Goal: Information Seeking & Learning: Learn about a topic

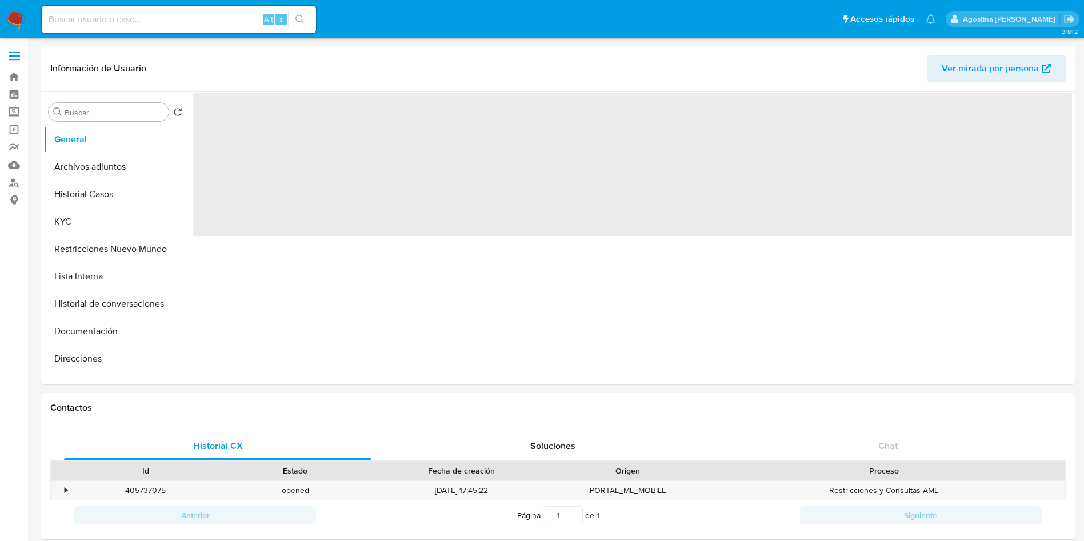
select select "10"
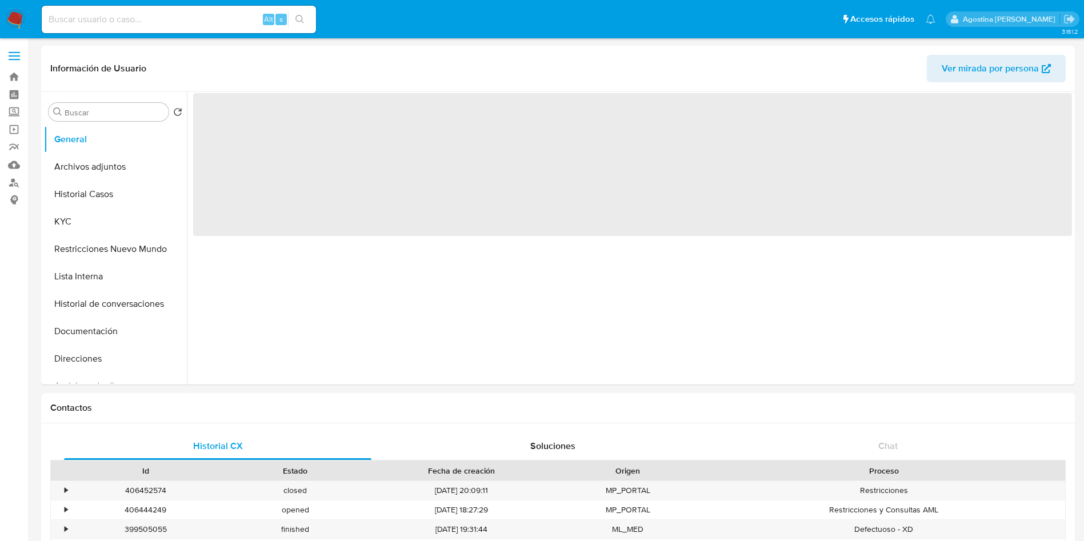
select select "10"
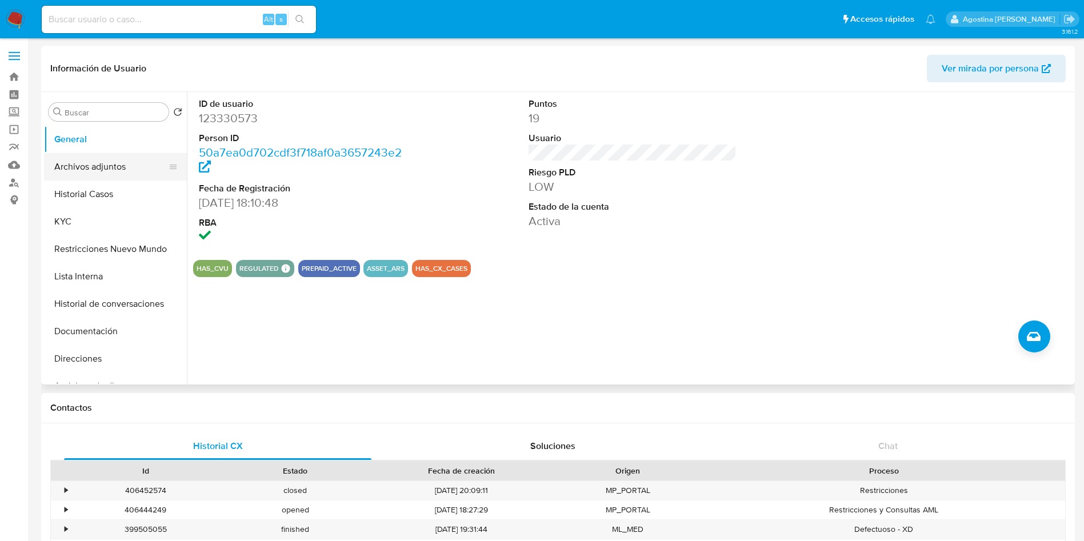
click at [103, 165] on button "Archivos adjuntos" at bounding box center [111, 166] width 134 height 27
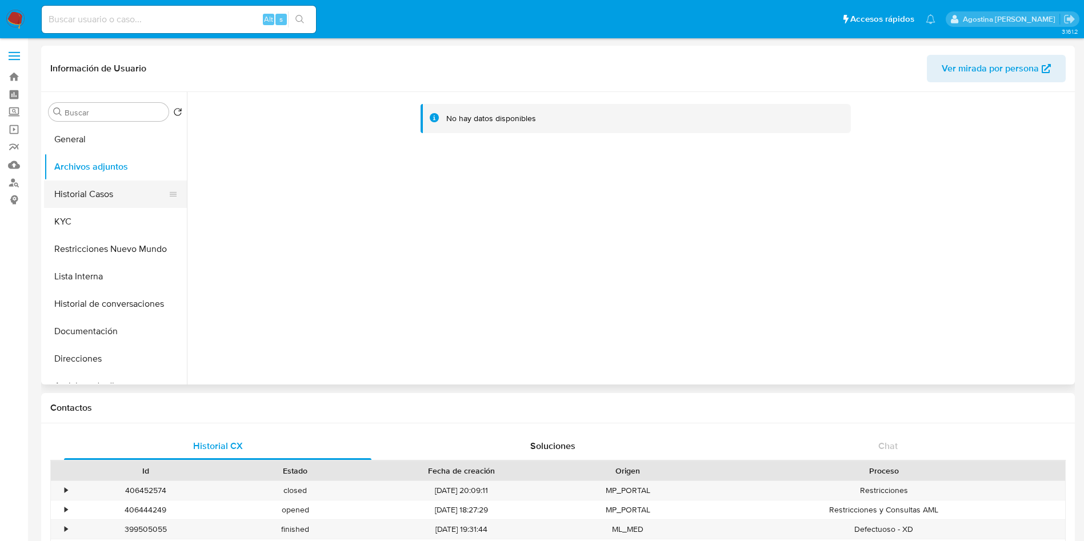
click at [105, 188] on button "Historial Casos" at bounding box center [111, 194] width 134 height 27
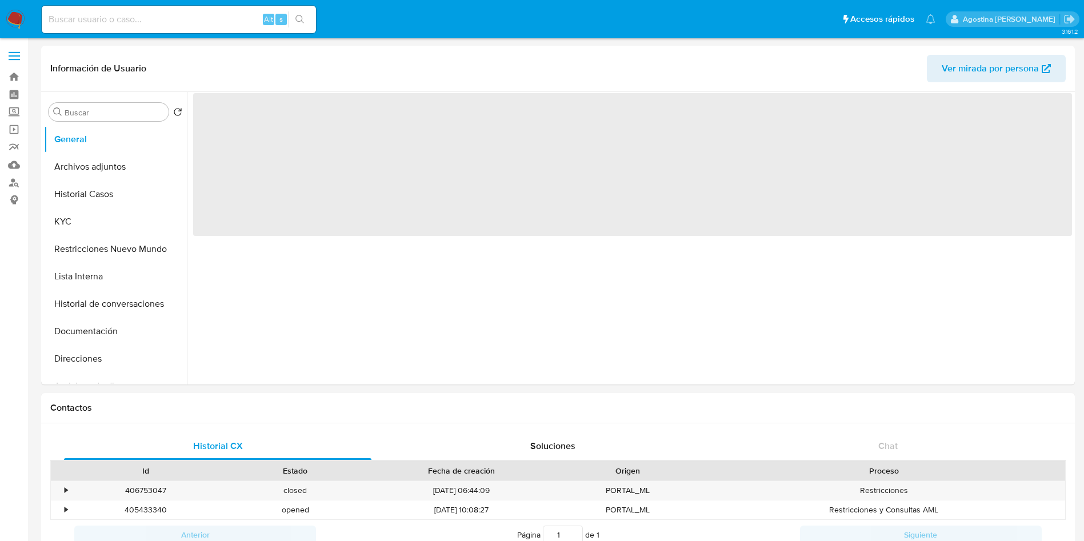
select select "10"
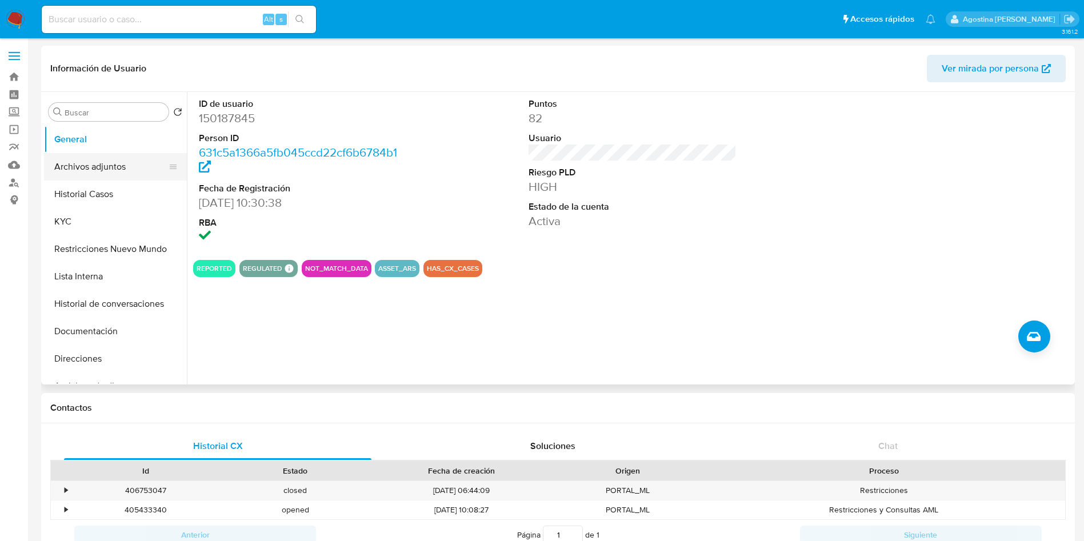
click at [122, 163] on button "Archivos adjuntos" at bounding box center [111, 166] width 134 height 27
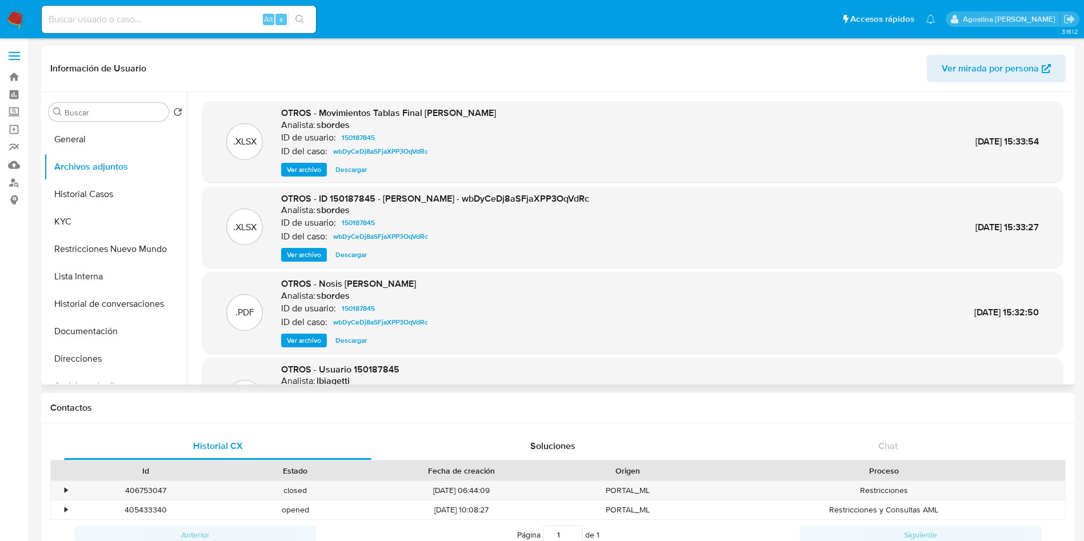
click at [298, 253] on span "Ver archivo" at bounding box center [304, 254] width 34 height 11
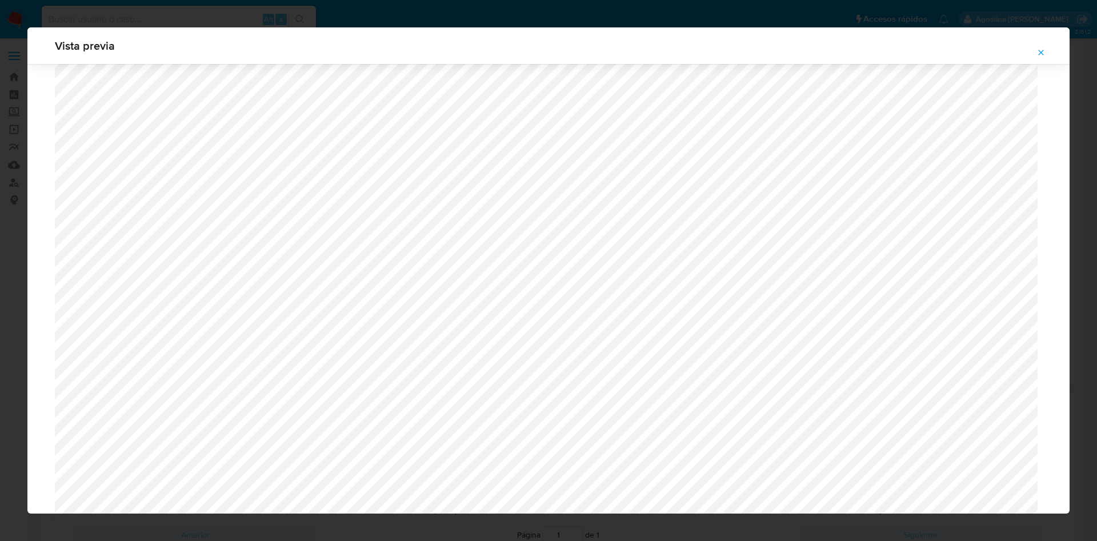
scroll to position [405, 0]
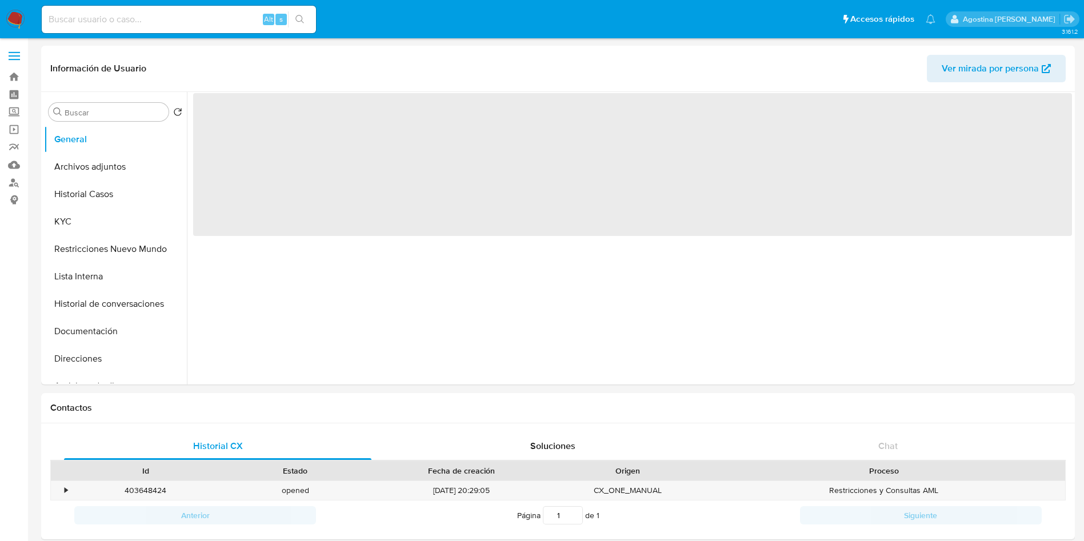
select select "10"
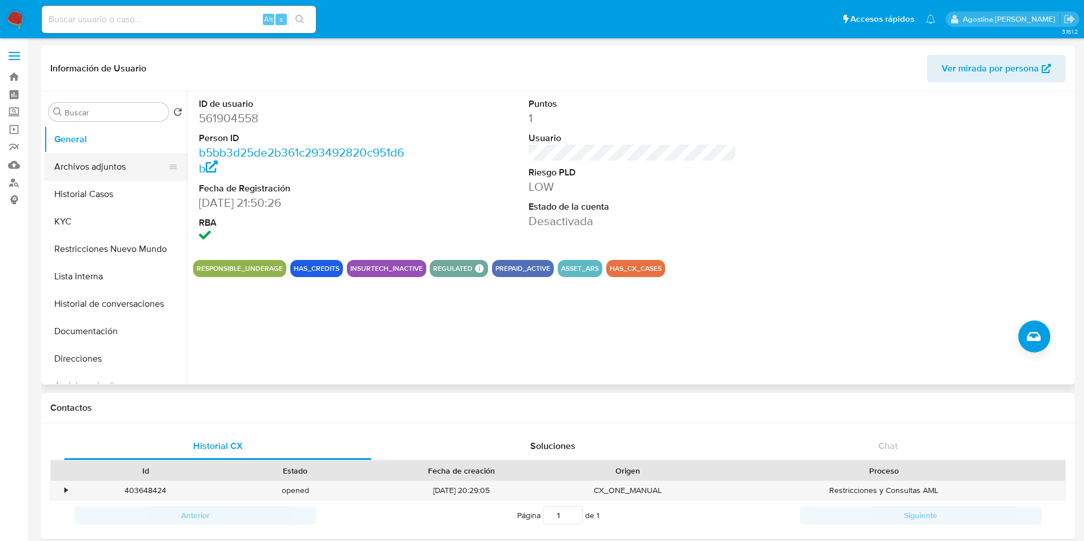
click at [130, 170] on button "Archivos adjuntos" at bounding box center [111, 166] width 134 height 27
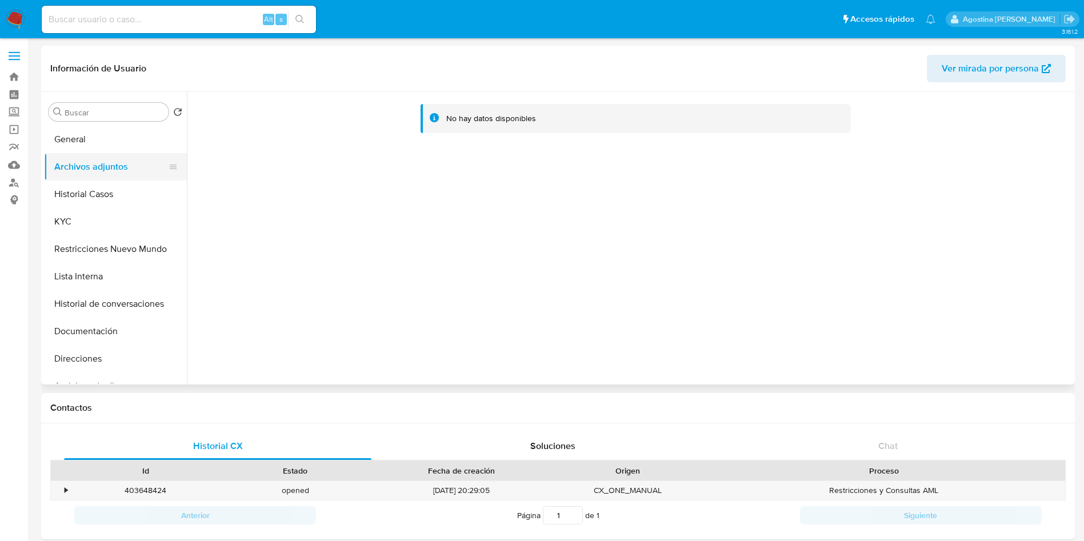
click at [130, 153] on button "Archivos adjuntos" at bounding box center [111, 166] width 134 height 27
click at [110, 187] on button "Historial Casos" at bounding box center [111, 194] width 134 height 27
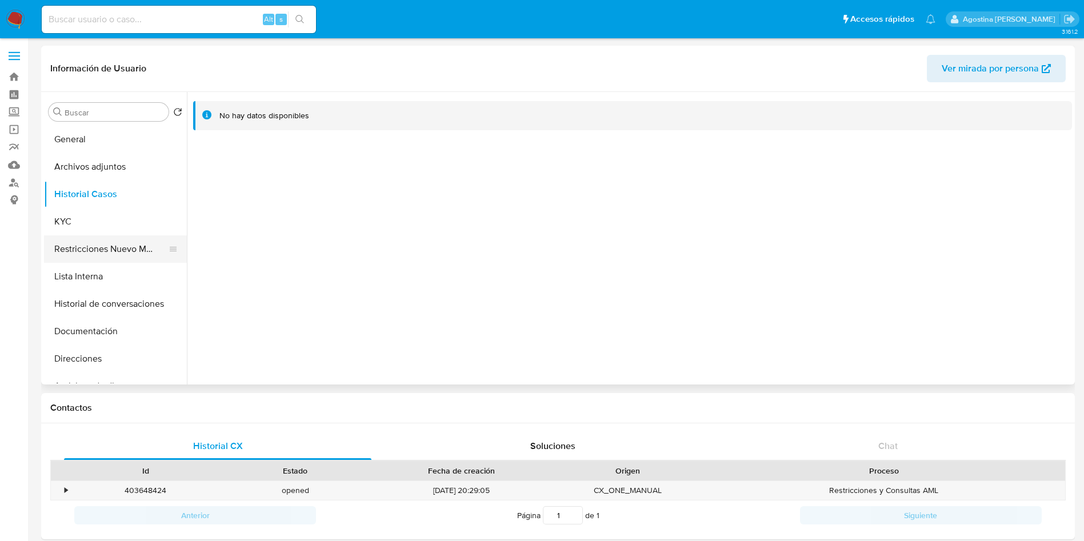
click at [125, 244] on button "Restricciones Nuevo Mundo" at bounding box center [111, 248] width 134 height 27
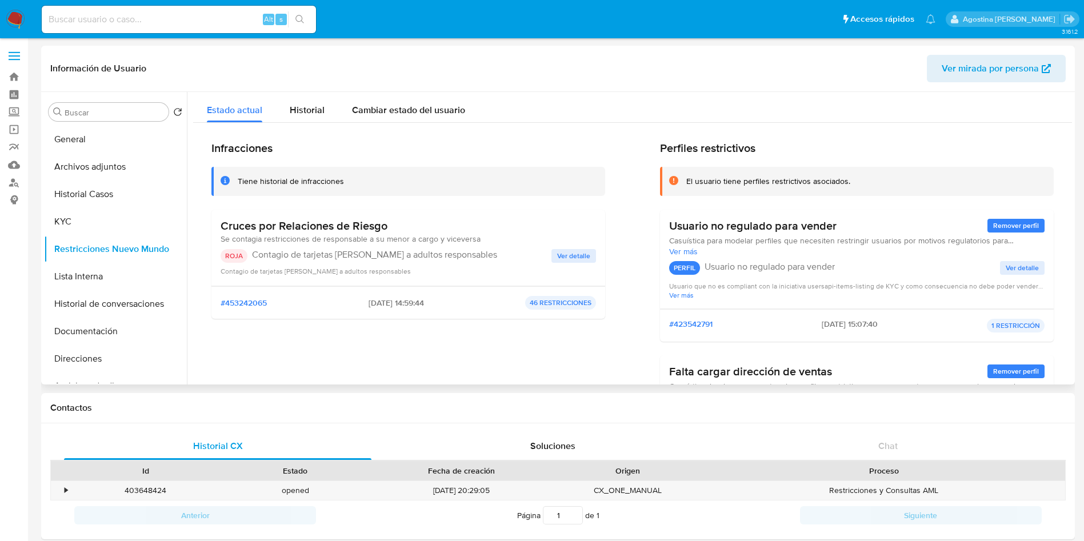
click at [554, 254] on button "Ver detalle" at bounding box center [573, 256] width 45 height 14
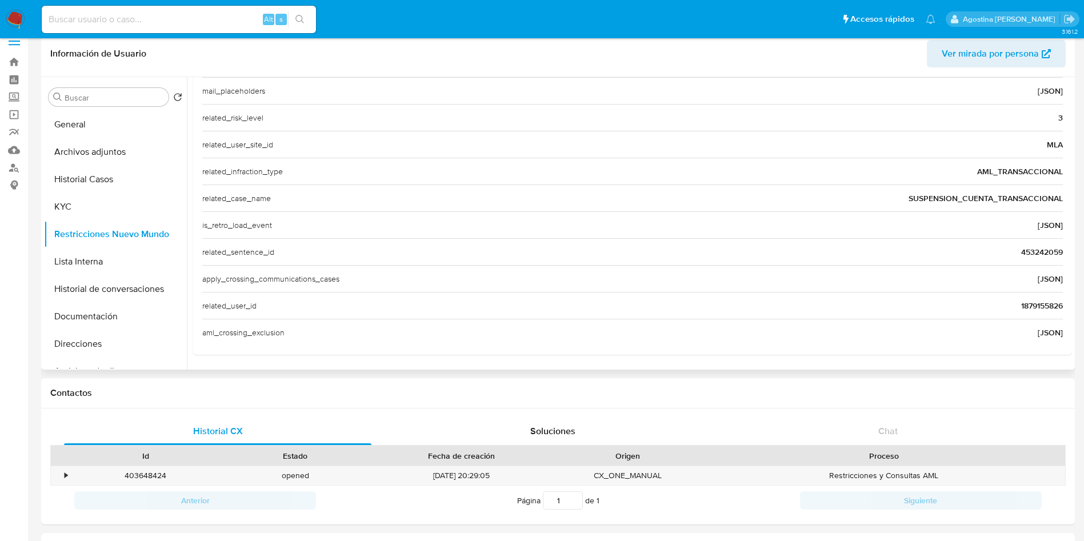
scroll to position [15, 0]
click at [1037, 302] on span "1879155826" at bounding box center [1042, 304] width 42 height 11
click at [217, 20] on input at bounding box center [179, 19] width 274 height 15
paste input "1879155826"
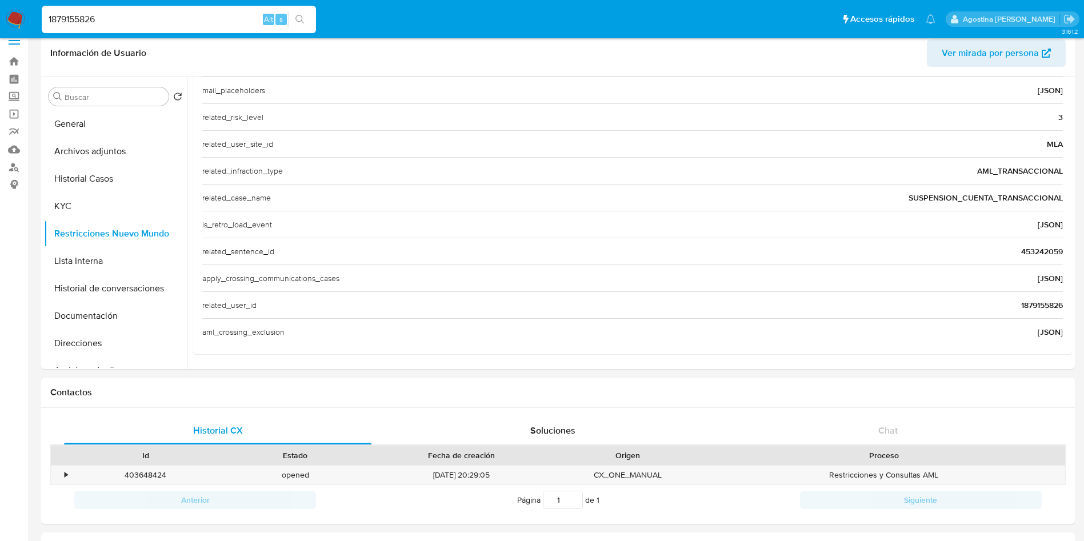
type input "1879155826"
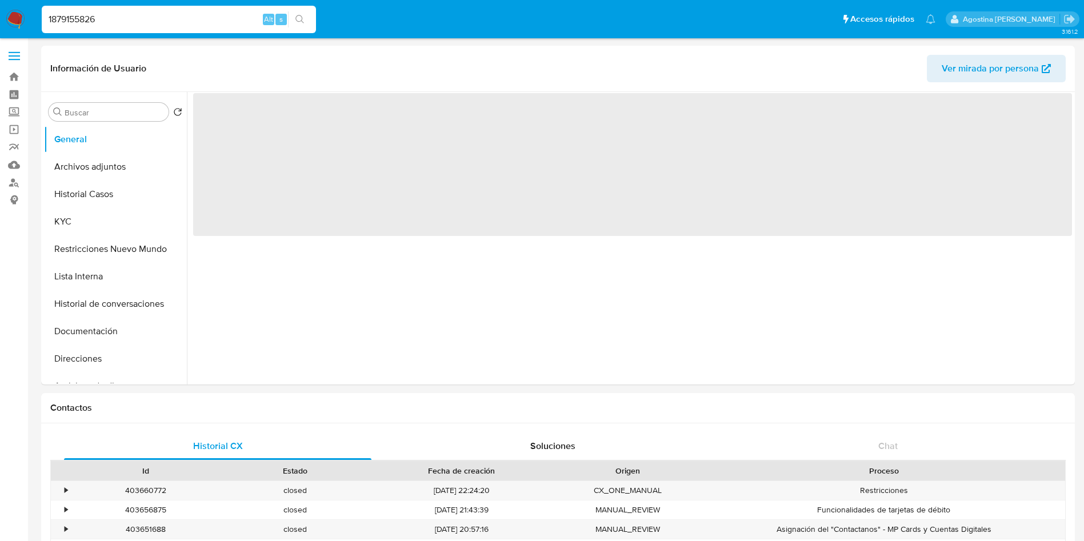
select select "10"
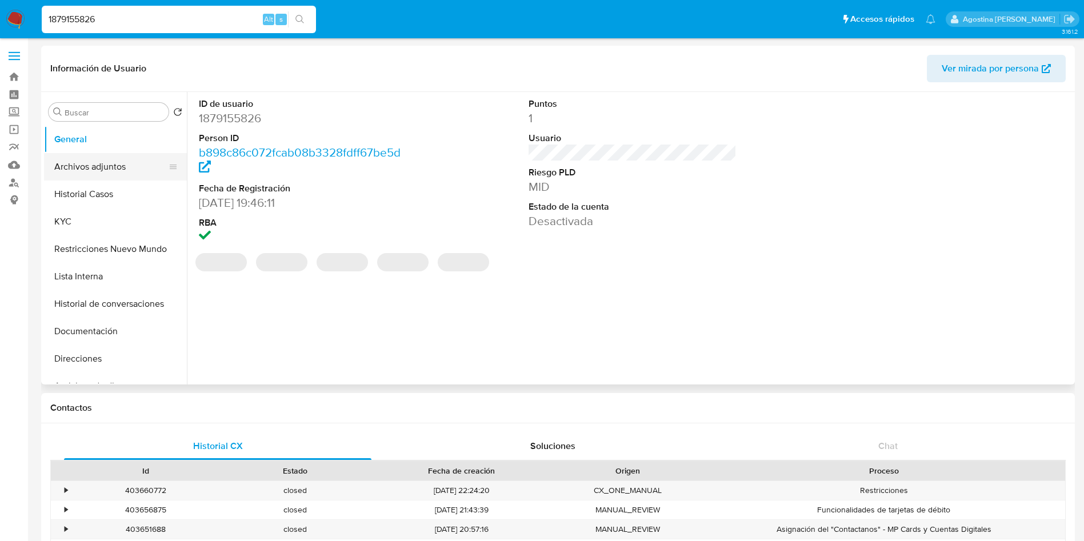
click at [117, 174] on button "Archivos adjuntos" at bounding box center [111, 166] width 134 height 27
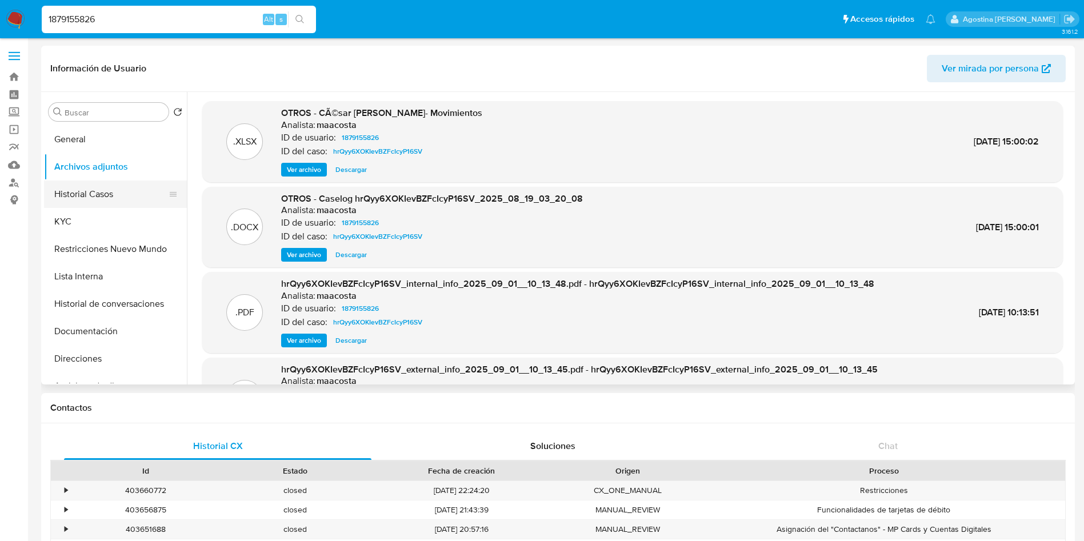
click at [125, 187] on button "Historial Casos" at bounding box center [111, 194] width 134 height 27
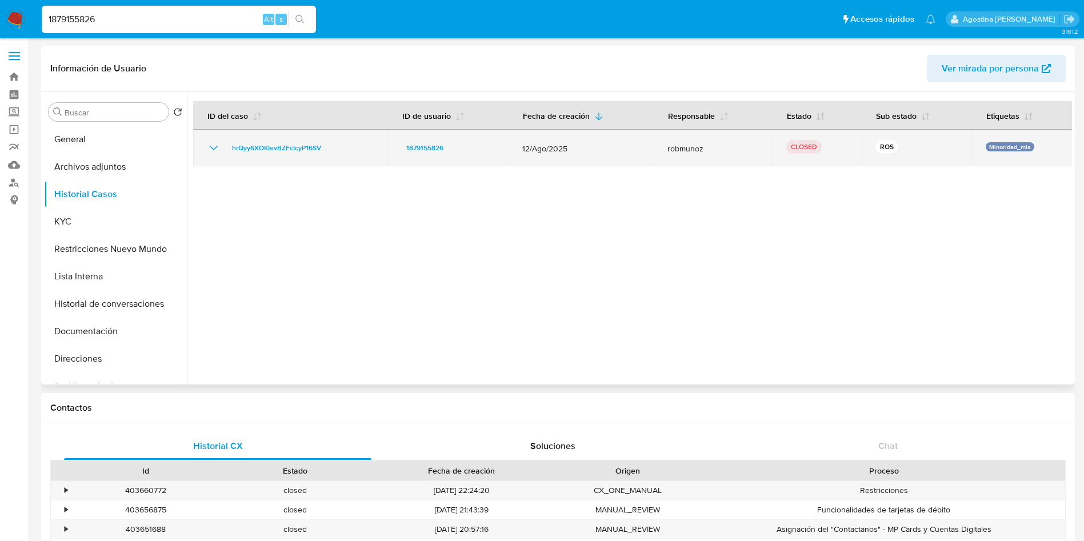
click at [226, 147] on div "hrQyy6XOKIevBZFcIcyP16SV" at bounding box center [290, 148] width 167 height 14
click at [219, 147] on icon "Mostrar/Ocultar" at bounding box center [214, 148] width 14 height 14
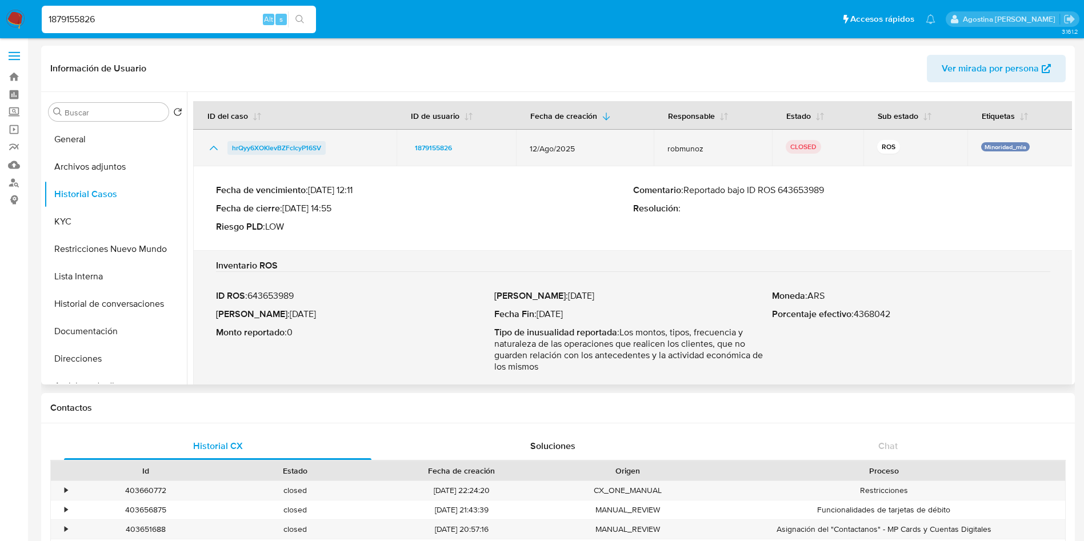
click at [288, 141] on span "hrQyy6XOKIevBZFcIcyP16SV" at bounding box center [276, 148] width 89 height 14
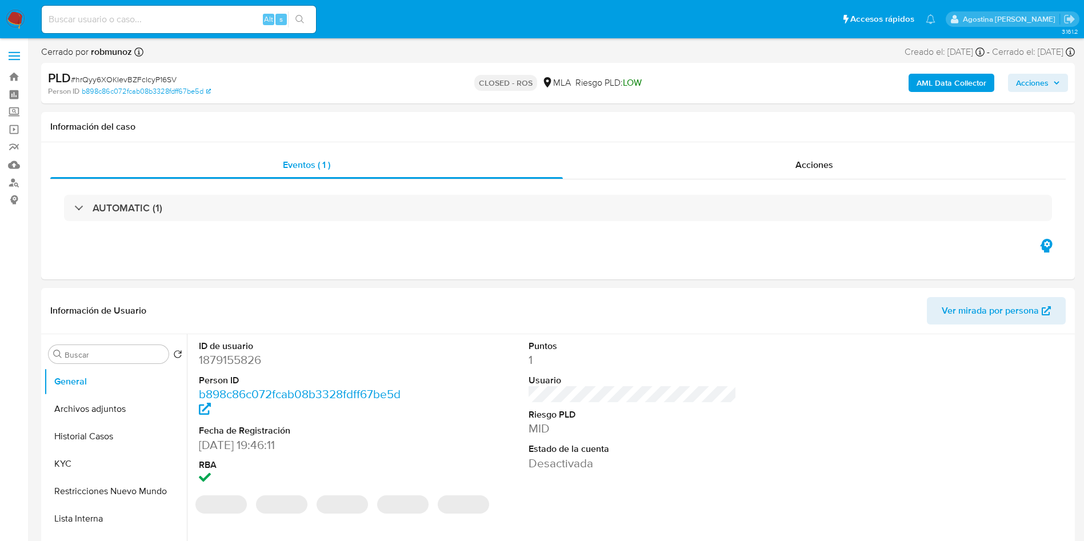
select select "10"
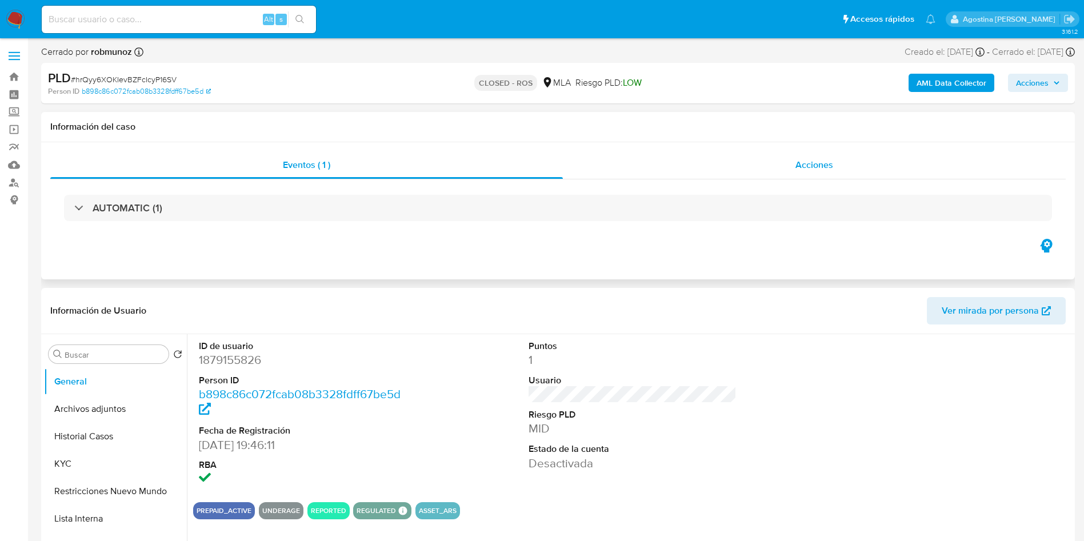
click at [760, 175] on div "Acciones" at bounding box center [814, 164] width 503 height 27
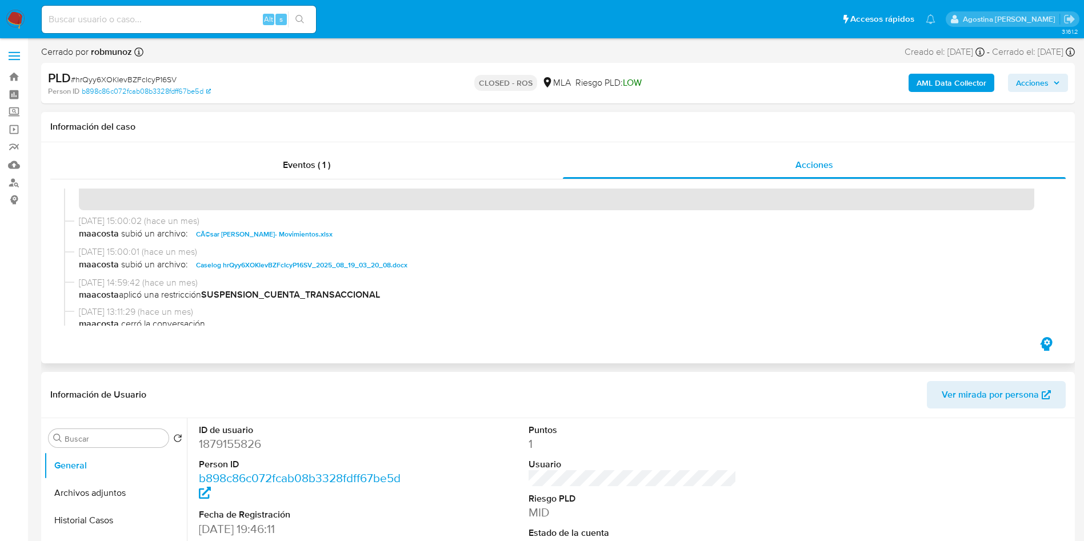
scroll to position [443, 0]
click at [334, 262] on span "Caselog hrQyy6XOKIevBZFcIcyP16SV_2025_08_19_03_20_08.docx" at bounding box center [301, 264] width 211 height 14
click at [119, 488] on button "Archivos adjuntos" at bounding box center [111, 492] width 134 height 27
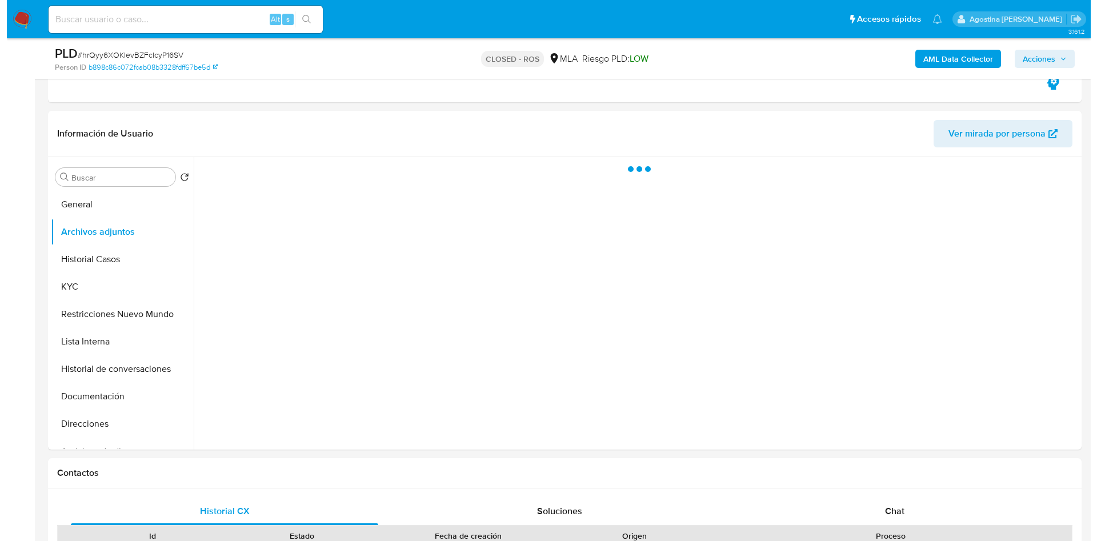
scroll to position [221, 0]
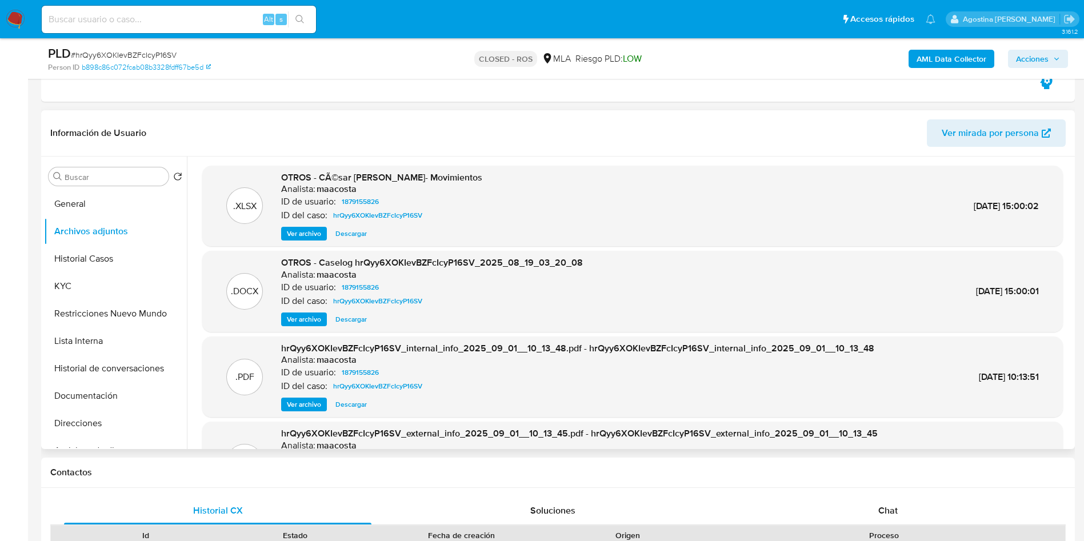
click at [300, 316] on span "Ver archivo" at bounding box center [304, 319] width 34 height 11
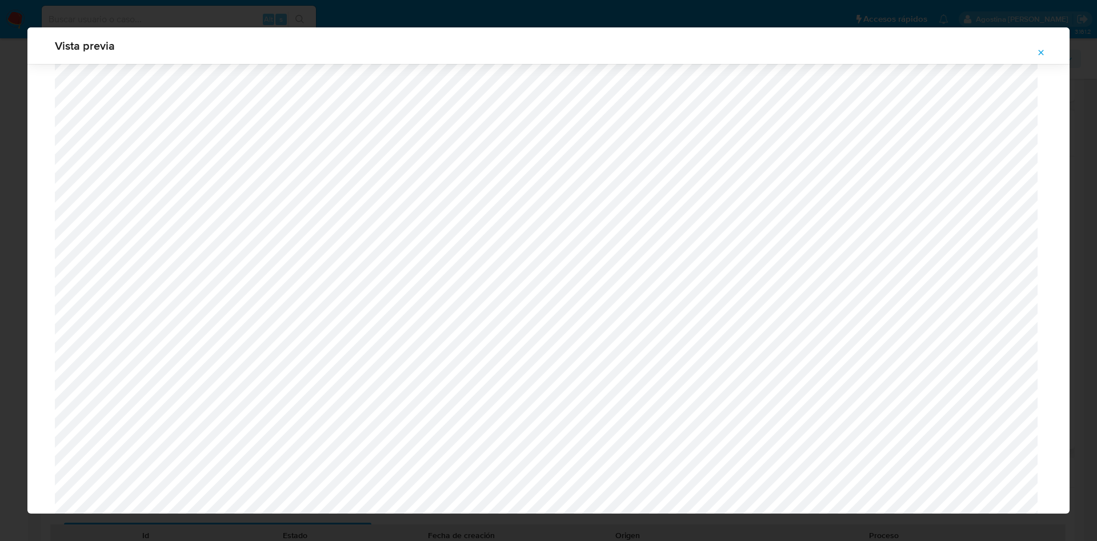
scroll to position [1013, 0]
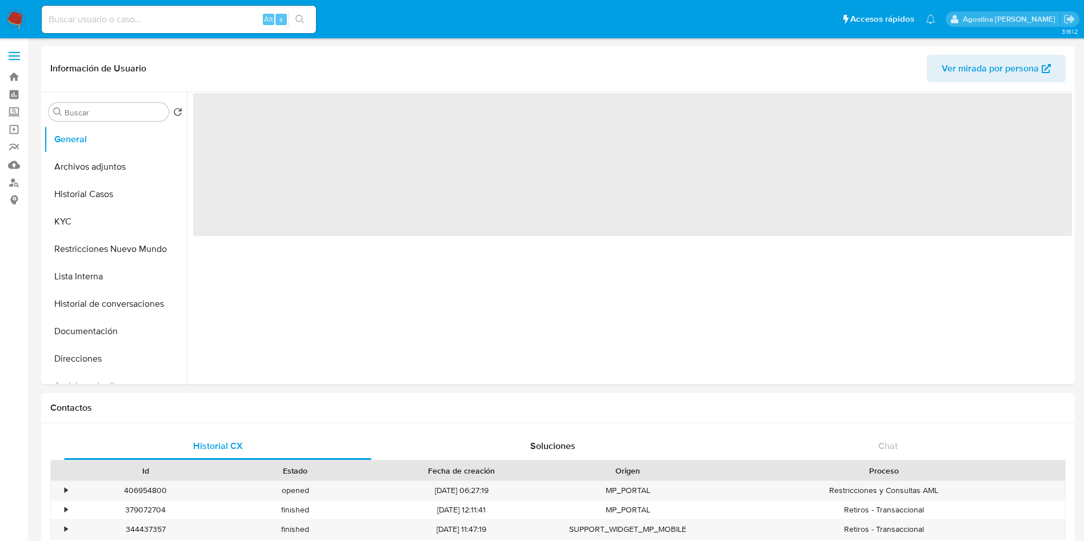
select select "10"
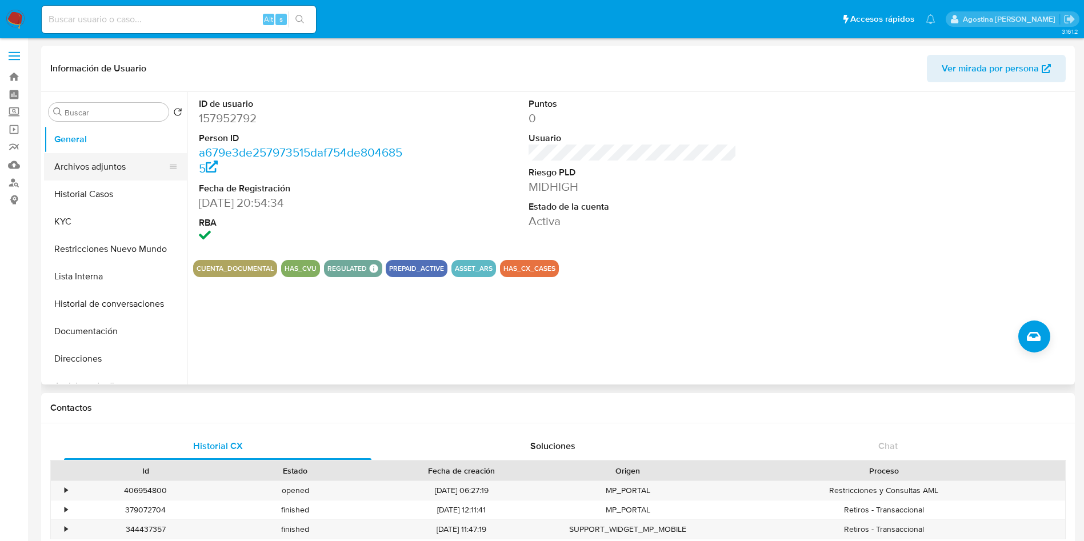
click at [114, 161] on button "Archivos adjuntos" at bounding box center [111, 166] width 134 height 27
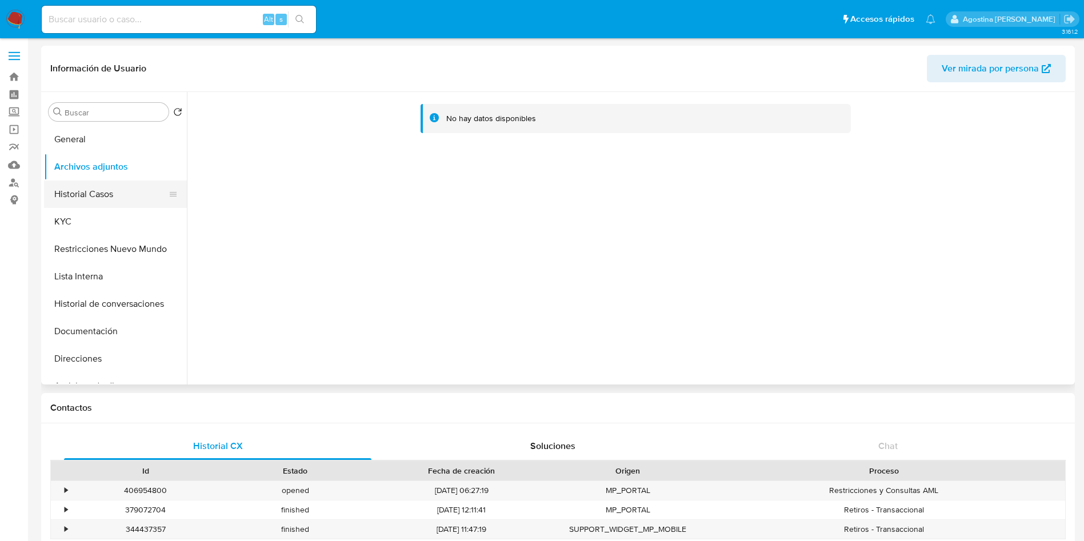
click at [111, 194] on button "Historial Casos" at bounding box center [111, 194] width 134 height 27
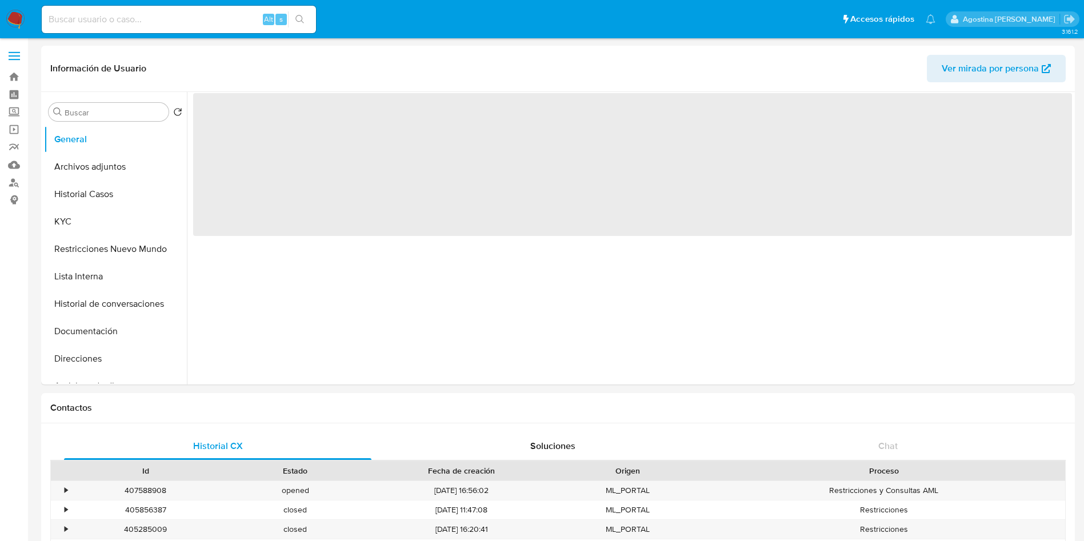
select select "10"
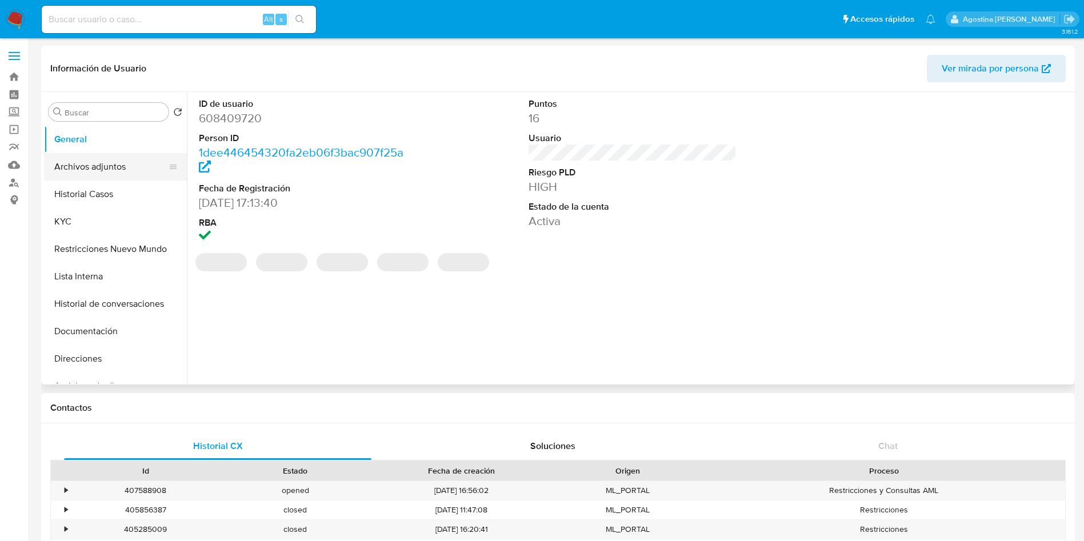
click at [142, 169] on button "Archivos adjuntos" at bounding box center [111, 166] width 134 height 27
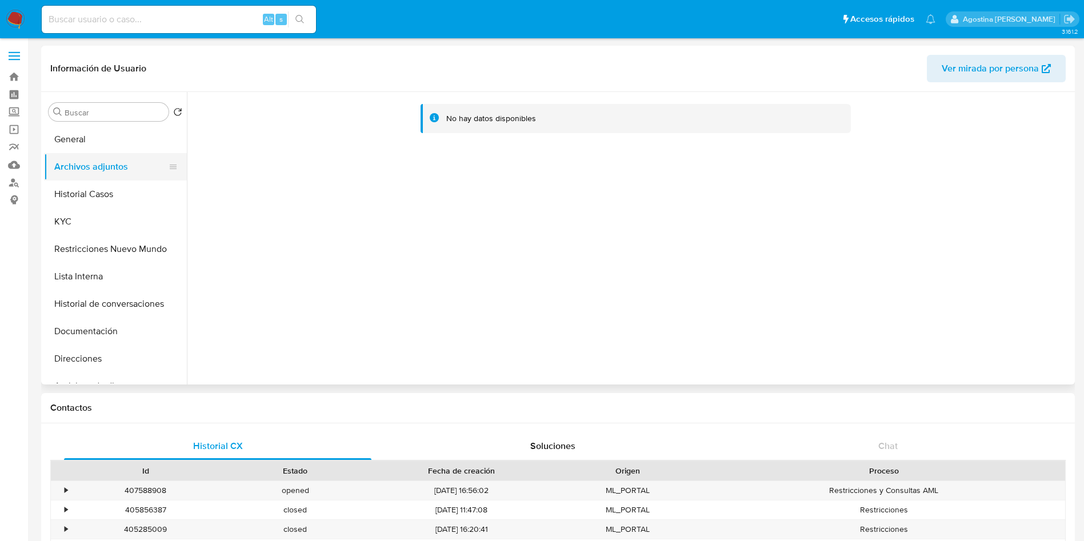
click at [142, 169] on button "Archivos adjuntos" at bounding box center [111, 166] width 134 height 27
click at [125, 197] on button "Historial Casos" at bounding box center [111, 194] width 134 height 27
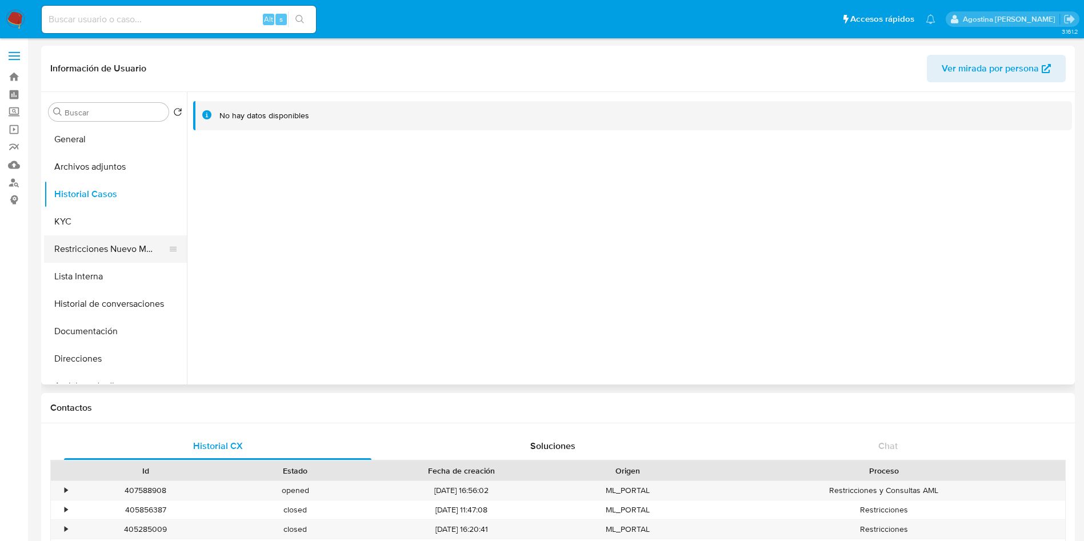
click at [100, 252] on button "Restricciones Nuevo Mundo" at bounding box center [111, 248] width 134 height 27
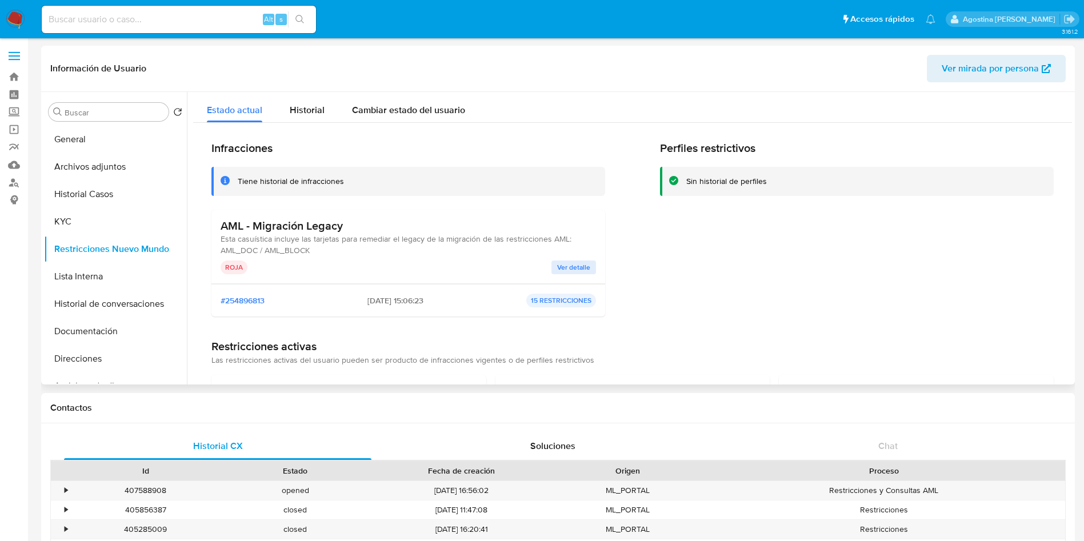
click at [574, 262] on span "Ver detalle" at bounding box center [573, 267] width 33 height 11
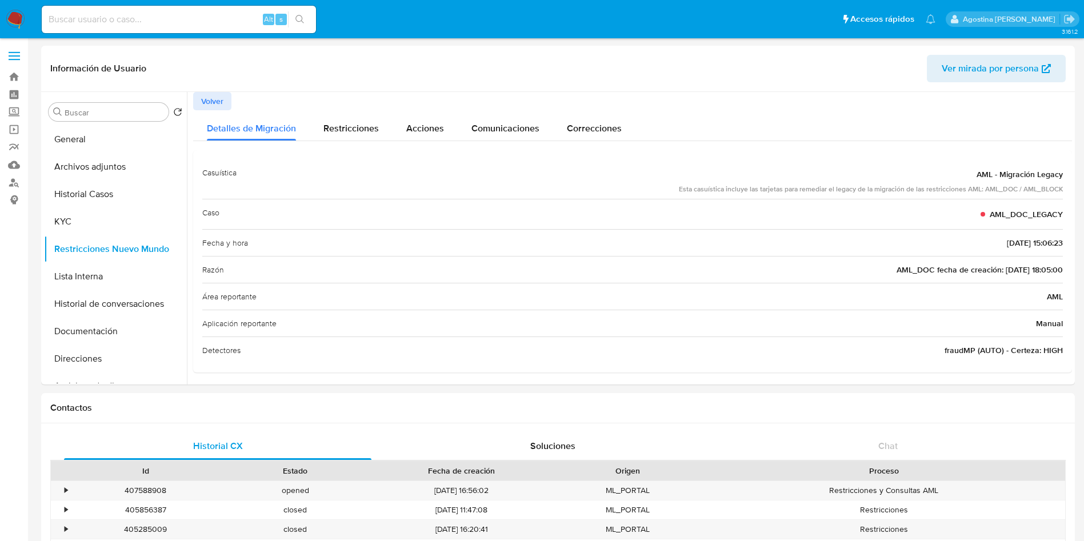
click at [154, 166] on button "Archivos adjuntos" at bounding box center [111, 166] width 134 height 27
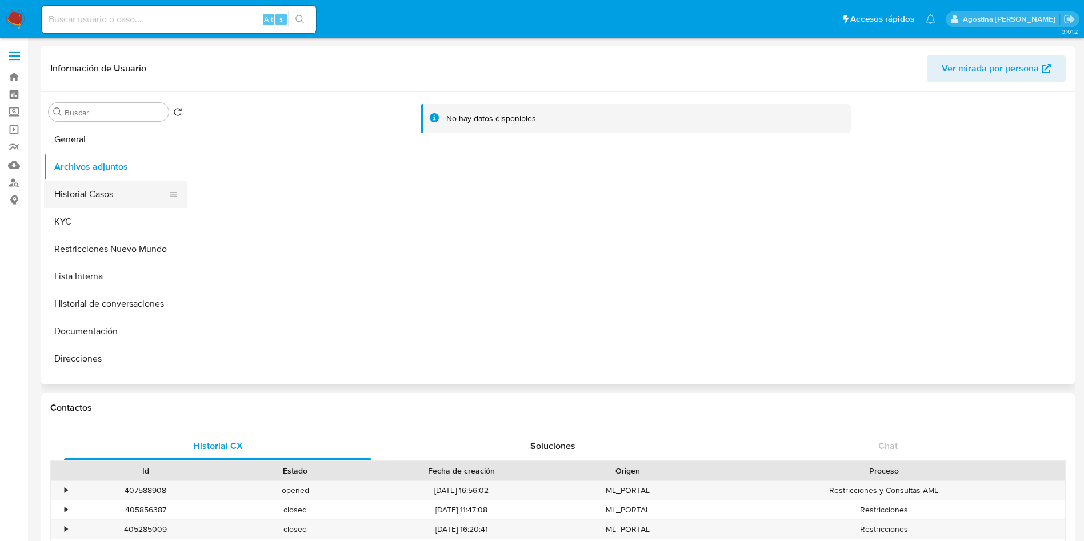
click at [131, 190] on button "Historial Casos" at bounding box center [111, 194] width 134 height 27
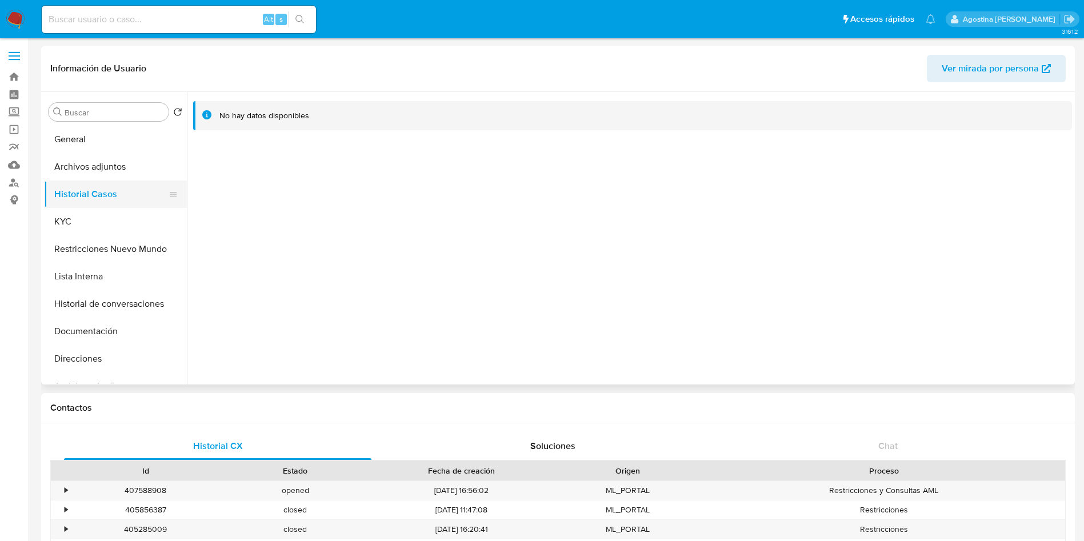
click at [131, 190] on button "Historial Casos" at bounding box center [111, 194] width 134 height 27
click at [131, 256] on button "Restricciones Nuevo Mundo" at bounding box center [111, 248] width 134 height 27
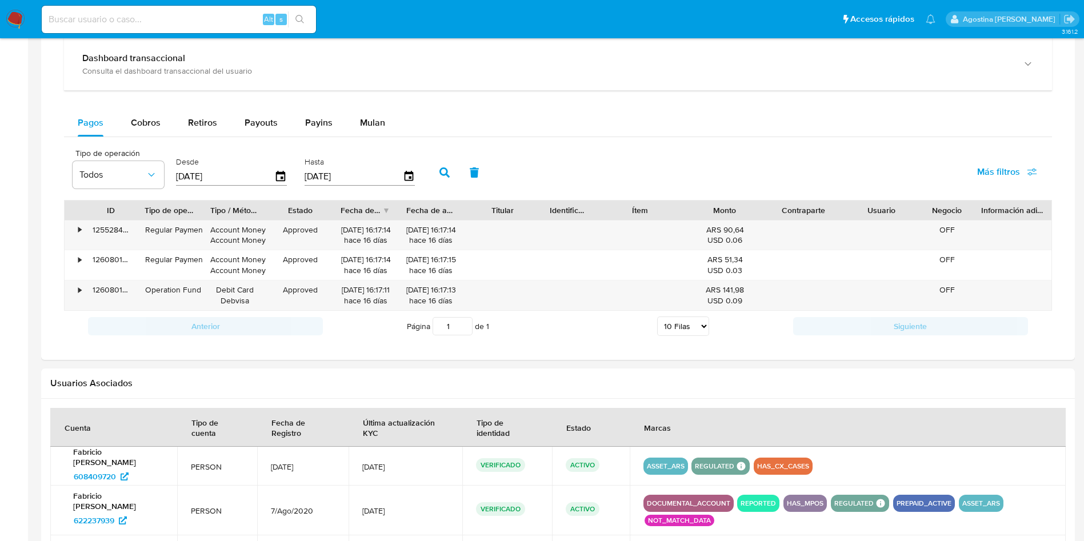
scroll to position [814, 0]
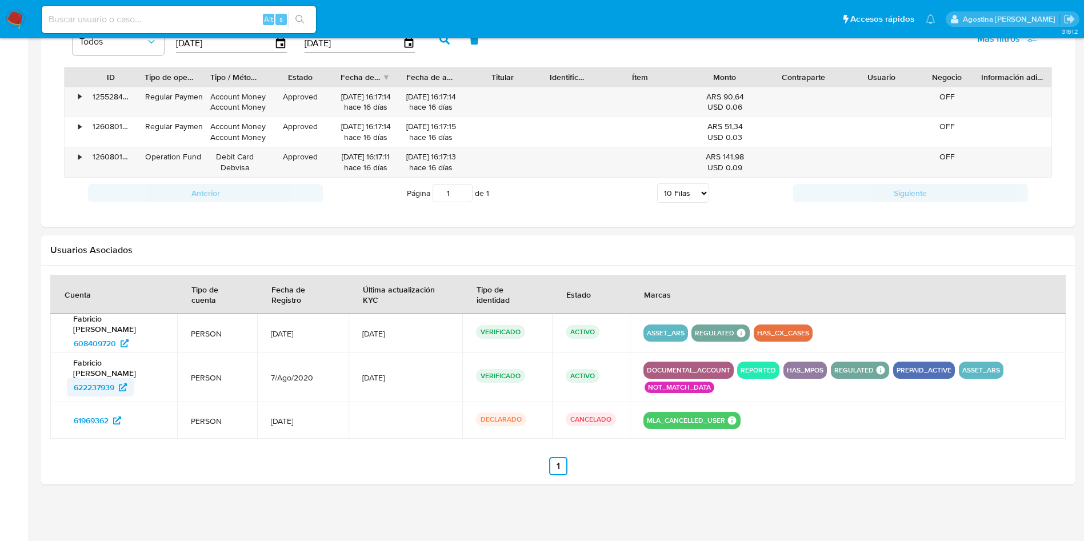
click at [101, 388] on span "622237939" at bounding box center [94, 387] width 41 height 18
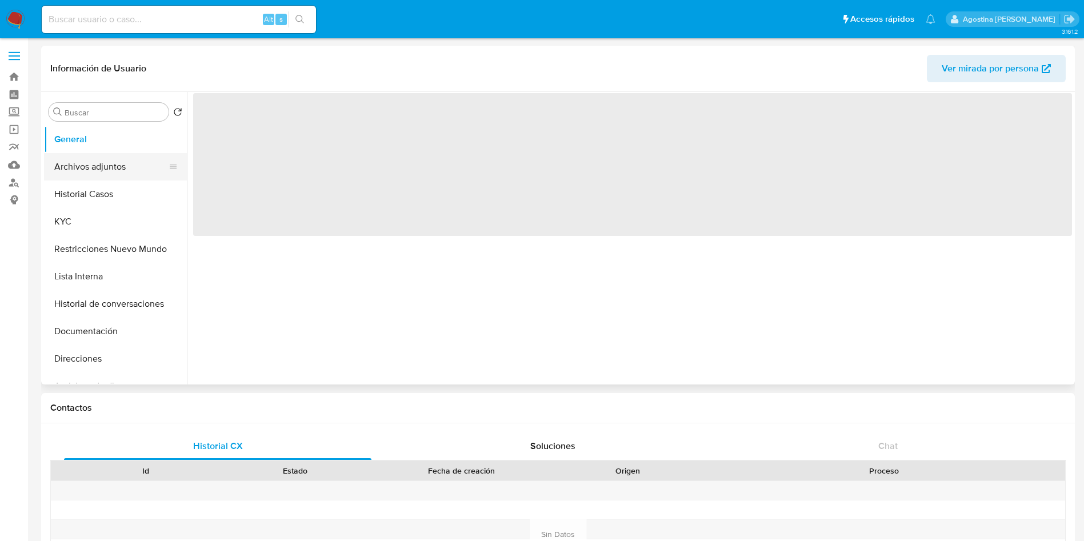
click at [62, 179] on button "Archivos adjuntos" at bounding box center [111, 166] width 134 height 27
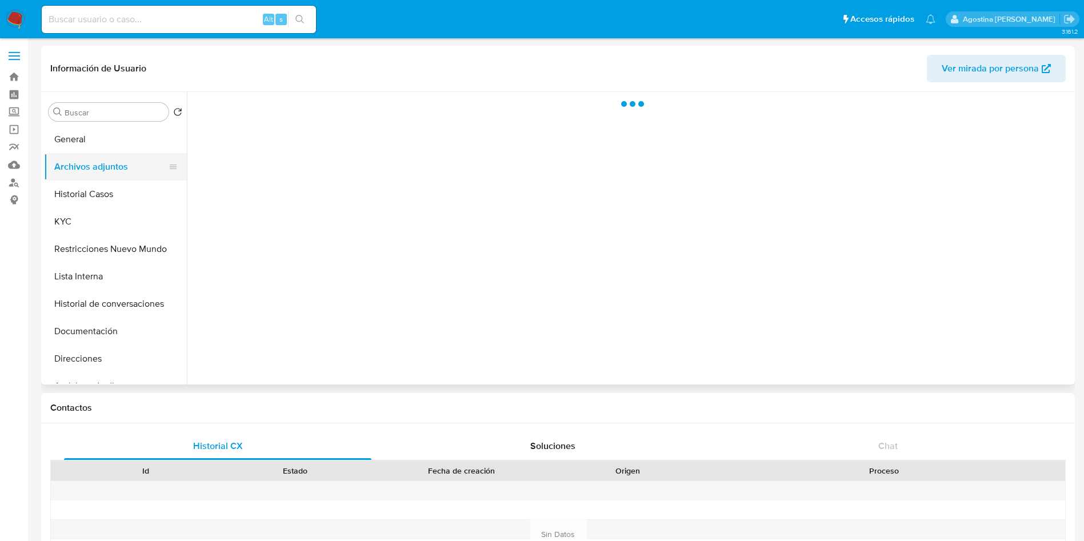
select select "10"
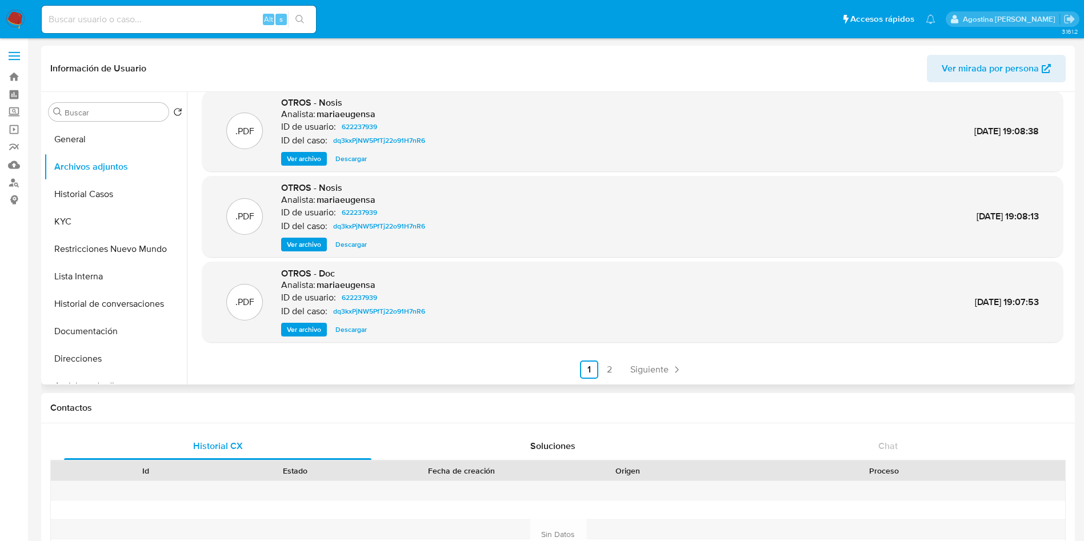
scroll to position [96, 0]
click at [607, 367] on link "2" at bounding box center [609, 369] width 18 height 18
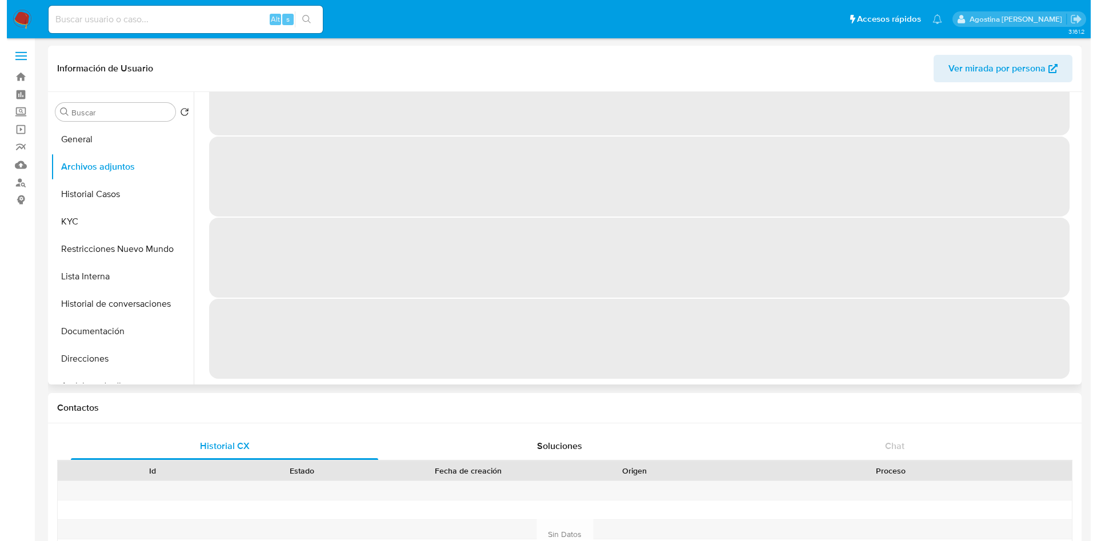
scroll to position [0, 0]
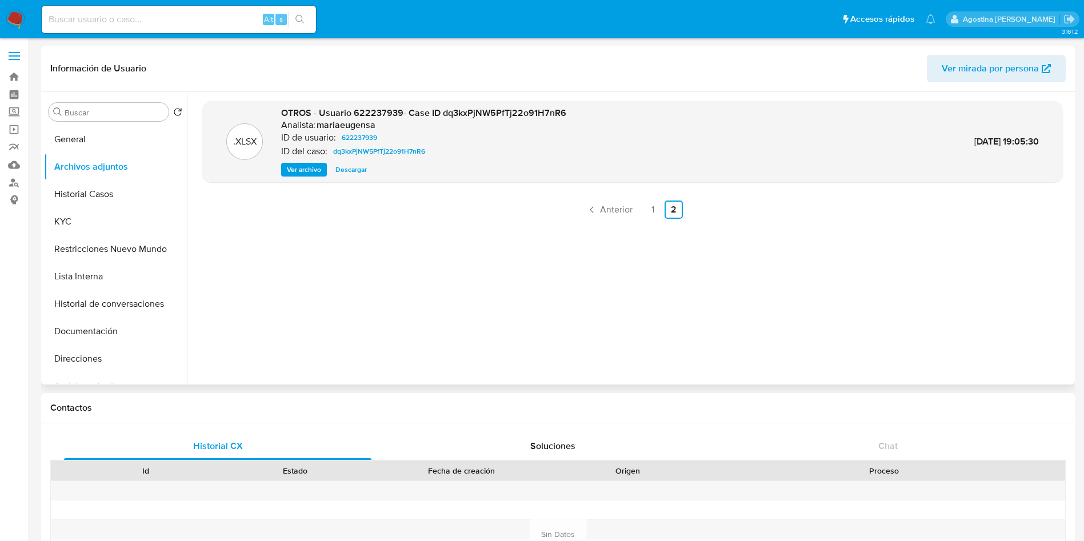
click at [299, 169] on span "Ver archivo" at bounding box center [304, 169] width 34 height 11
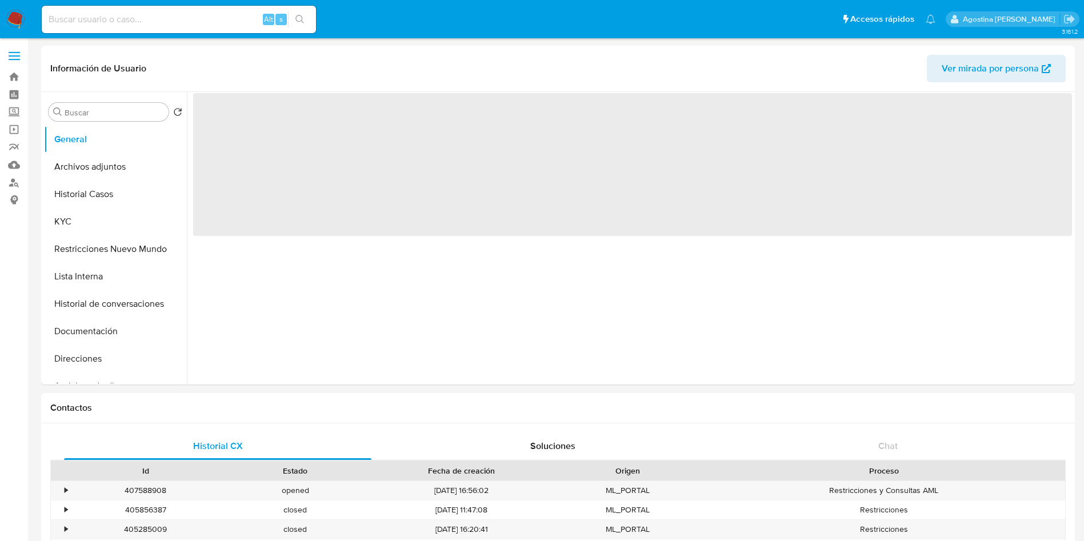
select select "10"
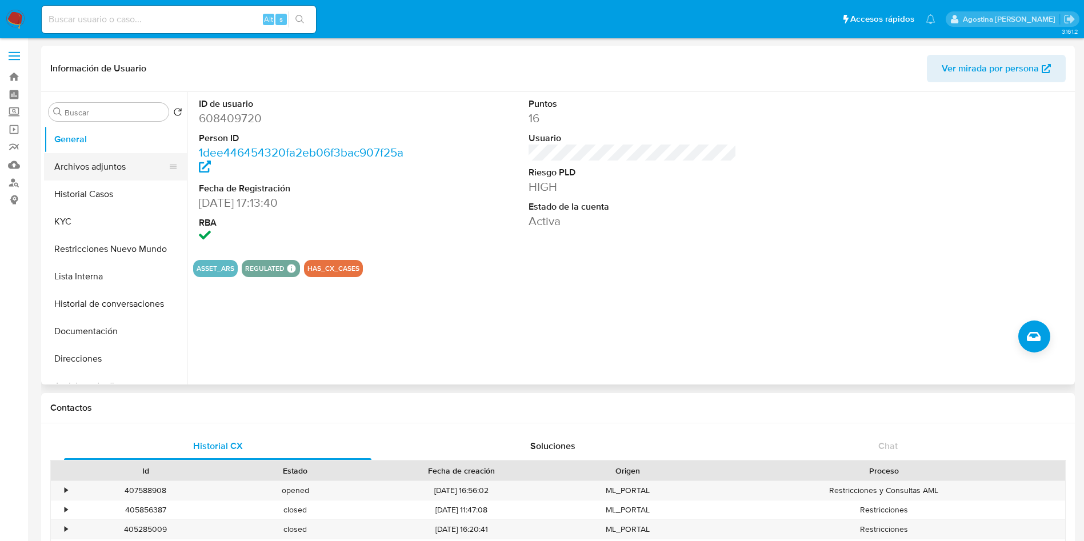
click at [125, 163] on button "Archivos adjuntos" at bounding box center [111, 166] width 134 height 27
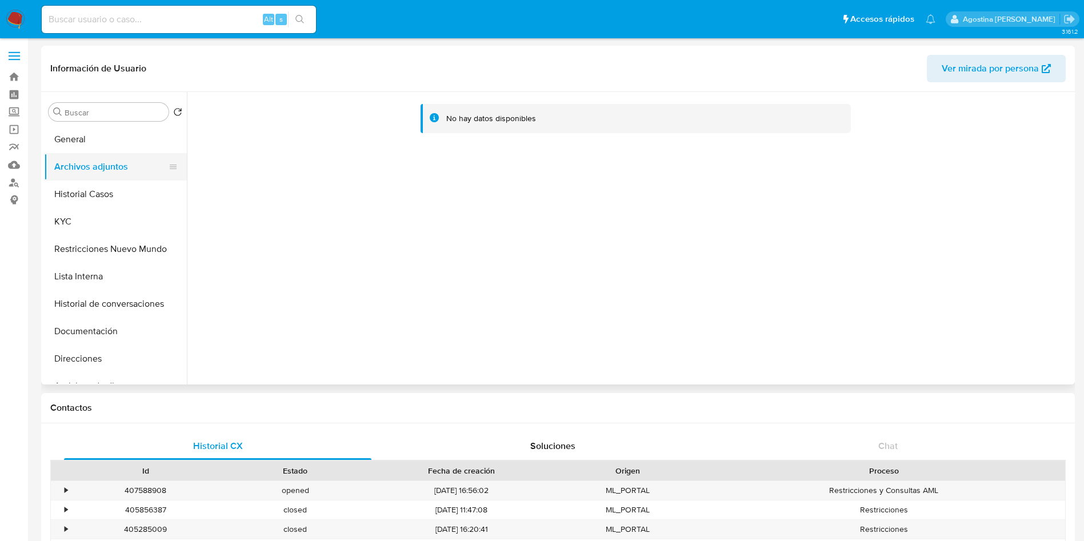
click at [125, 163] on button "Archivos adjuntos" at bounding box center [111, 166] width 134 height 27
click at [119, 182] on button "Historial Casos" at bounding box center [111, 194] width 134 height 27
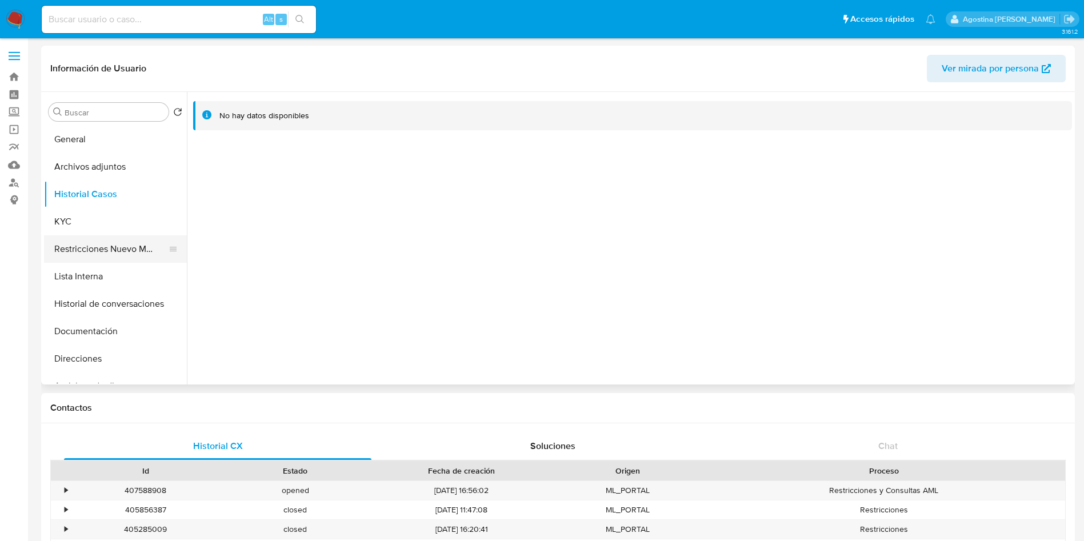
click at [97, 245] on button "Restricciones Nuevo Mundo" at bounding box center [111, 248] width 134 height 27
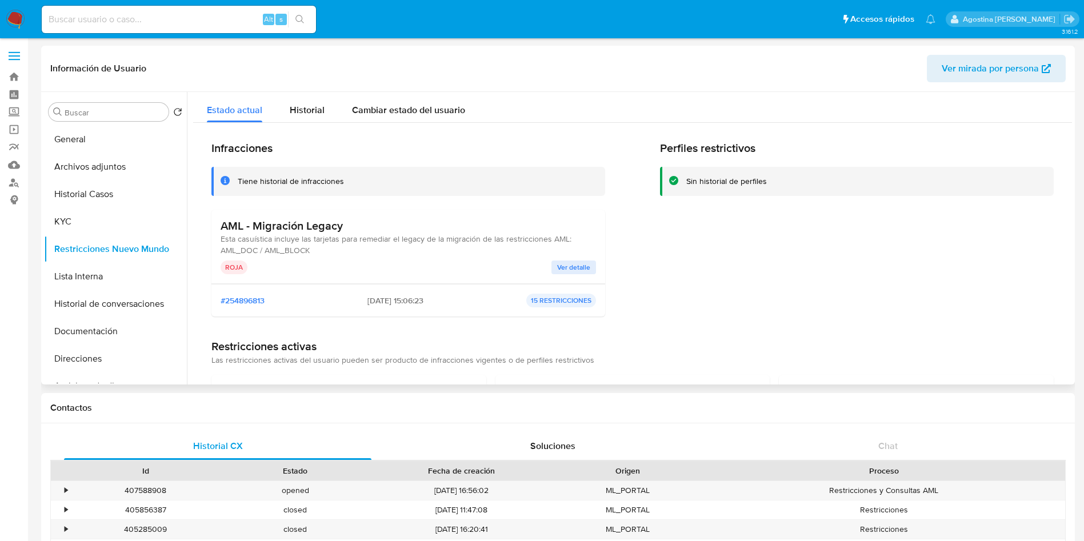
click at [564, 254] on div "AML - Migración Legacy Esta casuística incluye las tarjetas para remediar el le…" at bounding box center [408, 237] width 375 height 37
click at [564, 262] on span "Ver detalle" at bounding box center [573, 267] width 33 height 11
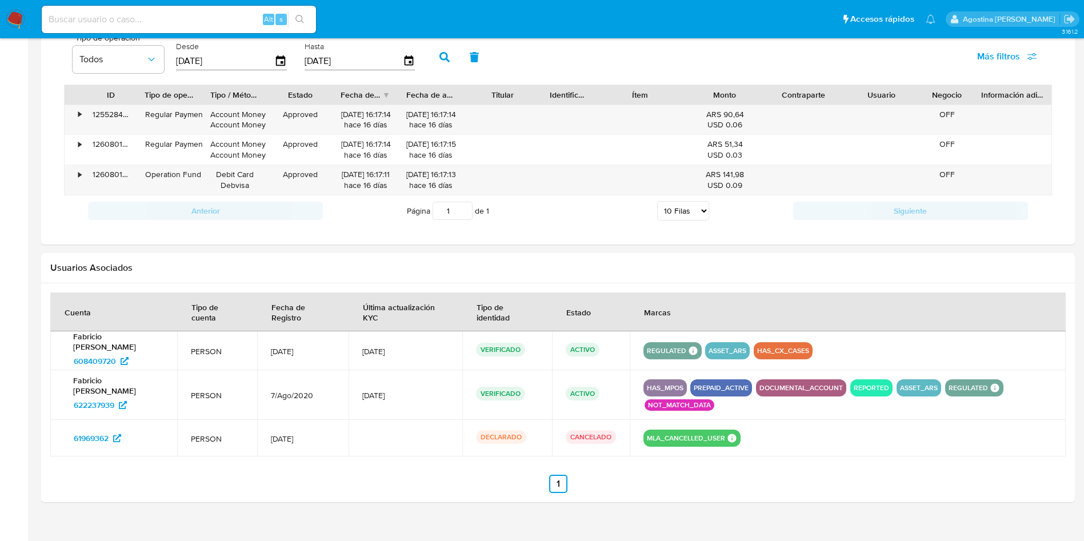
scroll to position [814, 0]
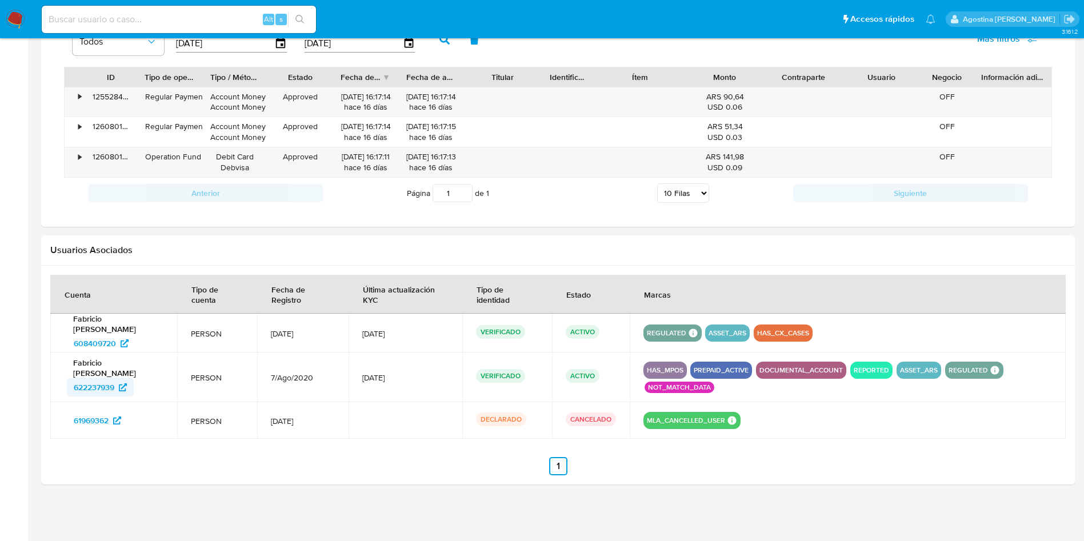
click at [106, 382] on span "622237939" at bounding box center [94, 387] width 41 height 18
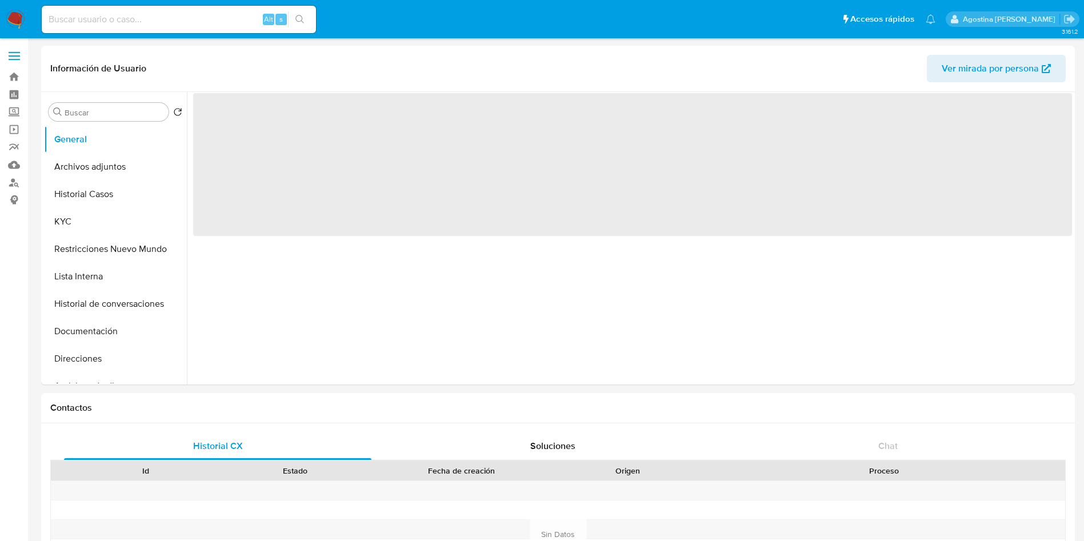
select select "10"
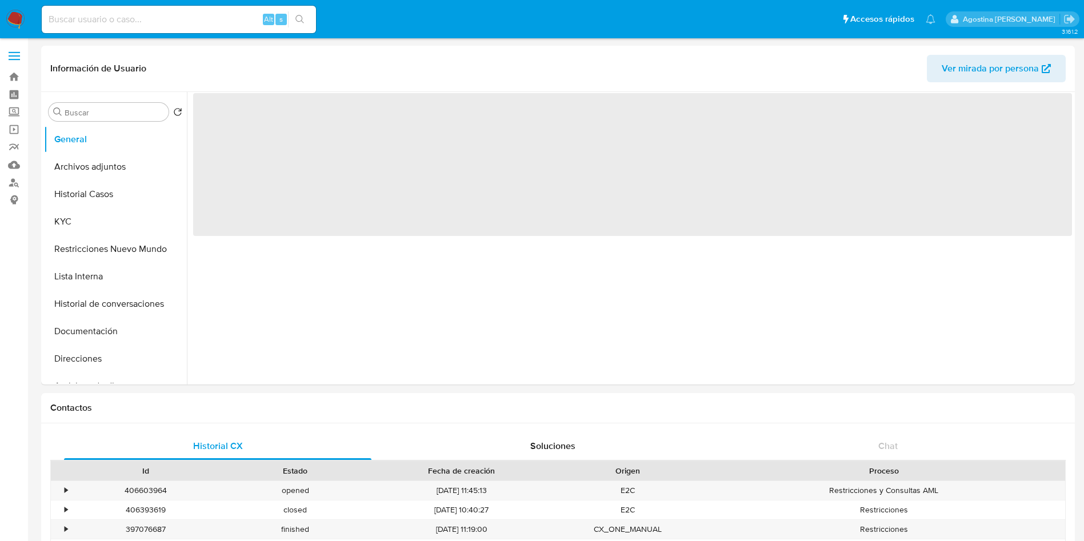
select select "10"
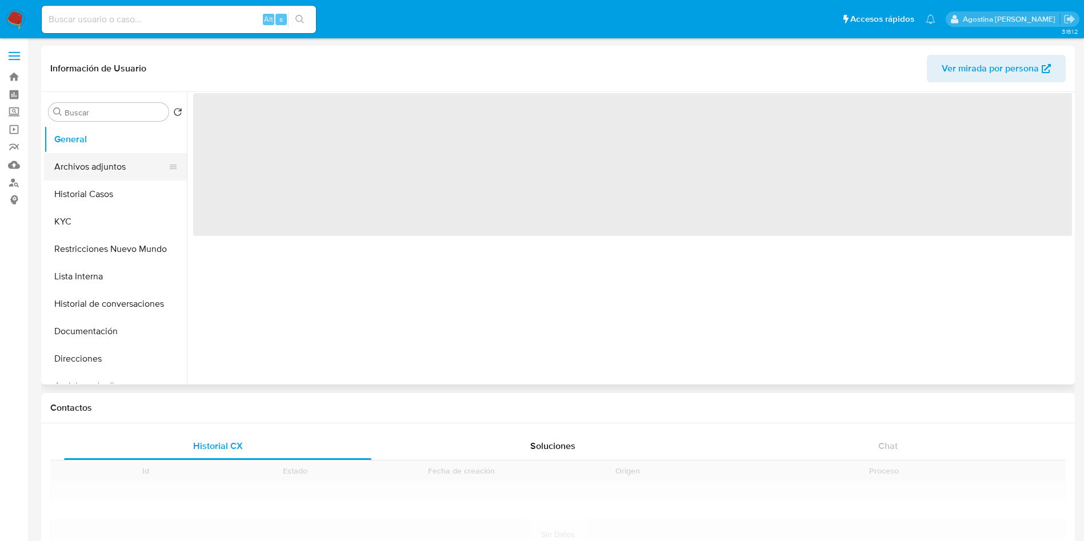
click at [134, 164] on button "Archivos adjuntos" at bounding box center [111, 166] width 134 height 27
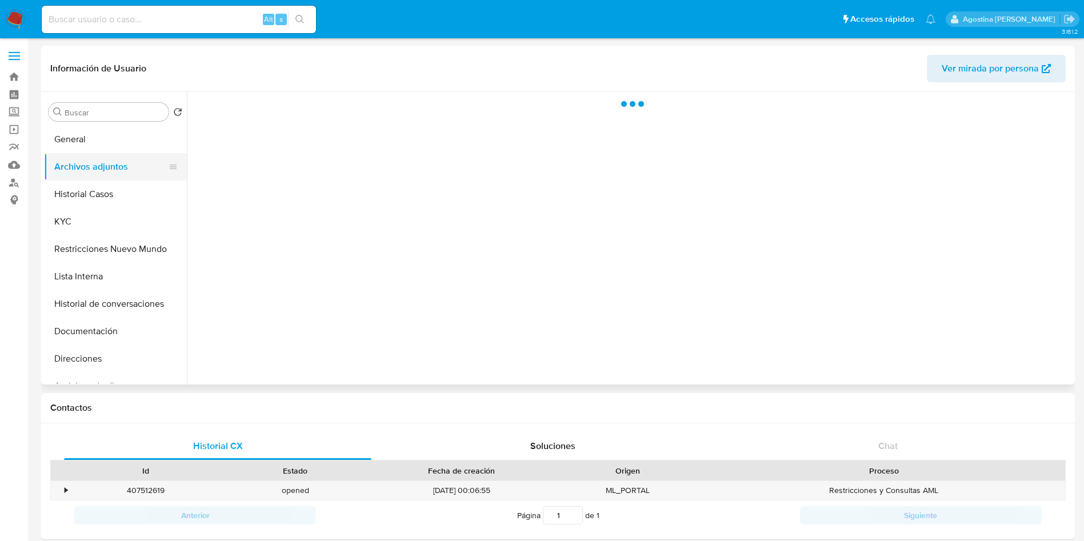
select select "10"
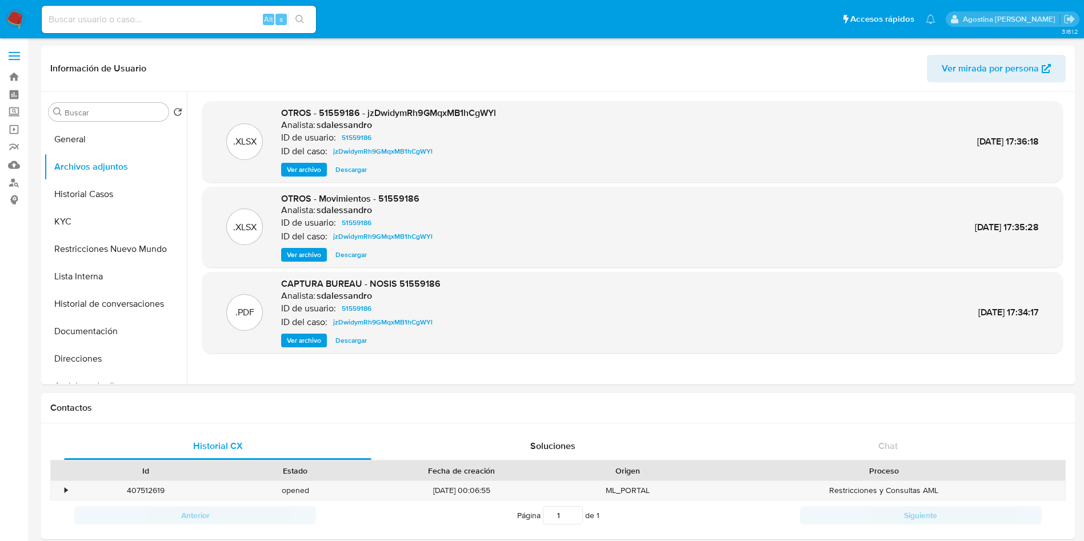
click at [75, 195] on button "Historial Casos" at bounding box center [111, 194] width 134 height 27
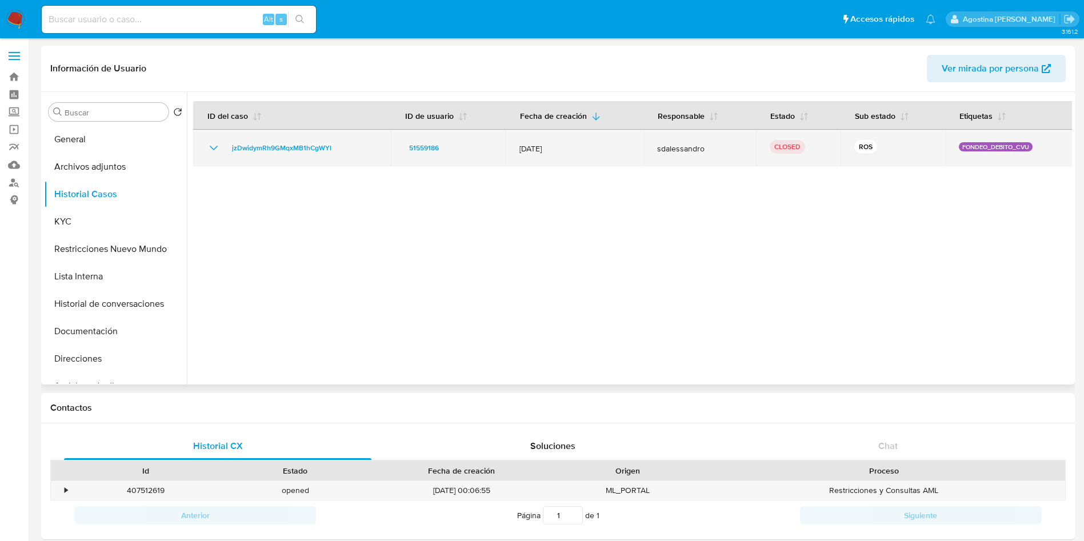
click at [225, 143] on div "jzDwidymRh9GMqxMB1hCgWYl" at bounding box center [292, 148] width 170 height 14
click at [214, 147] on icon "Mostrar/Ocultar" at bounding box center [214, 148] width 14 height 14
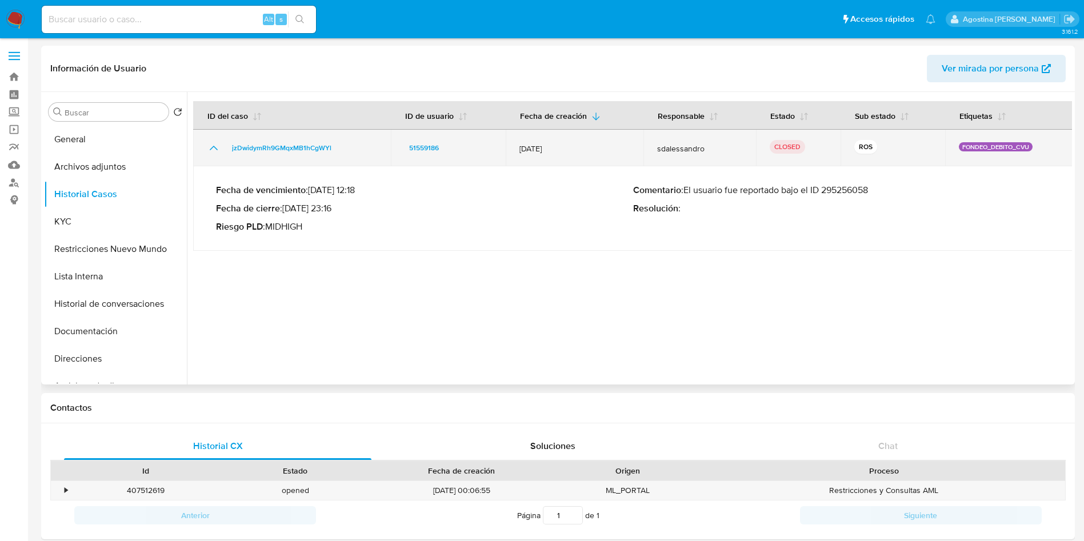
click at [214, 147] on icon "Mostrar/Ocultar" at bounding box center [214, 148] width 14 height 14
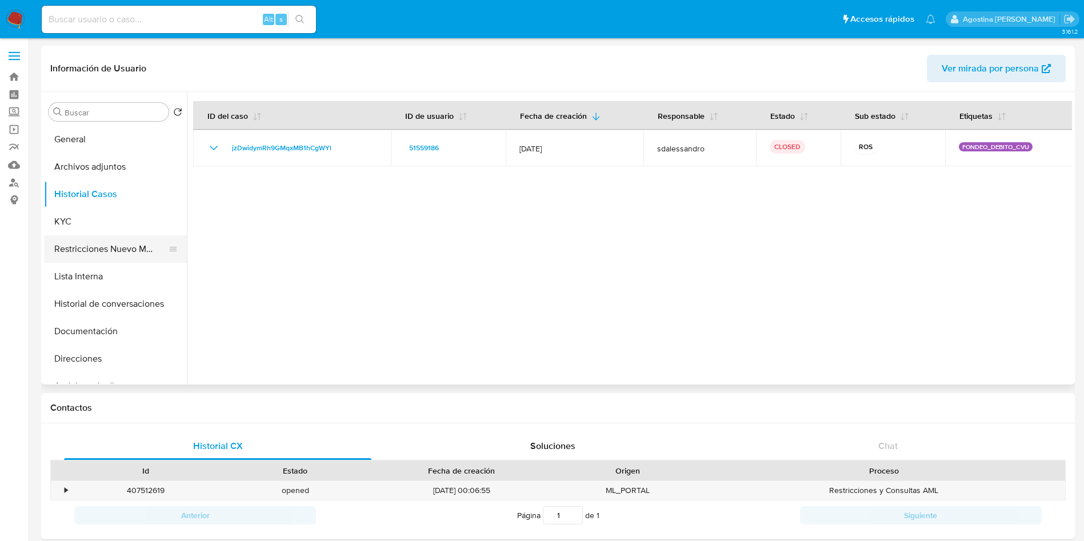
click at [125, 259] on button "Restricciones Nuevo Mundo" at bounding box center [111, 248] width 134 height 27
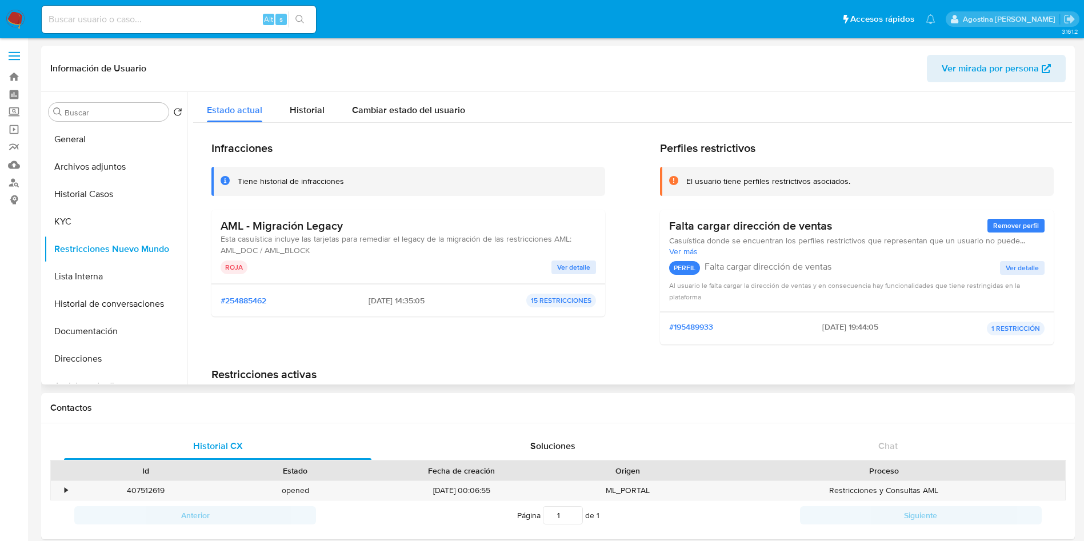
click at [564, 269] on span "Ver detalle" at bounding box center [573, 267] width 33 height 11
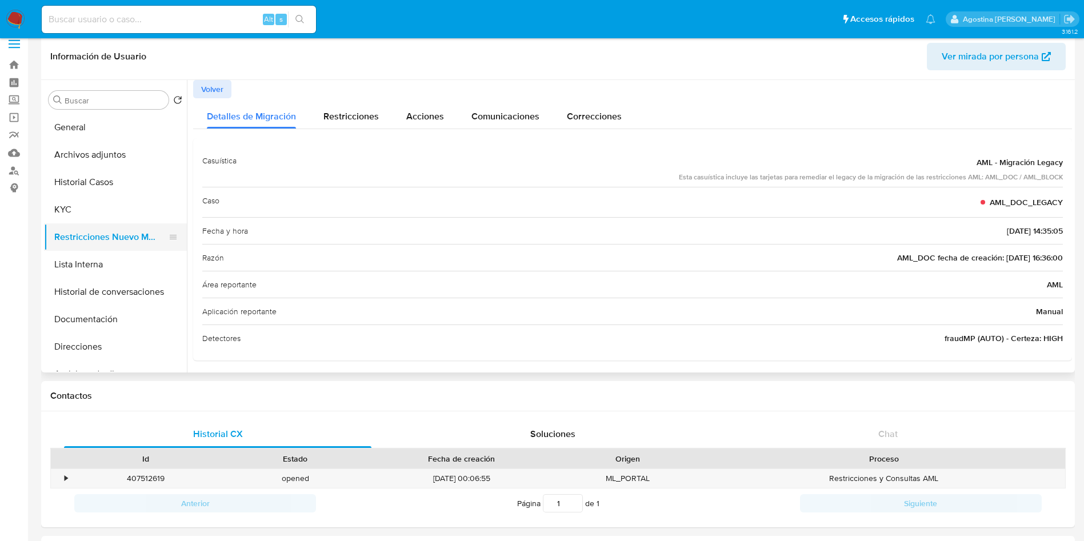
click at [95, 237] on button "Restricciones Nuevo Mundo" at bounding box center [111, 236] width 134 height 27
click at [210, 93] on span "Volver" at bounding box center [212, 89] width 22 height 16
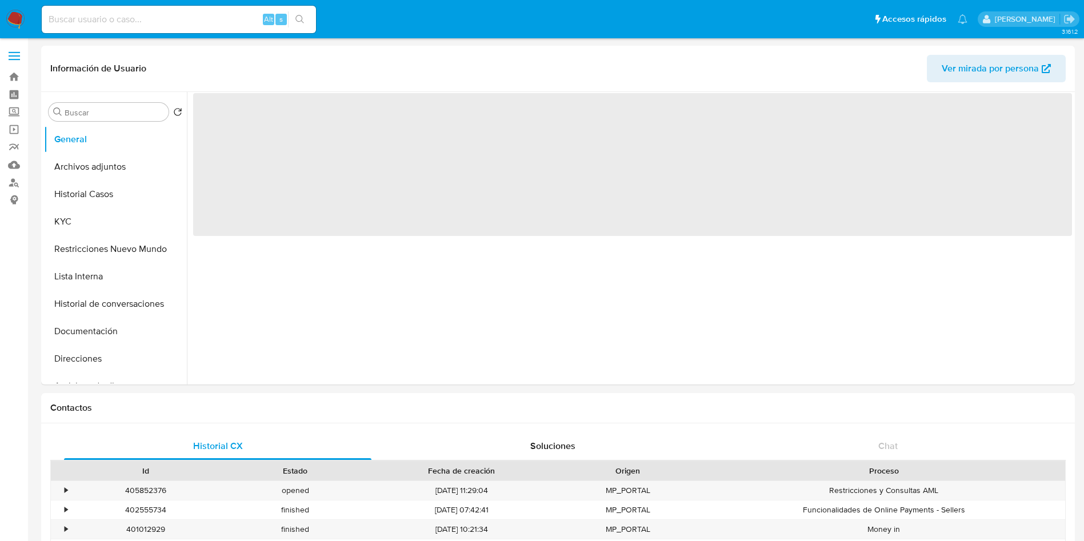
select select "10"
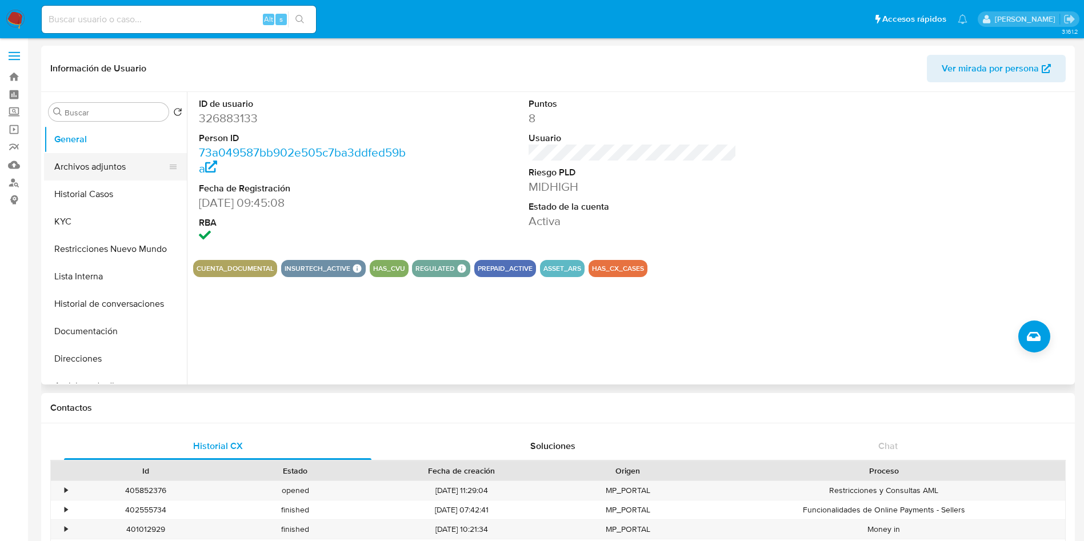
click at [120, 173] on button "Archivos adjuntos" at bounding box center [111, 166] width 134 height 27
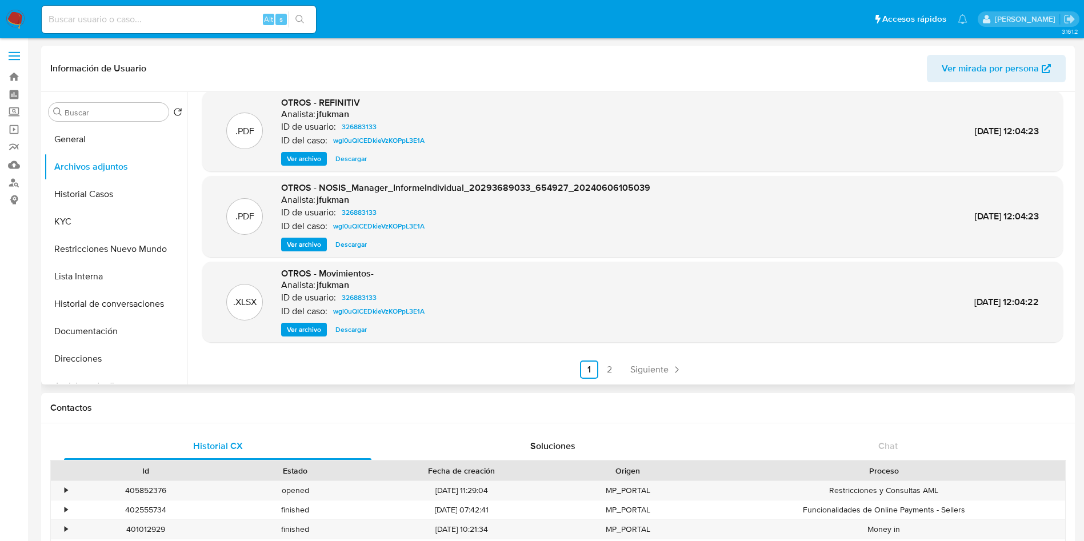
scroll to position [96, 0]
click at [607, 364] on link "2" at bounding box center [609, 369] width 18 height 18
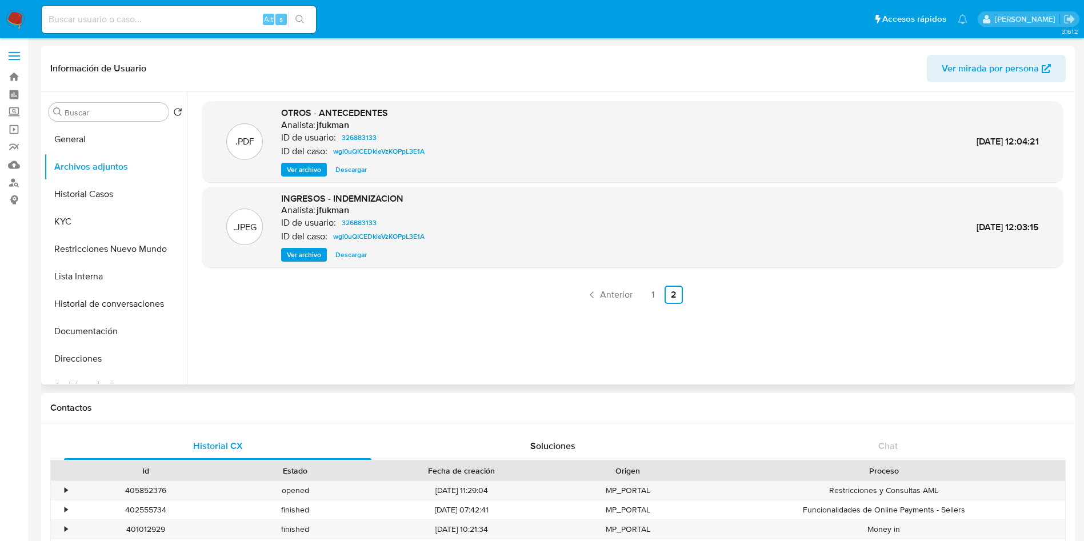
click at [302, 251] on span "Ver archivo" at bounding box center [304, 254] width 34 height 11
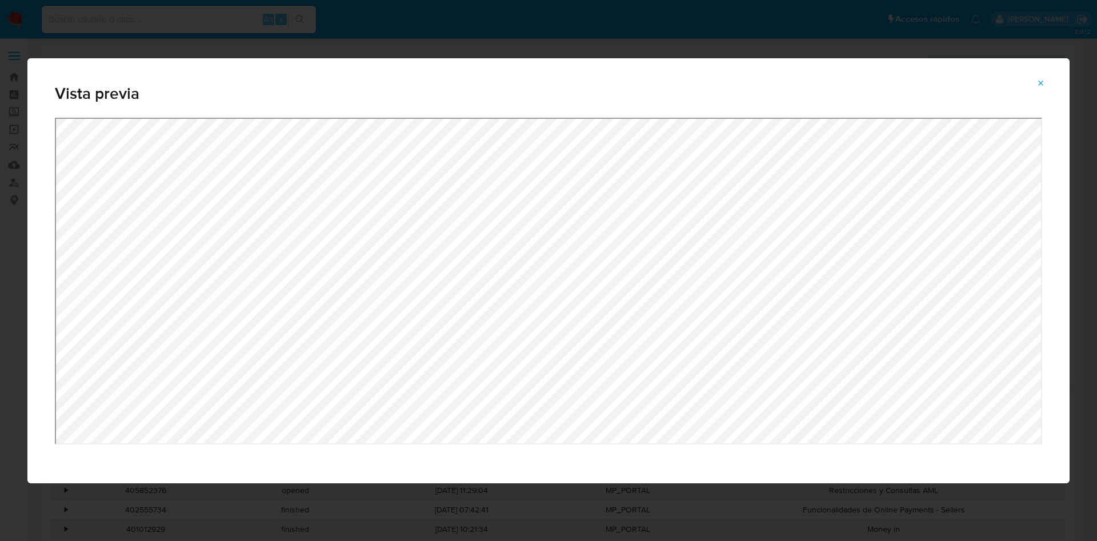
click at [1041, 86] on icon "Attachment preview" at bounding box center [1040, 83] width 9 height 9
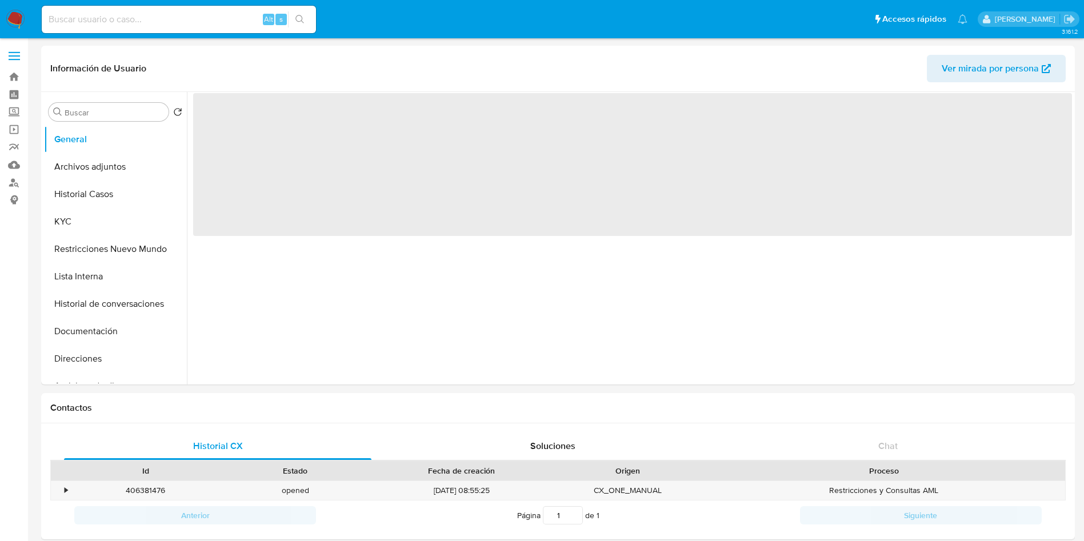
select select "10"
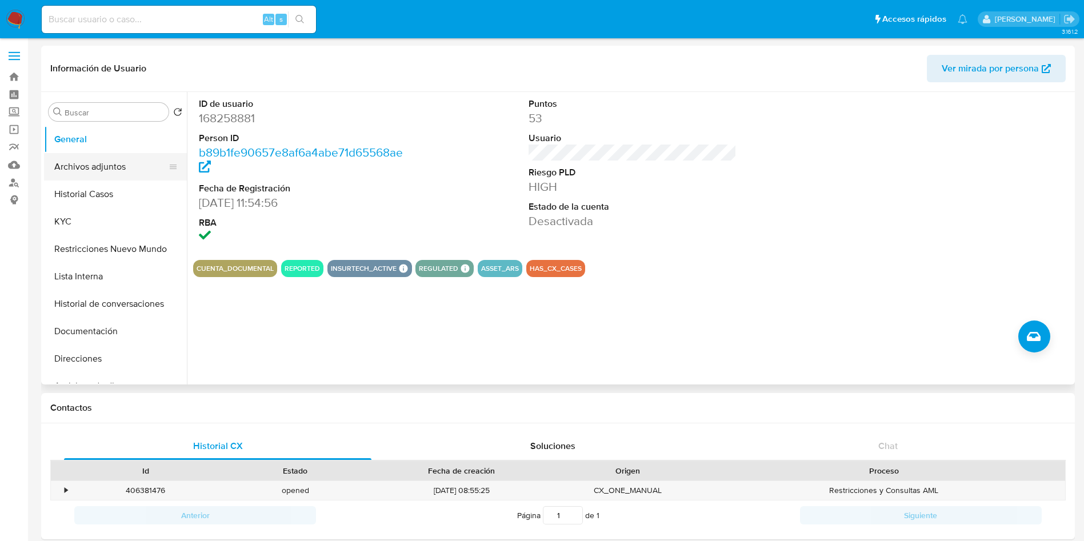
click at [109, 177] on button "Archivos adjuntos" at bounding box center [111, 166] width 134 height 27
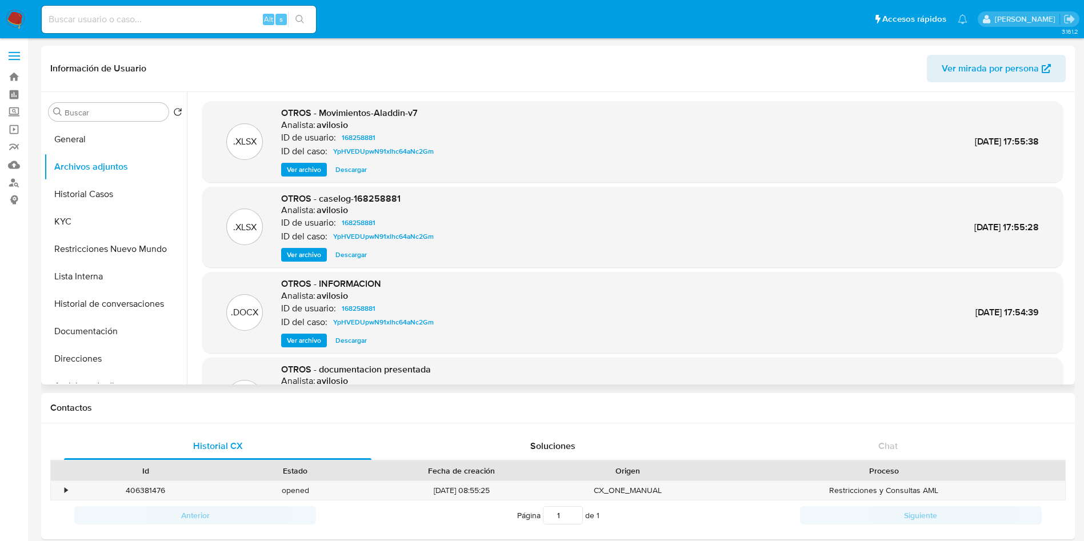
click at [298, 253] on span "Ver archivo" at bounding box center [304, 254] width 34 height 11
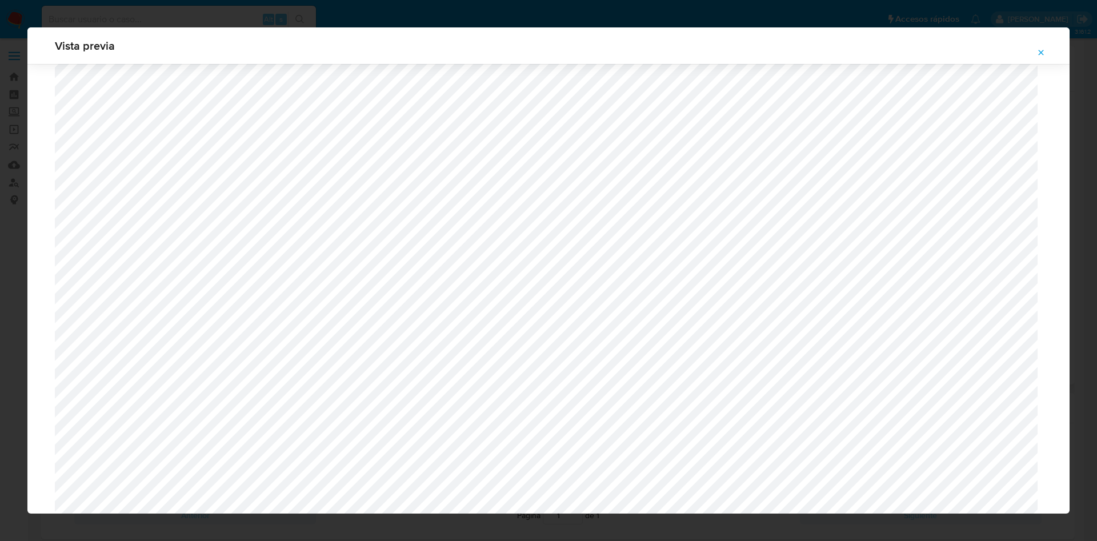
scroll to position [834, 0]
click at [1038, 57] on span "Attachment preview" at bounding box center [1040, 53] width 9 height 16
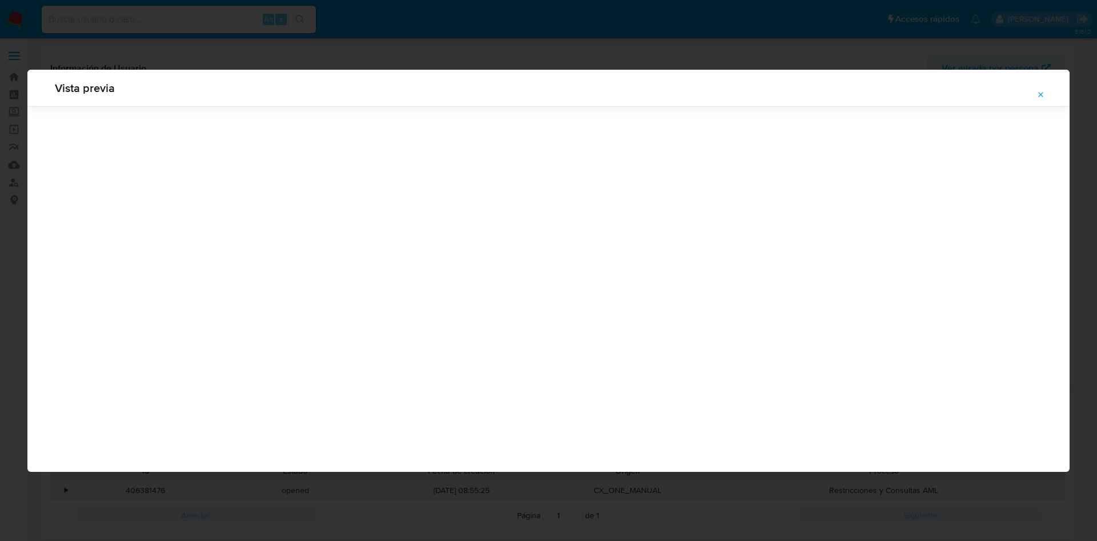
scroll to position [0, 0]
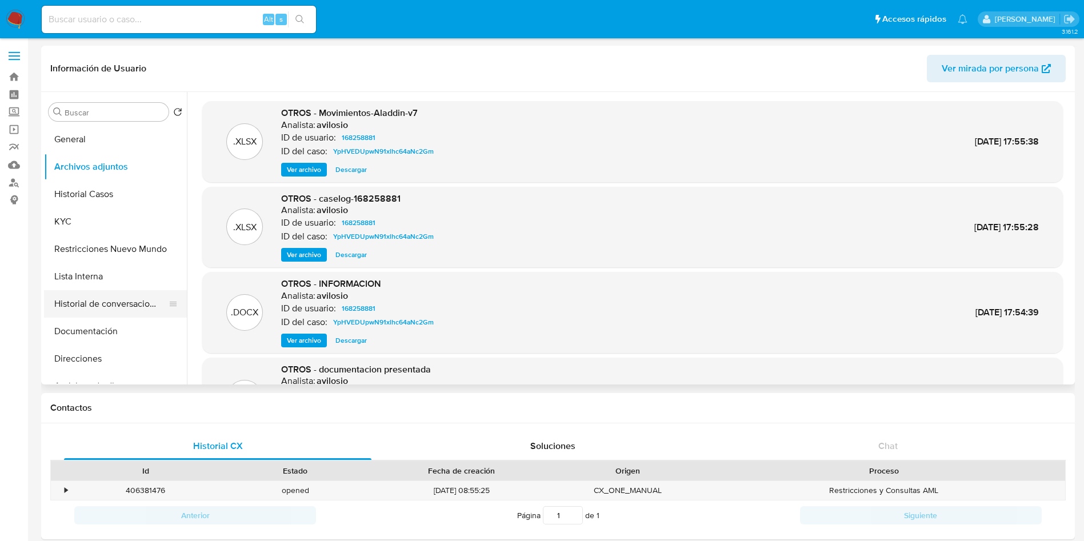
click at [105, 302] on button "Historial de conversaciones" at bounding box center [111, 303] width 134 height 27
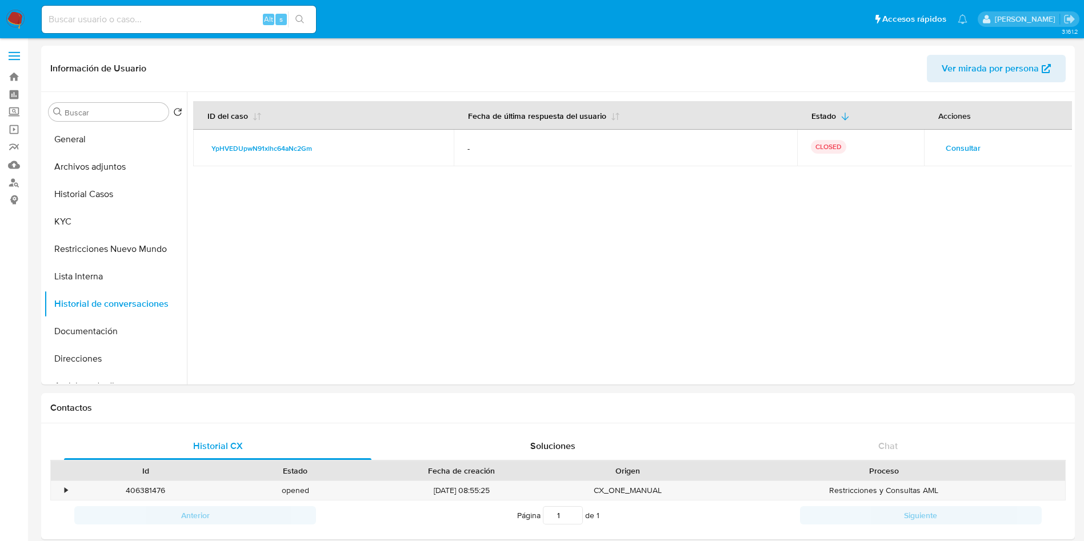
click at [971, 147] on span "Consultar" at bounding box center [962, 148] width 35 height 16
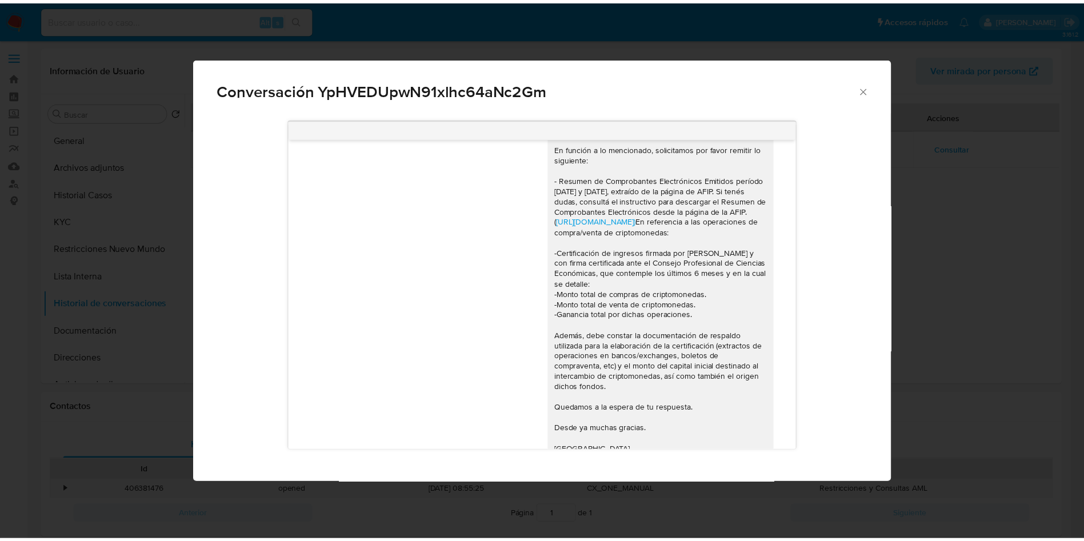
scroll to position [271, 0]
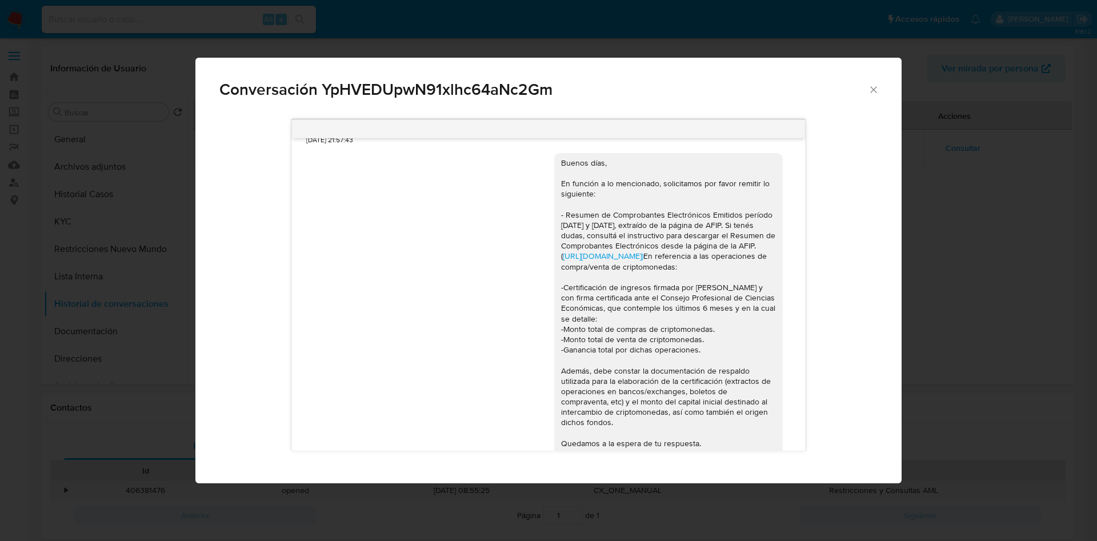
click at [58, 297] on div "Conversación YpHVEDUpwN91xlhc64aNc2Gm Hola hace un mes abrí un local de celular…" at bounding box center [548, 270] width 1097 height 541
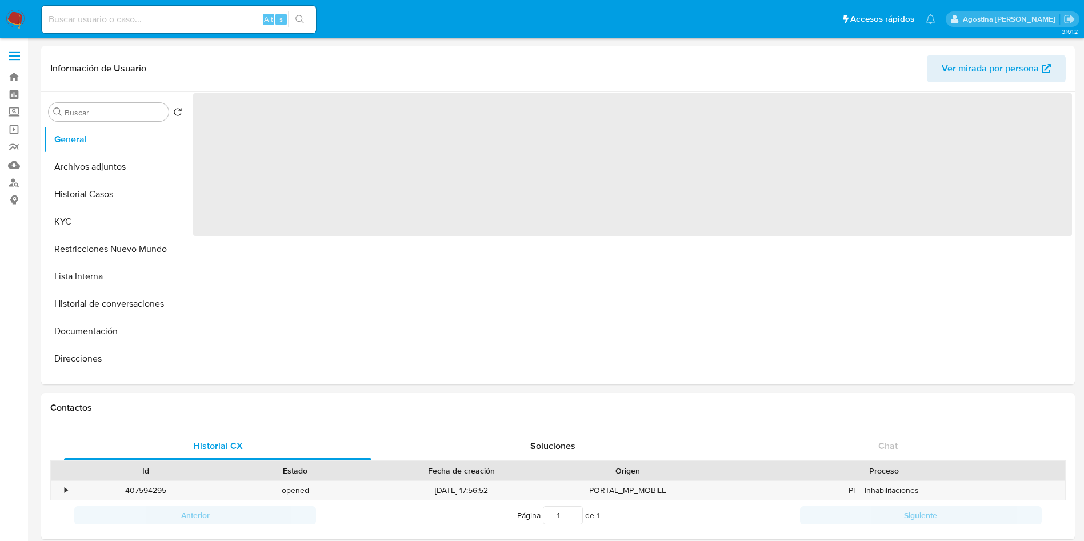
select select "10"
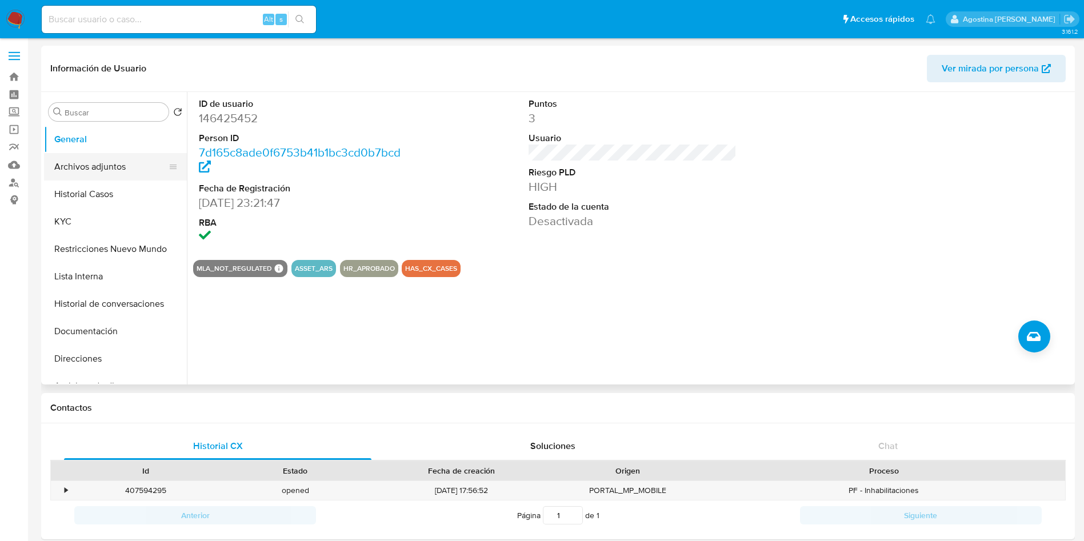
click at [129, 172] on button "Archivos adjuntos" at bounding box center [111, 166] width 134 height 27
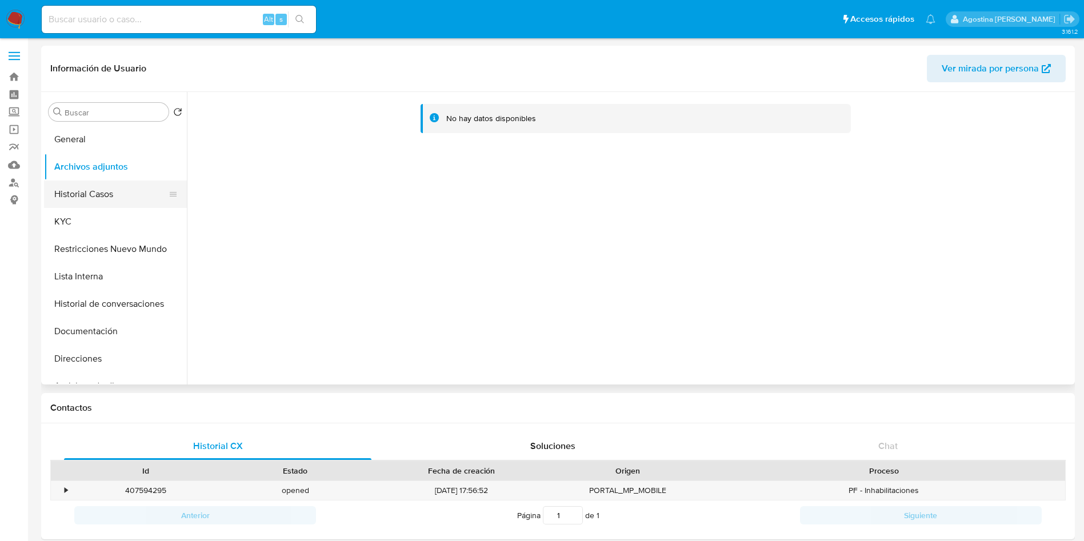
click at [122, 188] on button "Historial Casos" at bounding box center [111, 194] width 134 height 27
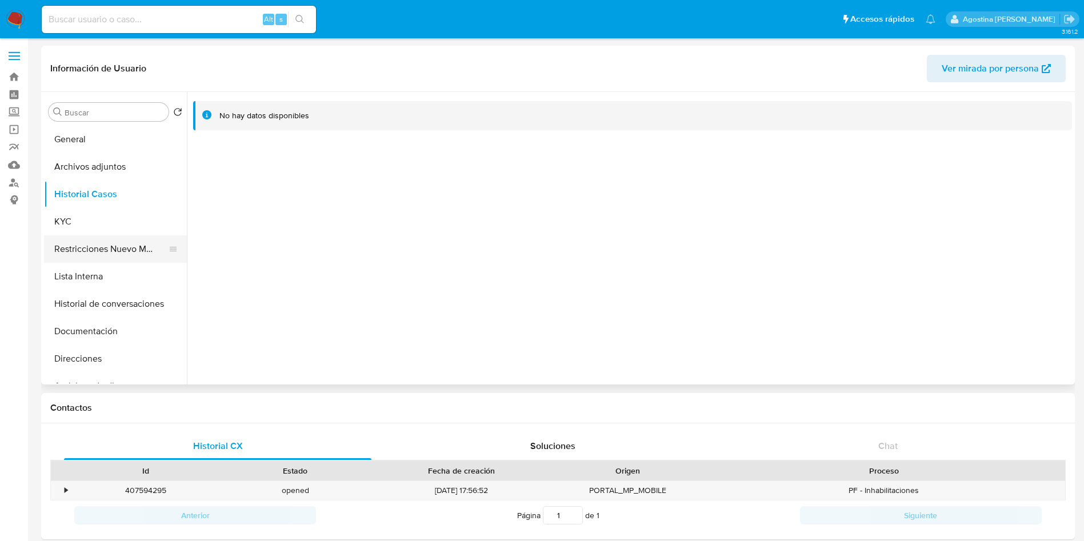
click at [113, 251] on button "Restricciones Nuevo Mundo" at bounding box center [111, 248] width 134 height 27
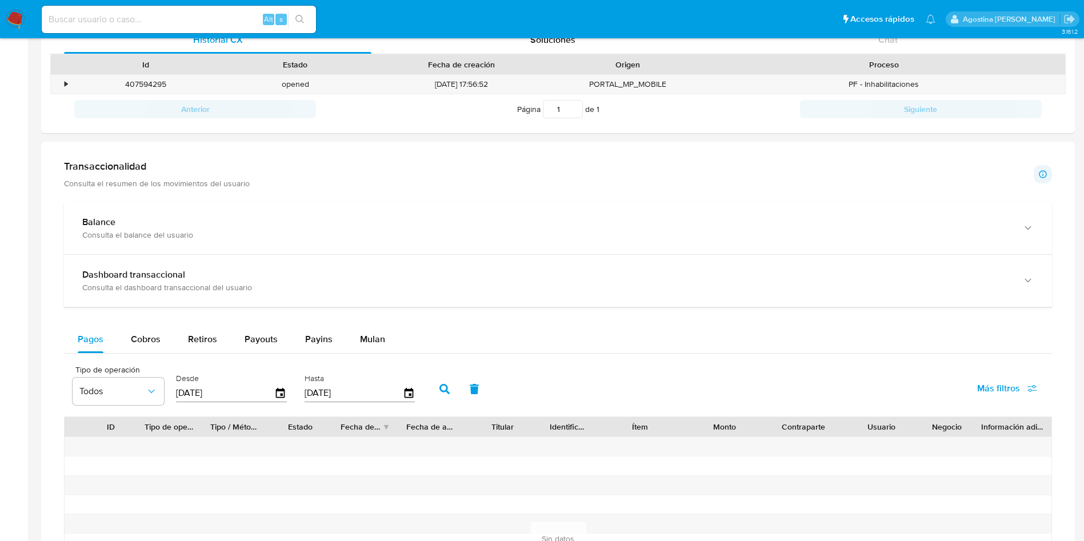
scroll to position [406, 0]
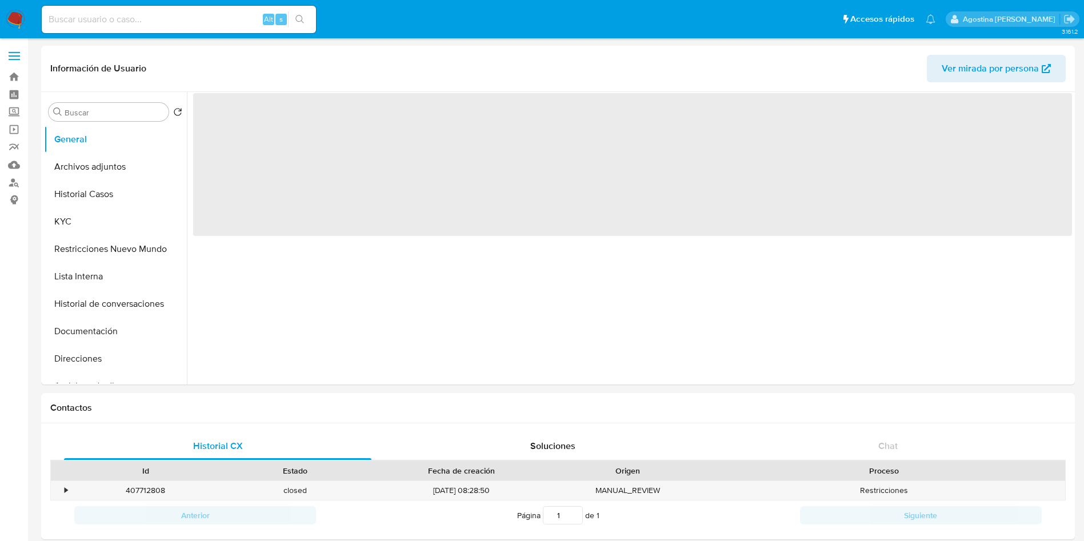
select select "10"
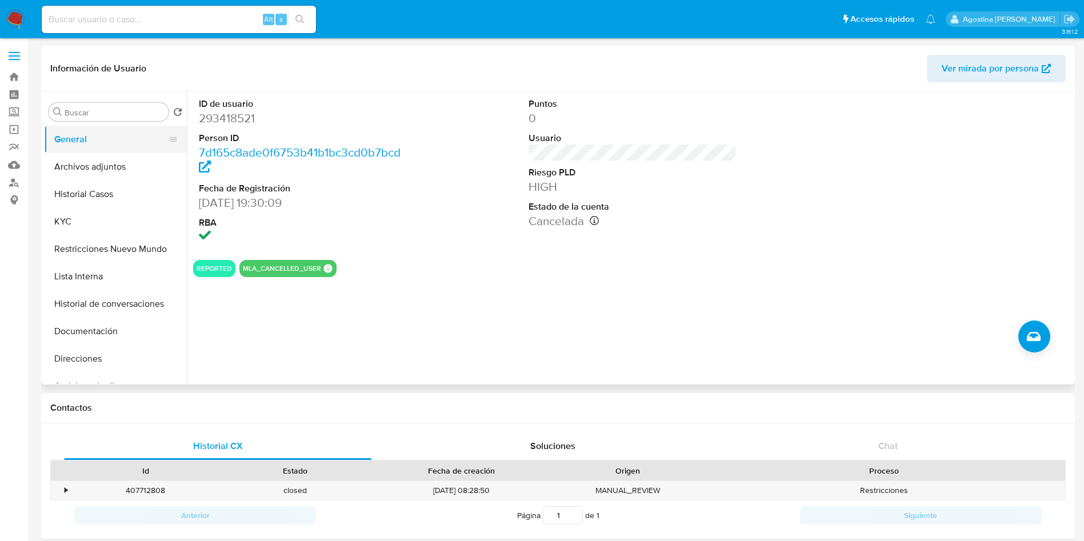
click at [106, 141] on button "General" at bounding box center [111, 139] width 134 height 27
click at [98, 166] on button "Archivos adjuntos" at bounding box center [111, 166] width 134 height 27
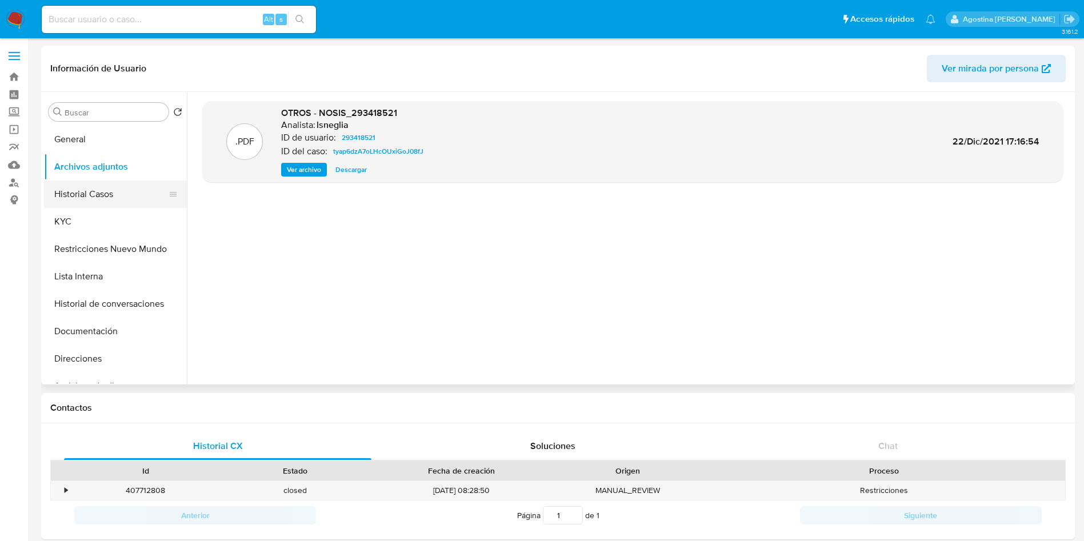
click at [87, 191] on button "Historial Casos" at bounding box center [111, 194] width 134 height 27
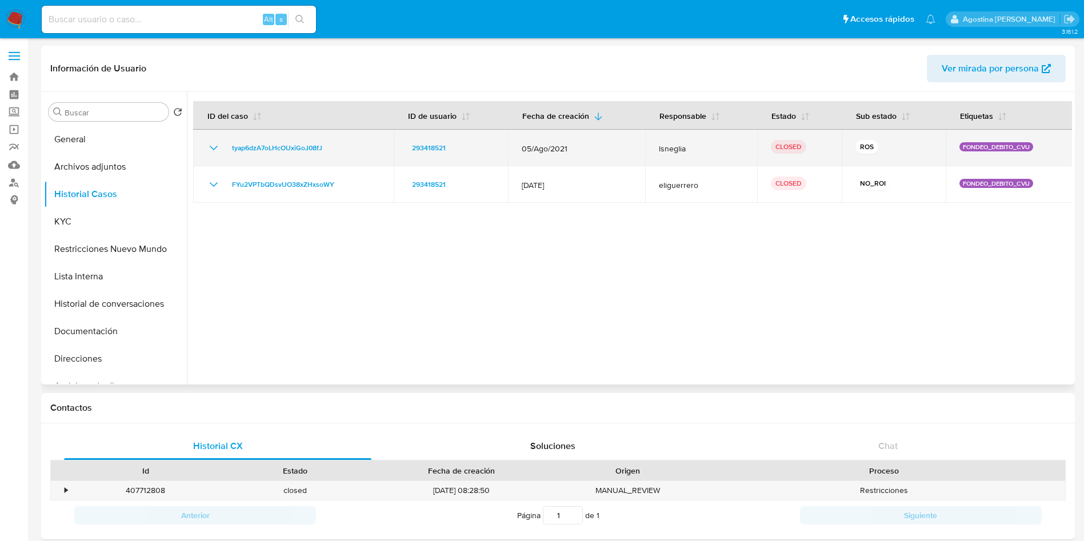
click at [209, 145] on icon "Mostrar/Ocultar" at bounding box center [214, 148] width 14 height 14
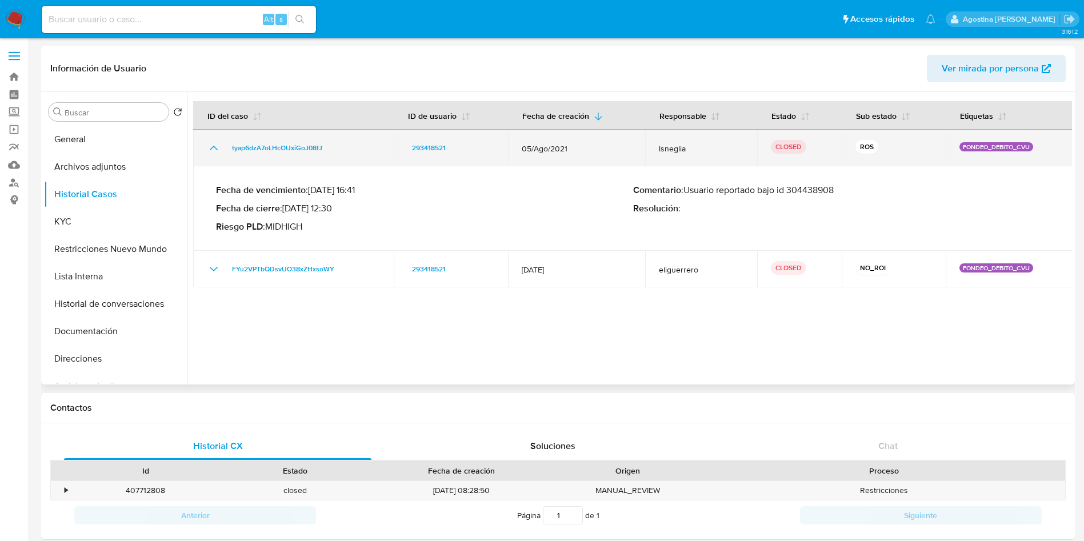
click at [209, 145] on icon "Mostrar/Ocultar" at bounding box center [214, 148] width 14 height 14
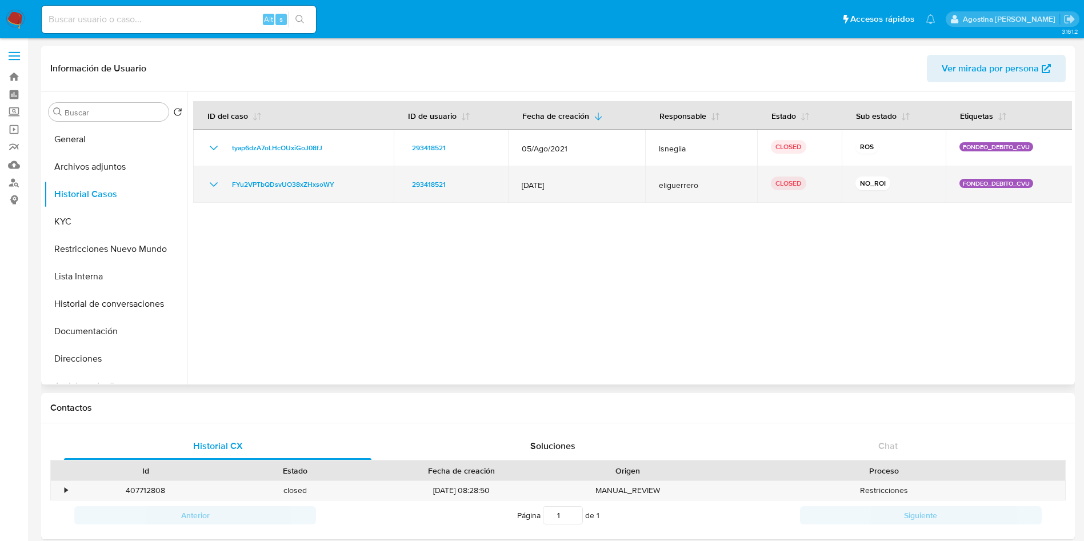
click at [217, 182] on icon "Mostrar/Ocultar" at bounding box center [214, 185] width 14 height 14
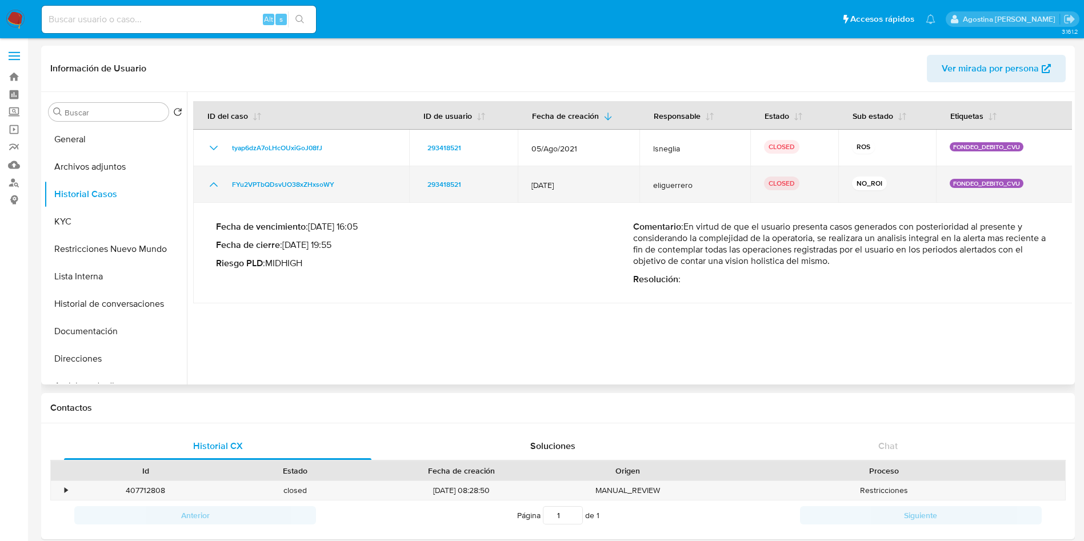
click at [217, 182] on icon "Mostrar/Ocultar" at bounding box center [214, 185] width 14 height 14
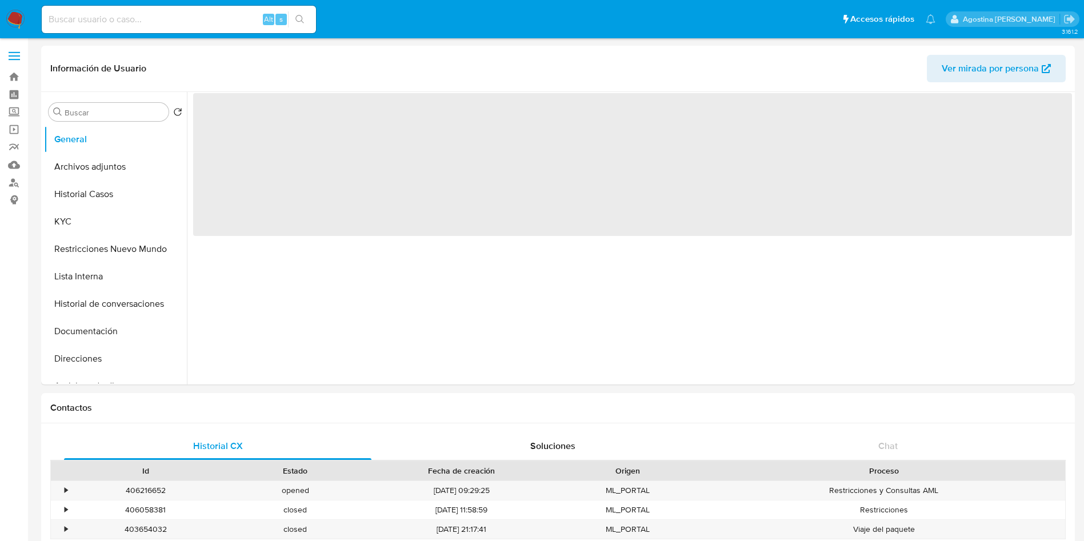
select select "10"
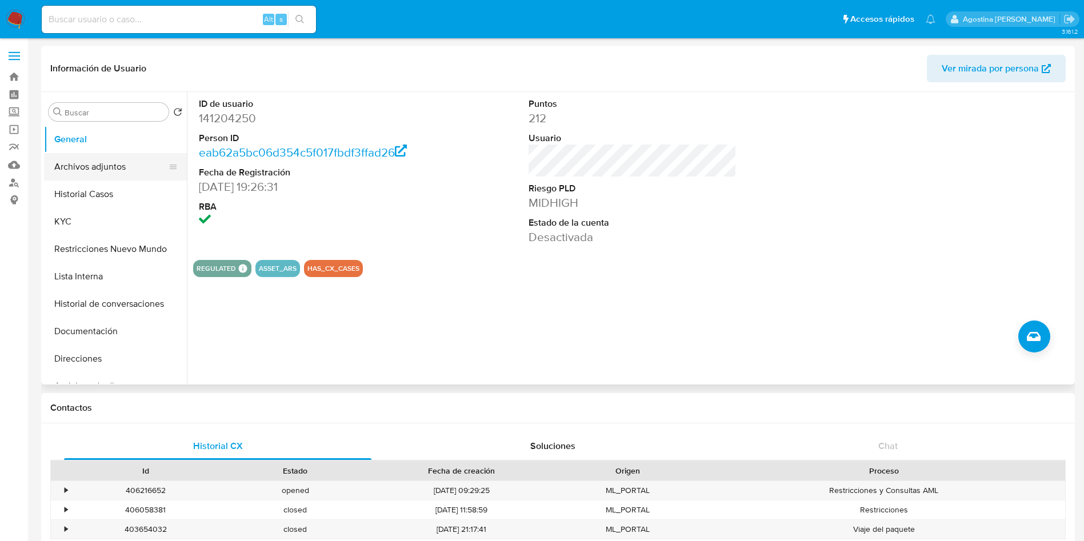
click at [105, 155] on button "Archivos adjuntos" at bounding box center [111, 166] width 134 height 27
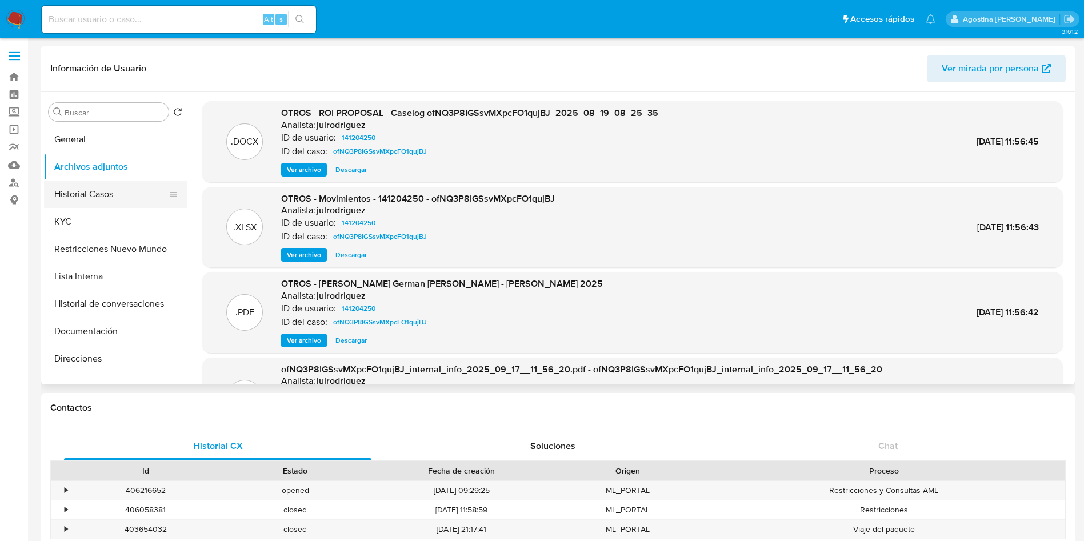
click at [103, 205] on button "Historial Casos" at bounding box center [111, 194] width 134 height 27
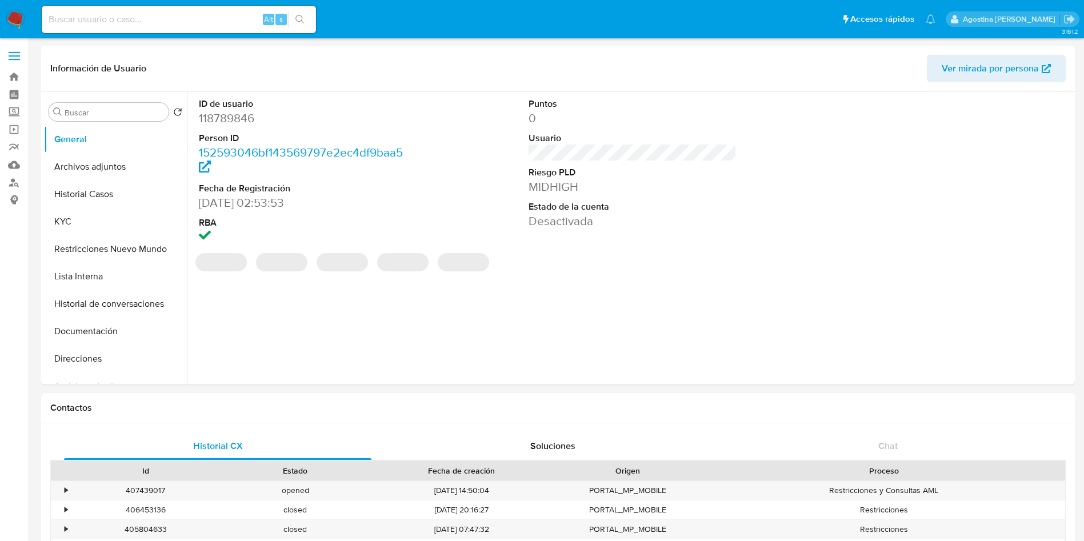
select select "10"
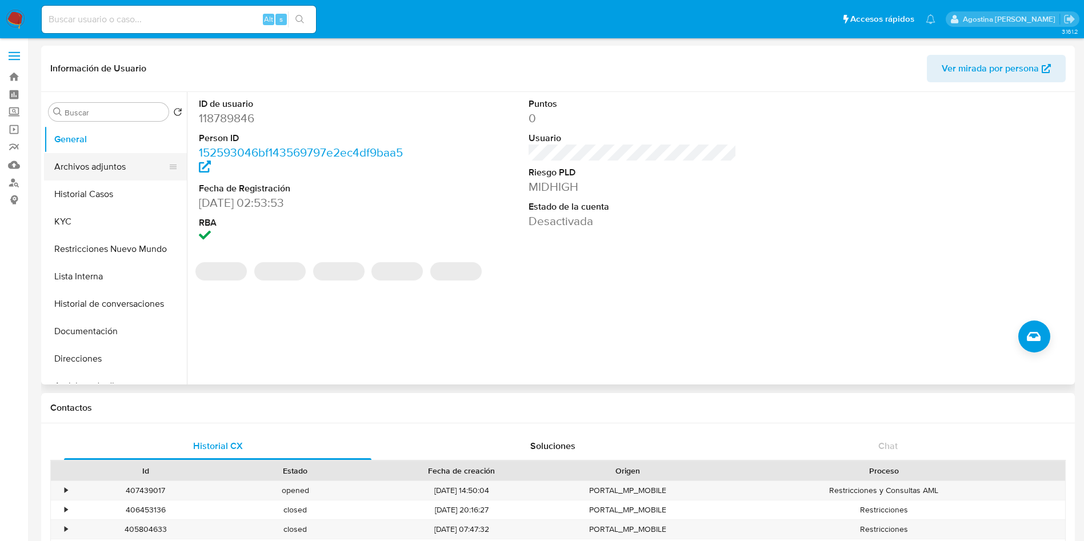
click at [139, 173] on button "Archivos adjuntos" at bounding box center [111, 166] width 134 height 27
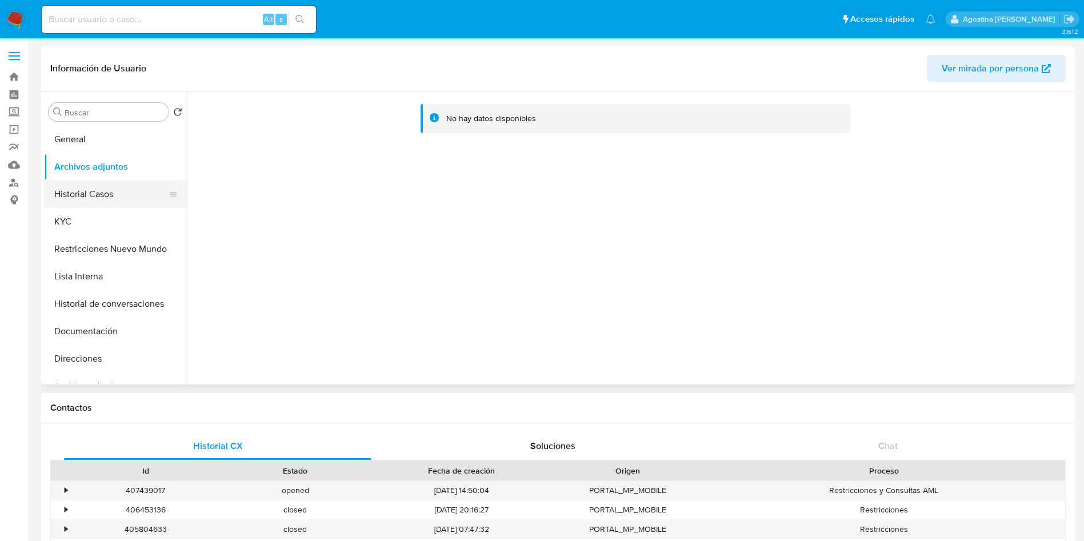
click at [127, 199] on button "Historial Casos" at bounding box center [111, 194] width 134 height 27
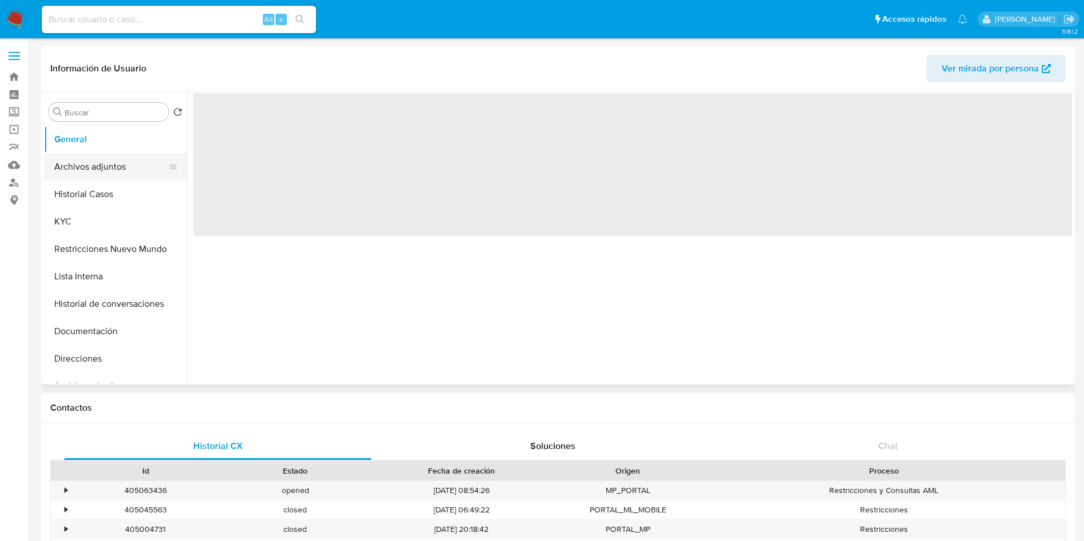
select select "10"
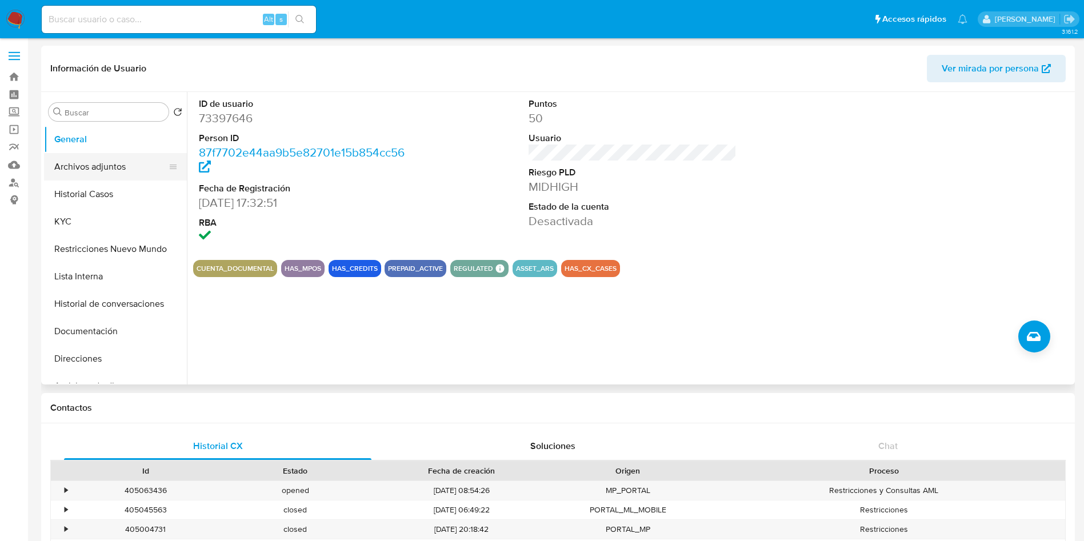
click at [84, 166] on button "Archivos adjuntos" at bounding box center [111, 166] width 134 height 27
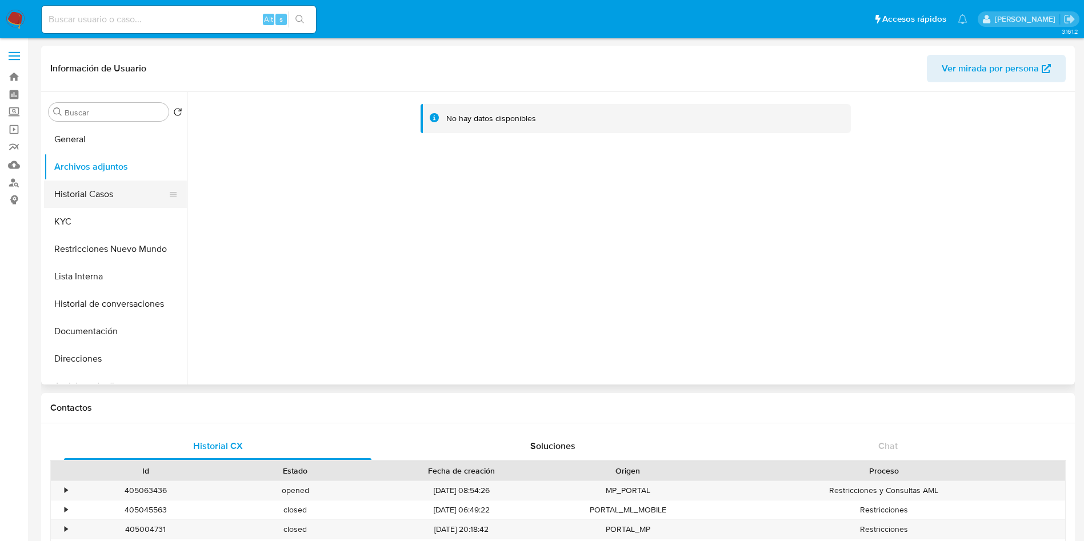
click at [106, 182] on button "Historial Casos" at bounding box center [111, 194] width 134 height 27
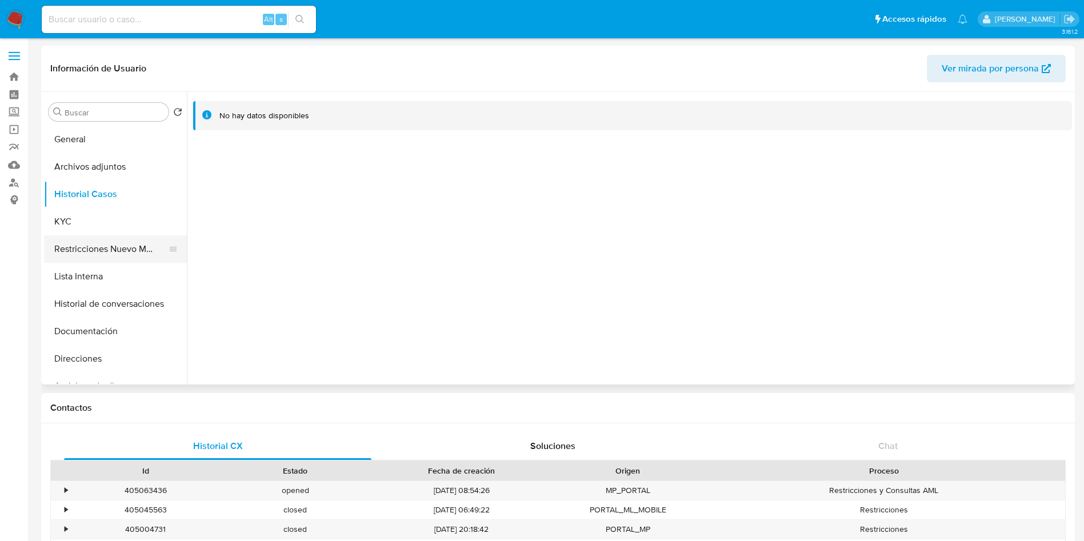
click at [94, 242] on button "Restricciones Nuevo Mundo" at bounding box center [111, 248] width 134 height 27
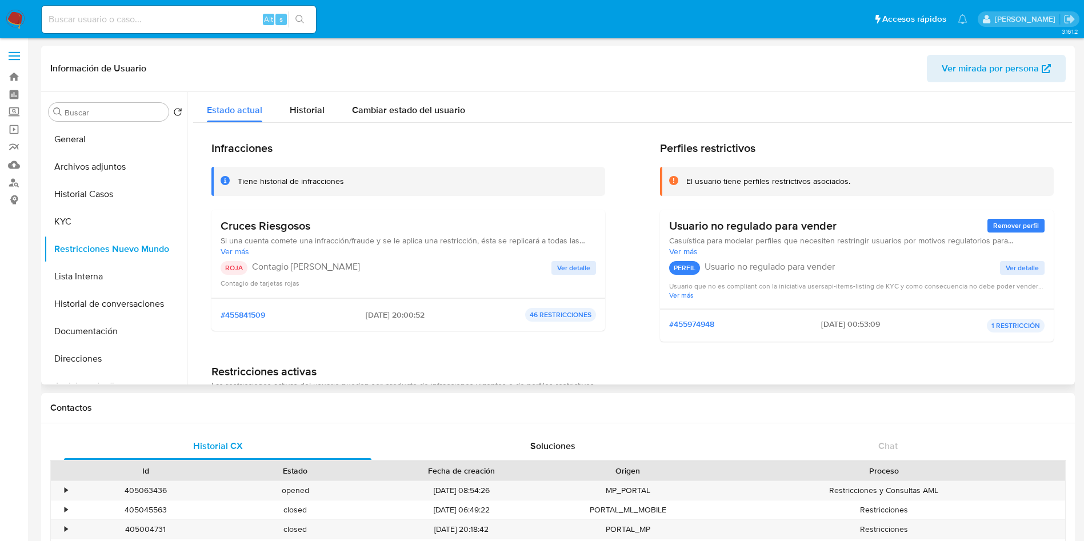
click at [560, 258] on div "Cruces Riesgosos Si una cuenta comete una infracción/fraude y se le aplica una …" at bounding box center [408, 254] width 375 height 70
click at [570, 259] on div "Cruces Riesgosos Si una cuenta comete una infracción/fraude y se le aplica una …" at bounding box center [408, 254] width 375 height 70
click at [571, 266] on span "Ver detalle" at bounding box center [573, 267] width 33 height 11
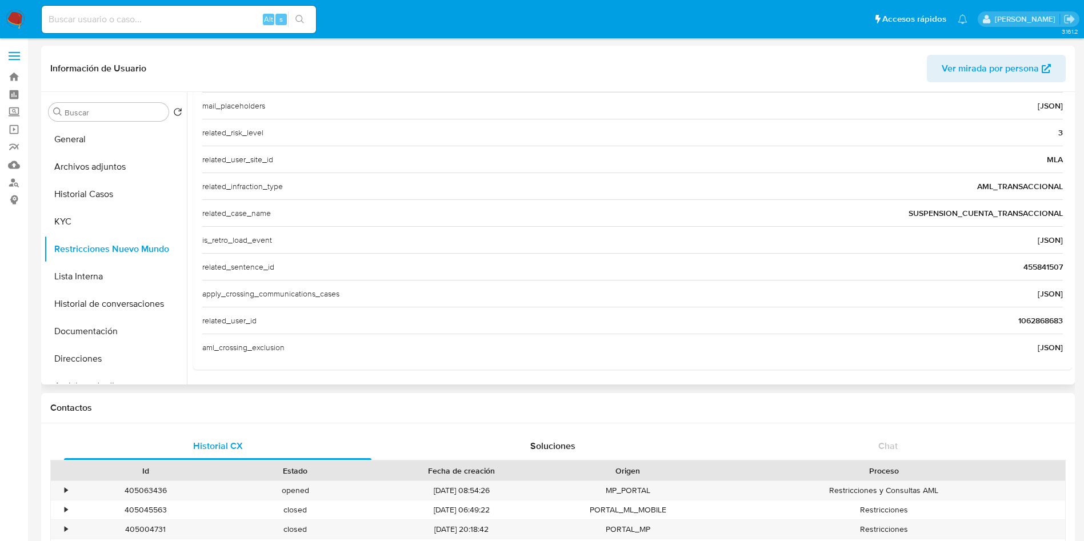
click at [1022, 320] on span "1062868683" at bounding box center [1040, 320] width 45 height 11
drag, startPoint x: 1022, startPoint y: 320, endPoint x: 723, endPoint y: 171, distance: 333.7
click at [1021, 320] on span "1062868683" at bounding box center [1040, 320] width 45 height 11
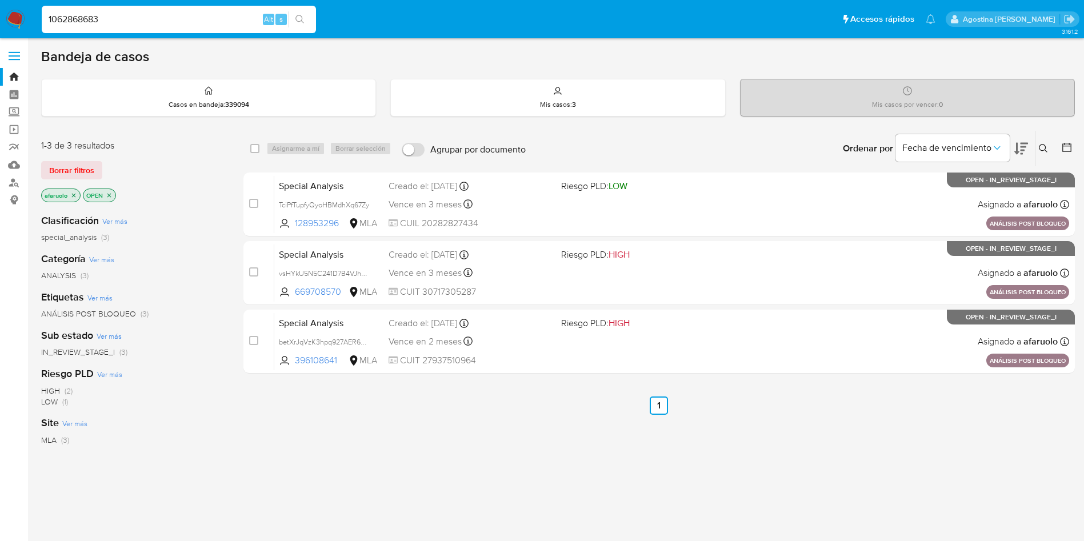
type input "1062868683"
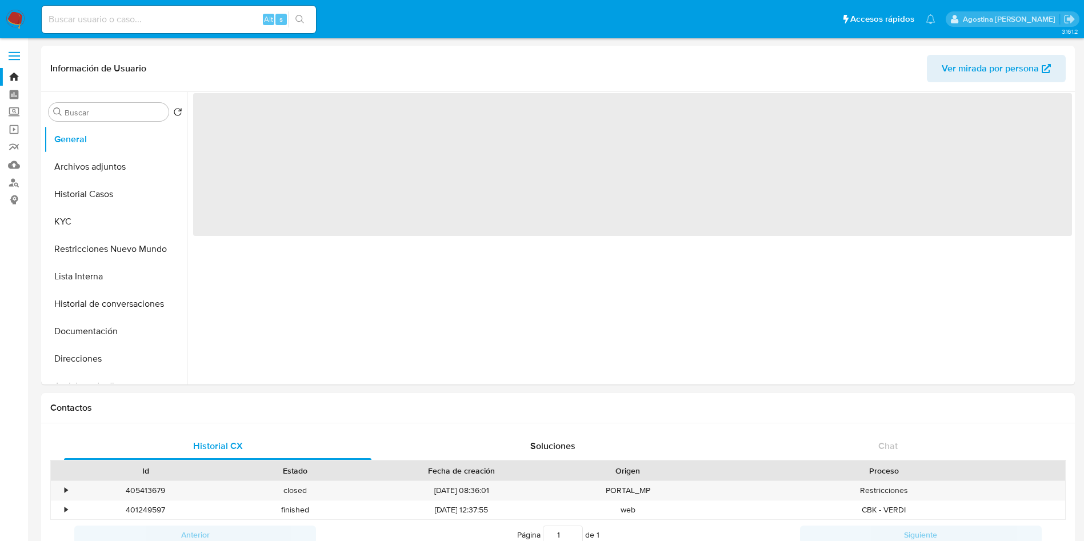
select select "10"
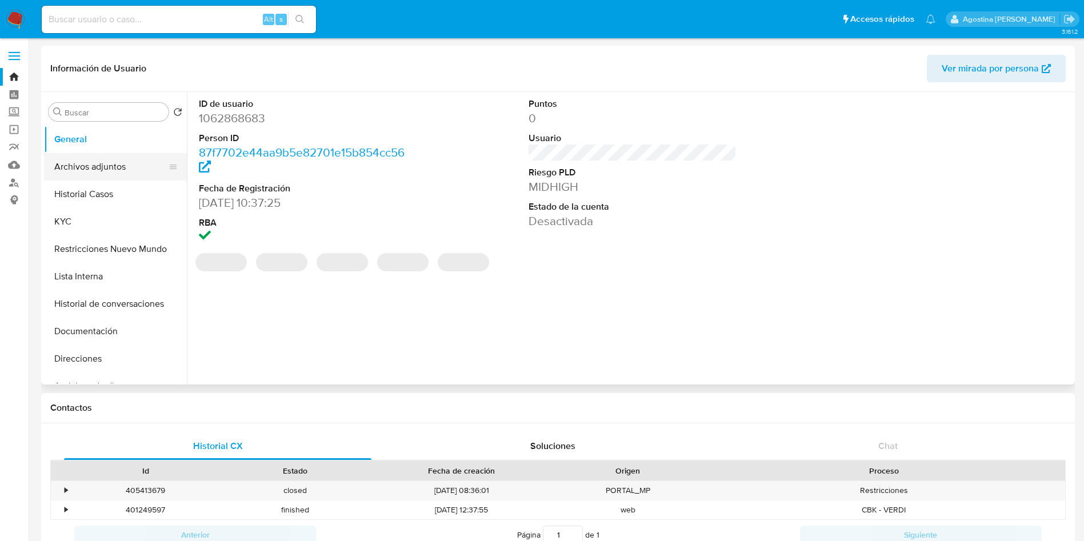
click at [71, 170] on button "Archivos adjuntos" at bounding box center [111, 166] width 134 height 27
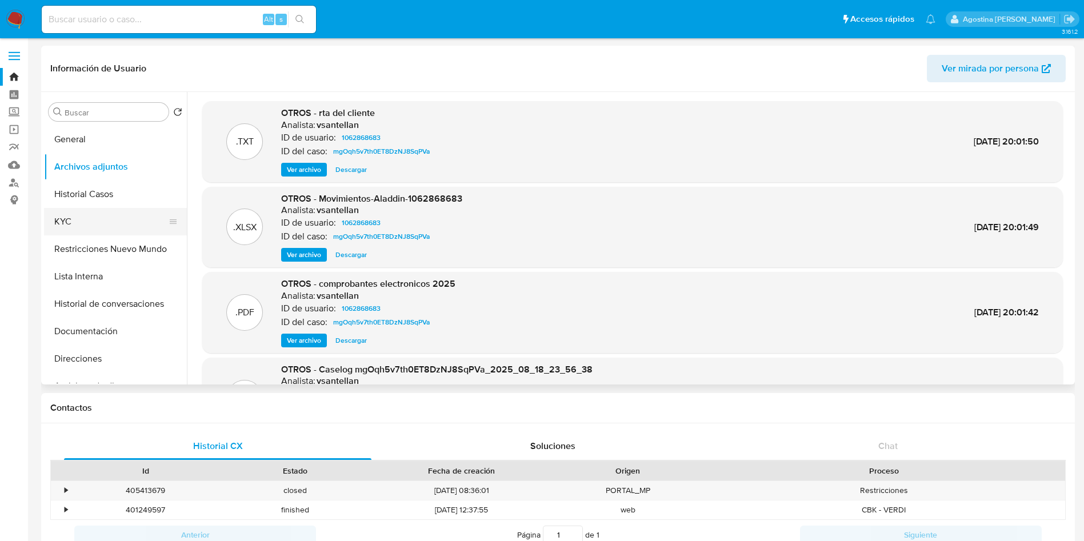
click at [120, 208] on button "KYC" at bounding box center [111, 221] width 134 height 27
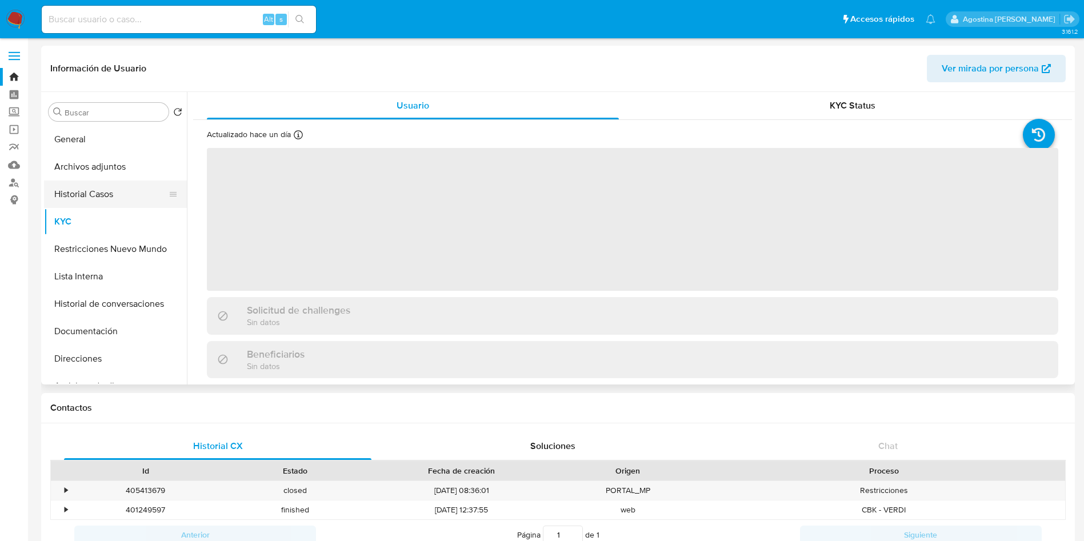
click at [119, 197] on button "Historial Casos" at bounding box center [111, 194] width 134 height 27
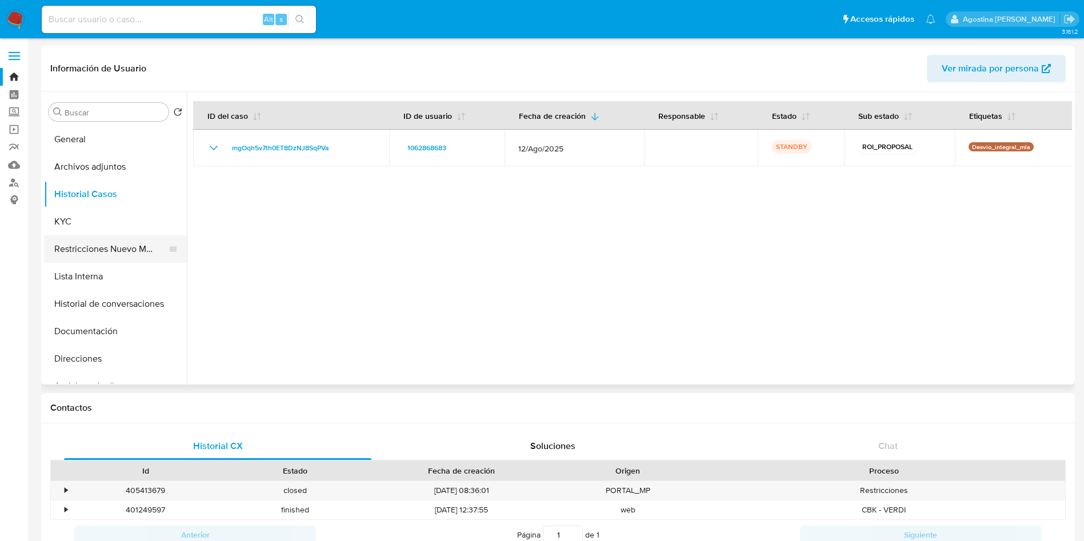
click at [107, 256] on button "Restricciones Nuevo Mundo" at bounding box center [111, 248] width 134 height 27
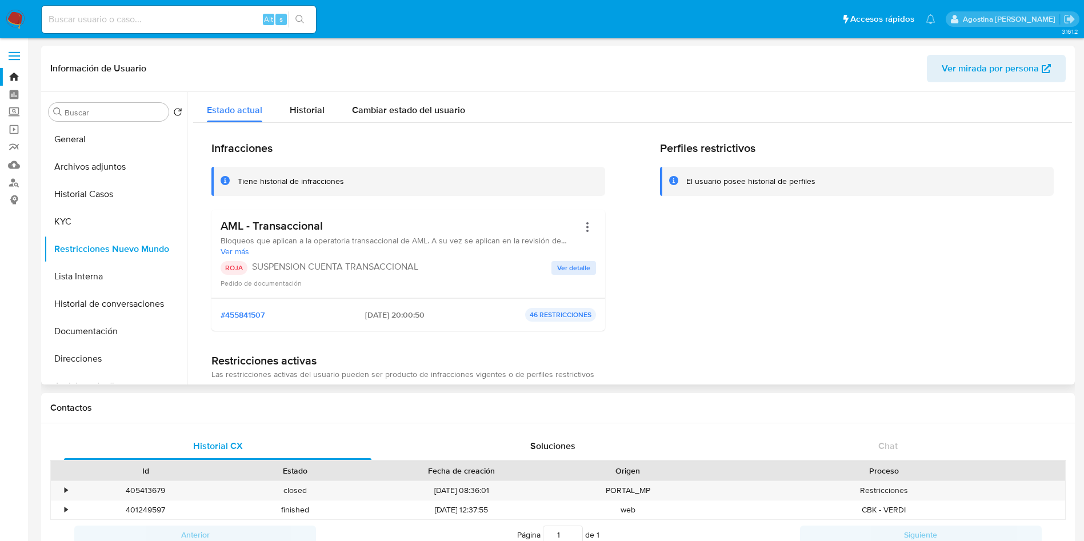
click at [566, 263] on span "Ver detalle" at bounding box center [573, 267] width 33 height 11
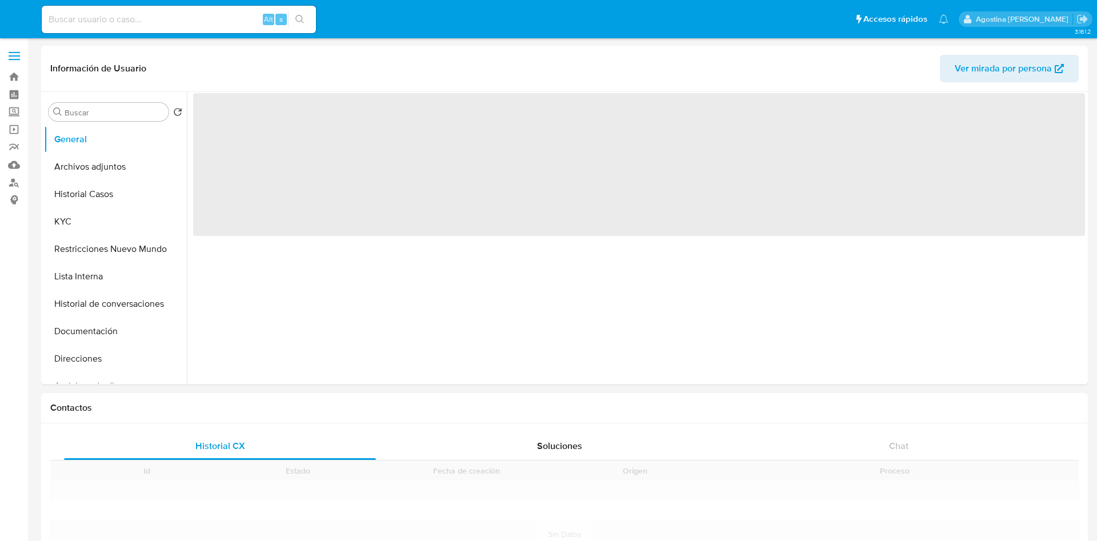
select select "10"
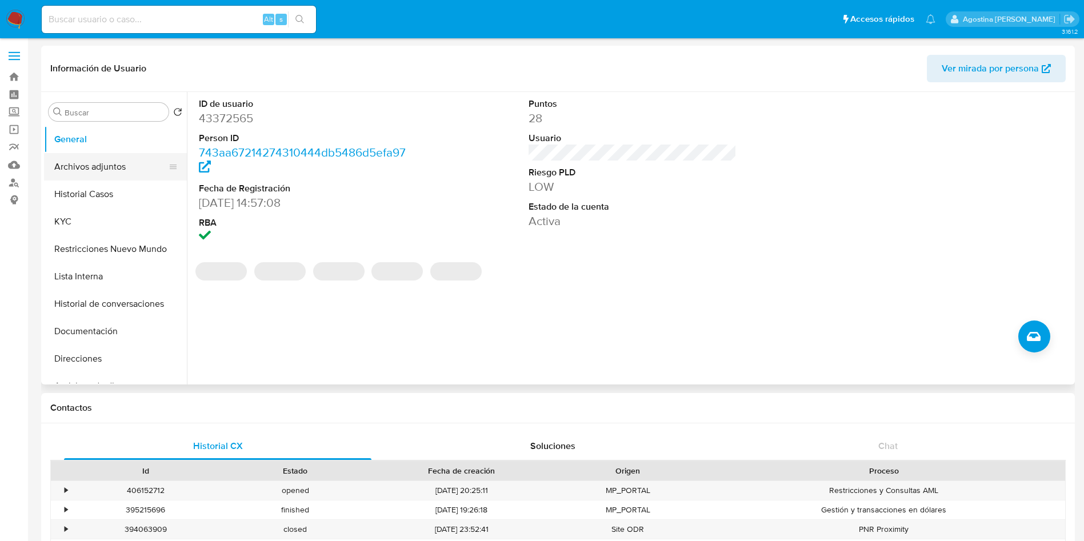
click at [123, 169] on button "Archivos adjuntos" at bounding box center [111, 166] width 134 height 27
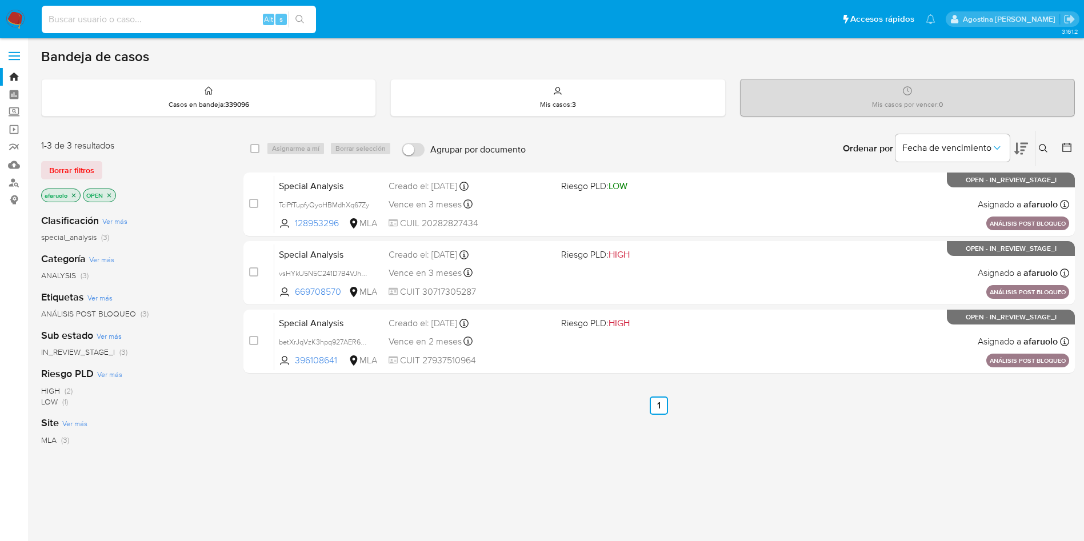
click at [215, 22] on input at bounding box center [179, 19] width 274 height 15
paste input "2708507223"
type input "2708507223"
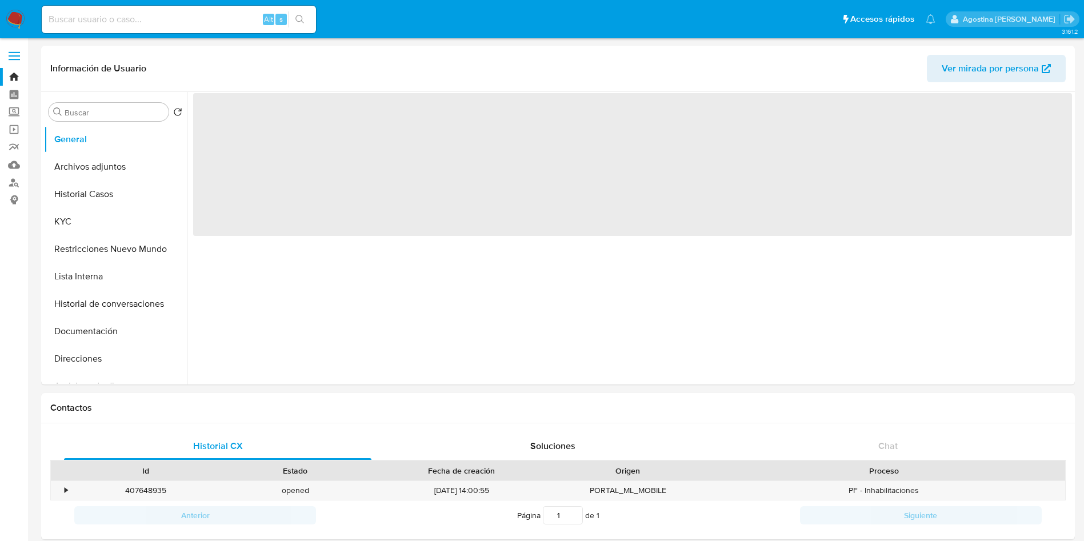
select select "10"
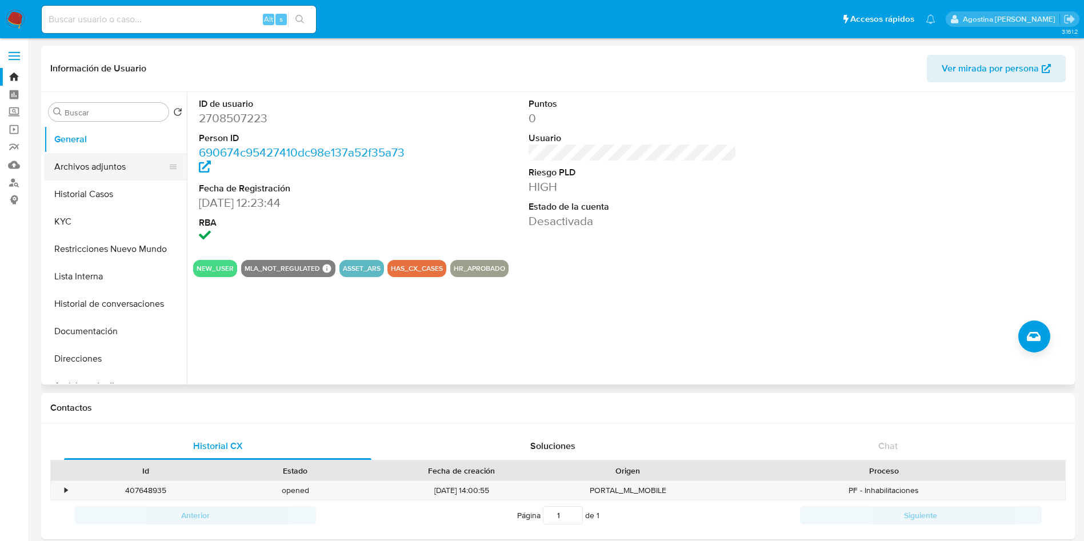
click at [149, 167] on button "Archivos adjuntos" at bounding box center [111, 166] width 134 height 27
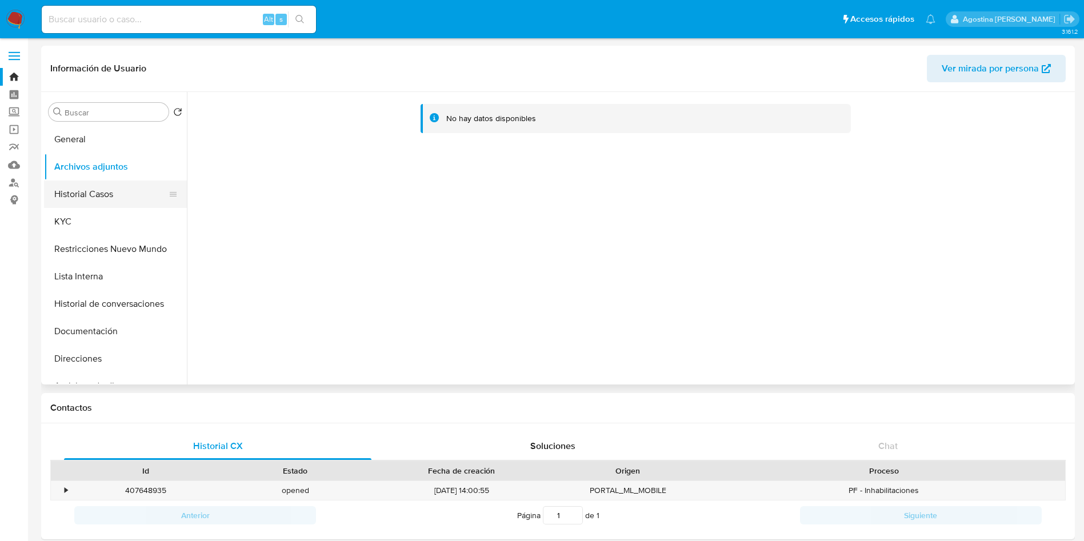
click at [107, 187] on button "Historial Casos" at bounding box center [111, 194] width 134 height 27
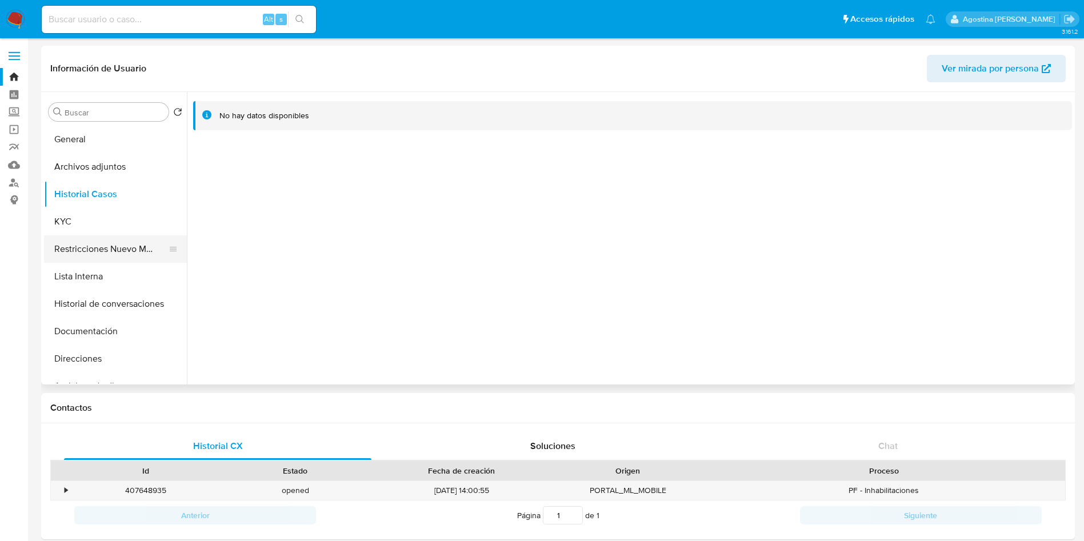
click at [115, 242] on button "Restricciones Nuevo Mundo" at bounding box center [111, 248] width 134 height 27
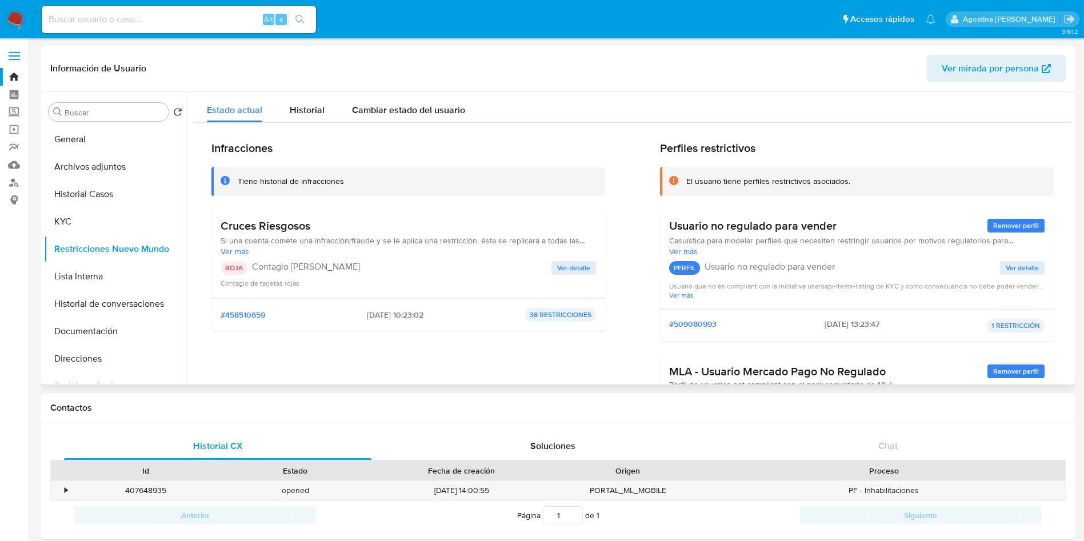
click at [557, 270] on span "Ver detalle" at bounding box center [573, 267] width 33 height 11
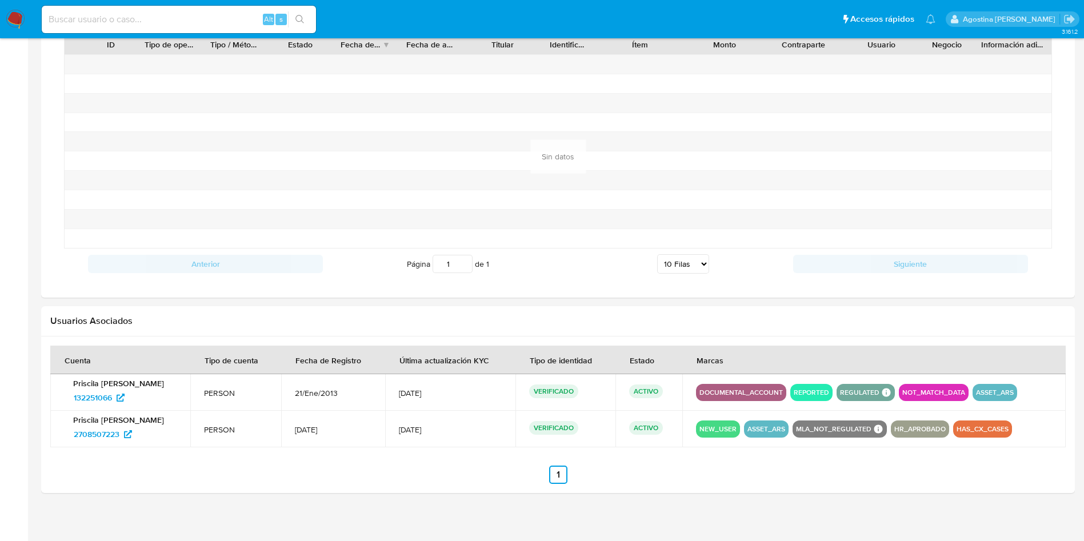
scroll to position [798, 0]
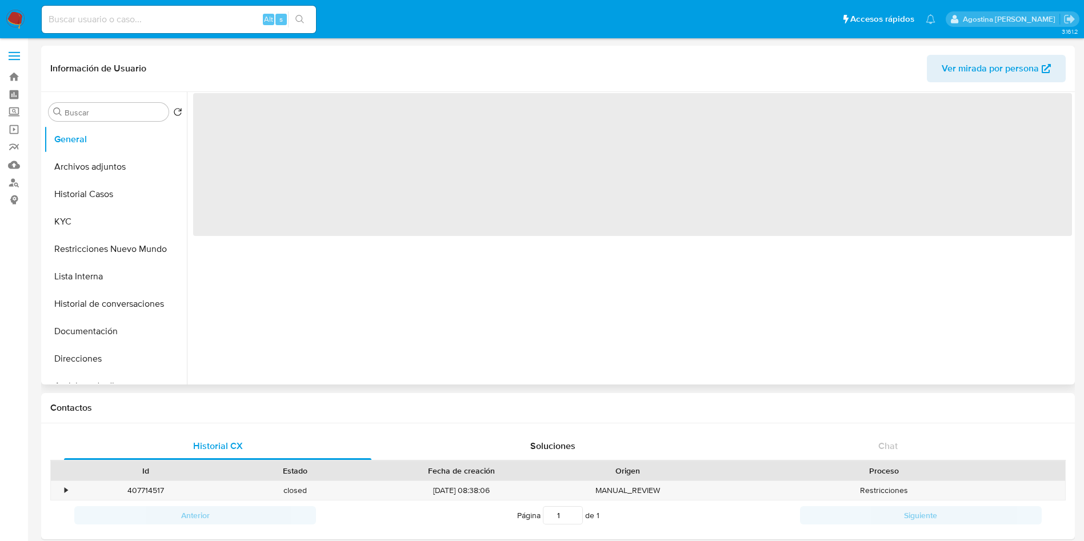
select select "10"
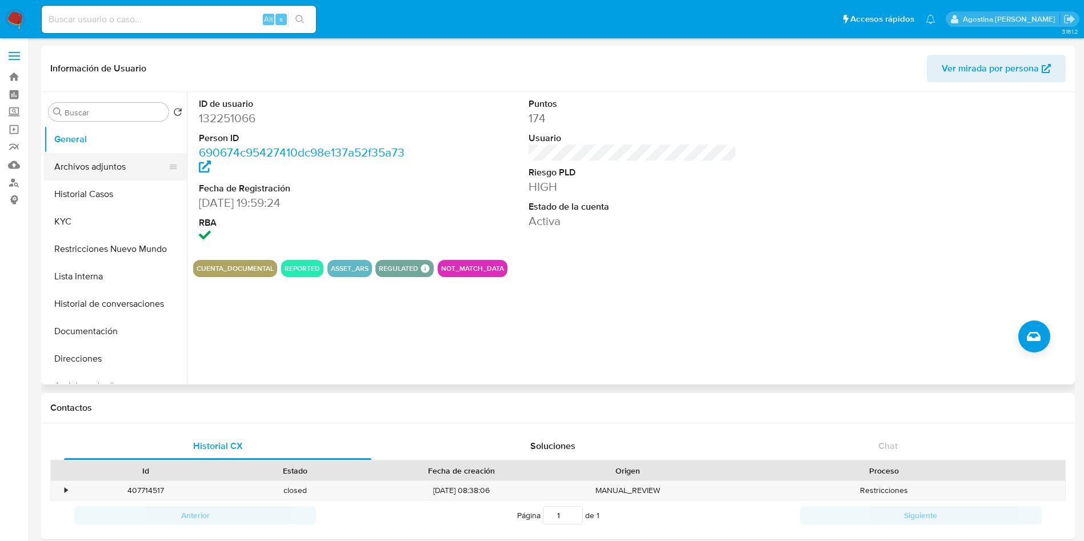
click at [121, 179] on button "Archivos adjuntos" at bounding box center [111, 166] width 134 height 27
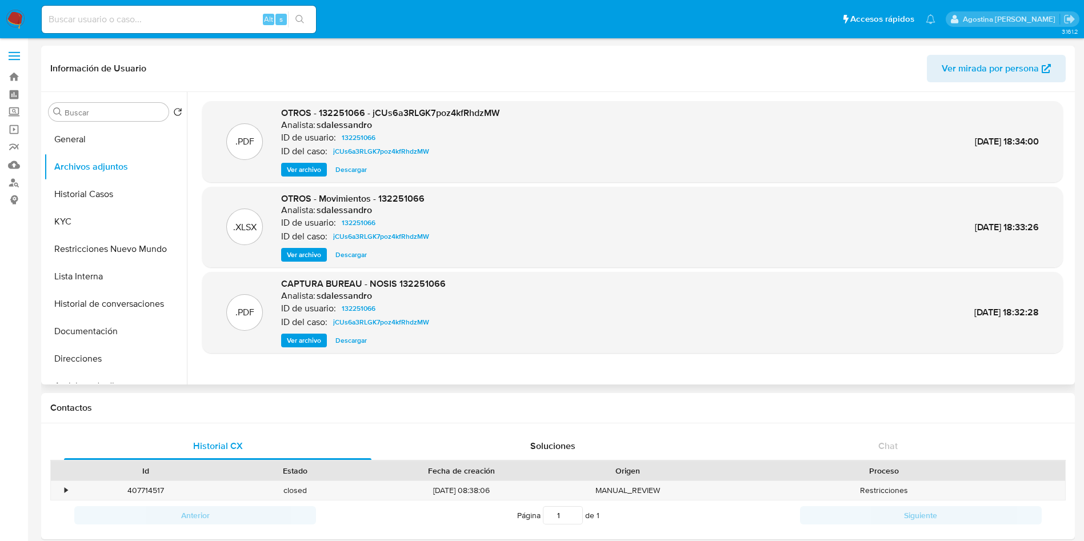
click at [315, 170] on span "Ver archivo" at bounding box center [304, 169] width 34 height 11
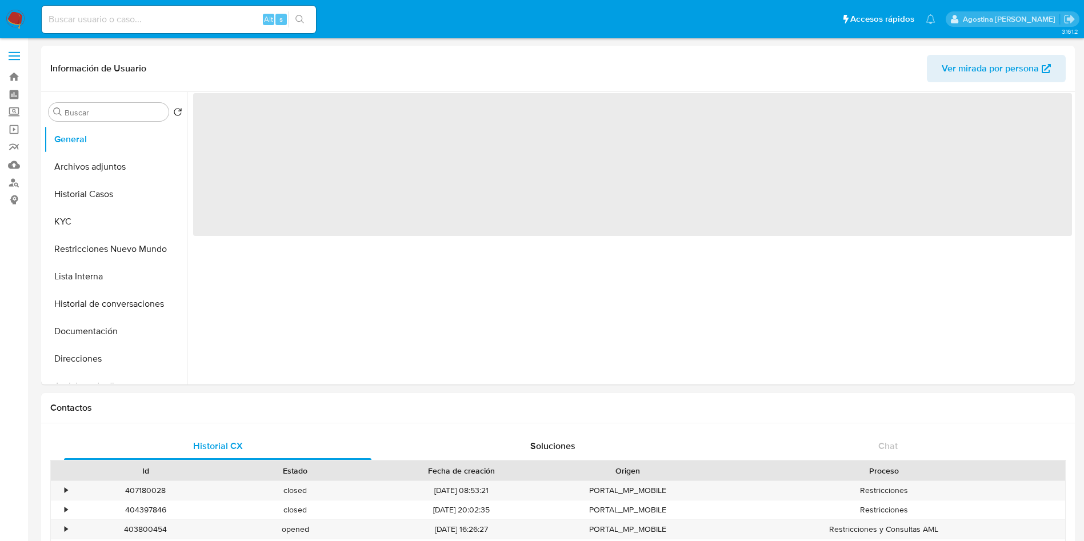
select select "10"
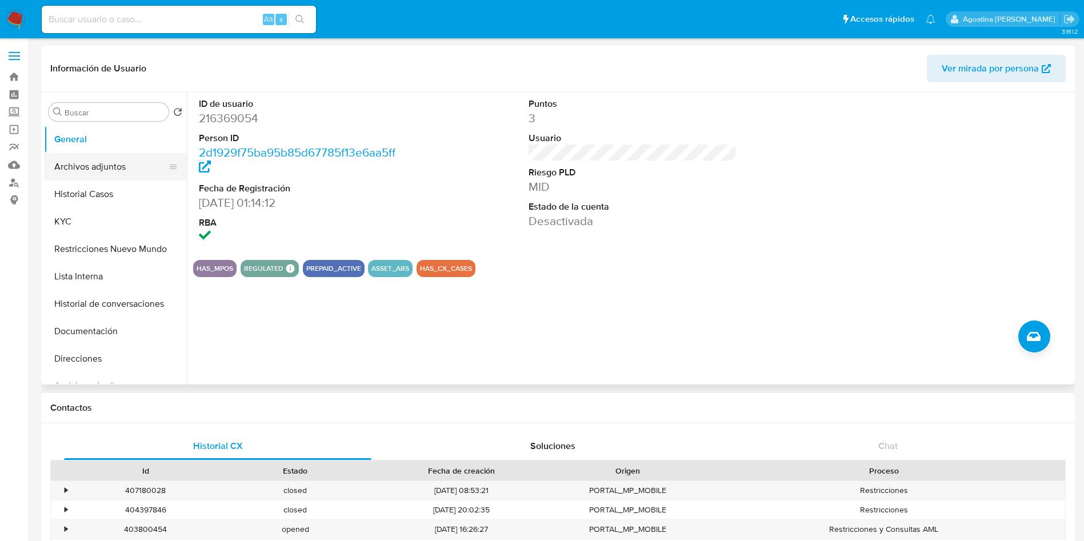
click at [90, 159] on button "Archivos adjuntos" at bounding box center [111, 166] width 134 height 27
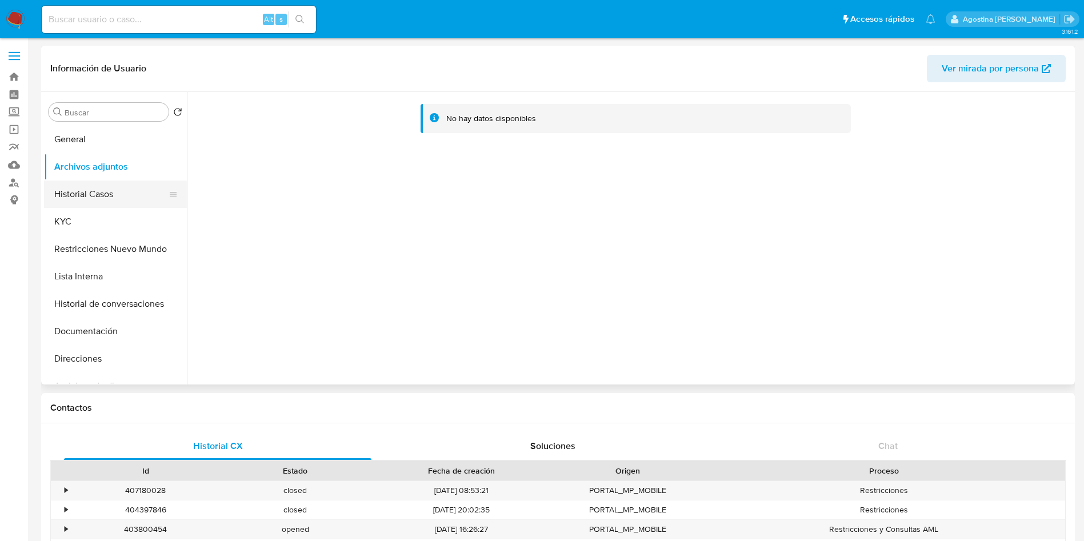
click at [111, 204] on button "Historial Casos" at bounding box center [111, 194] width 134 height 27
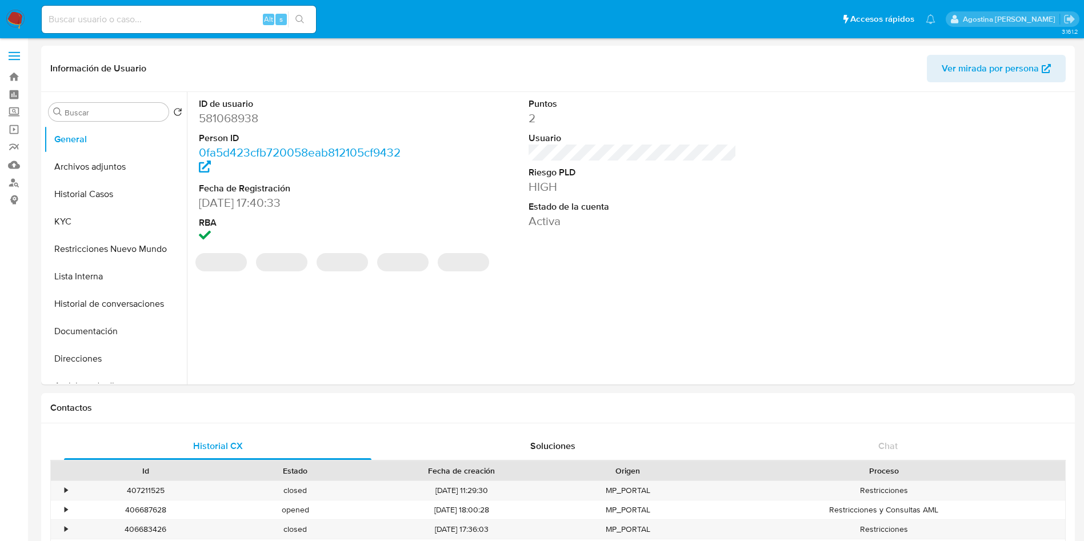
select select "10"
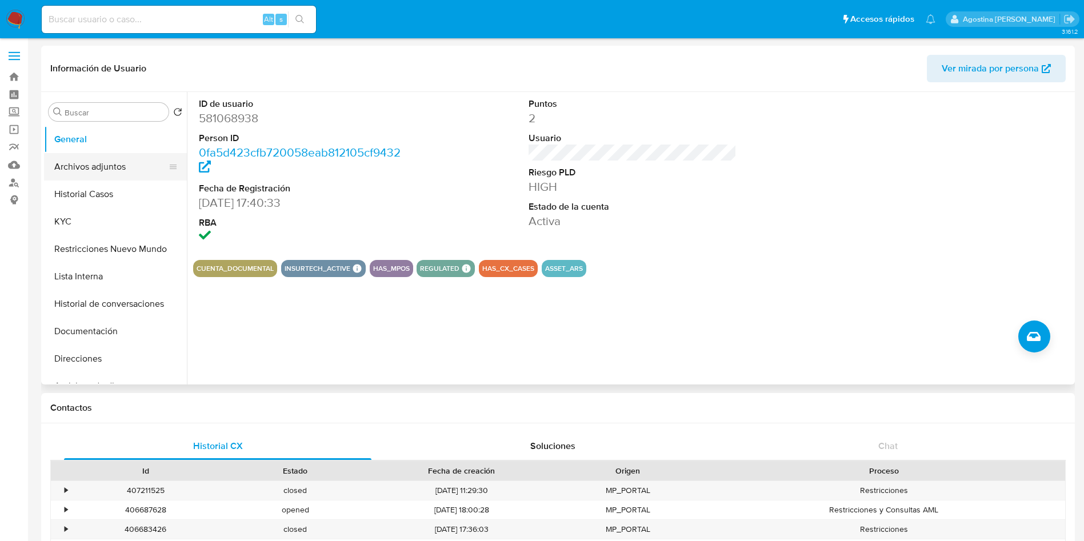
click at [109, 156] on button "Archivos adjuntos" at bounding box center [111, 166] width 134 height 27
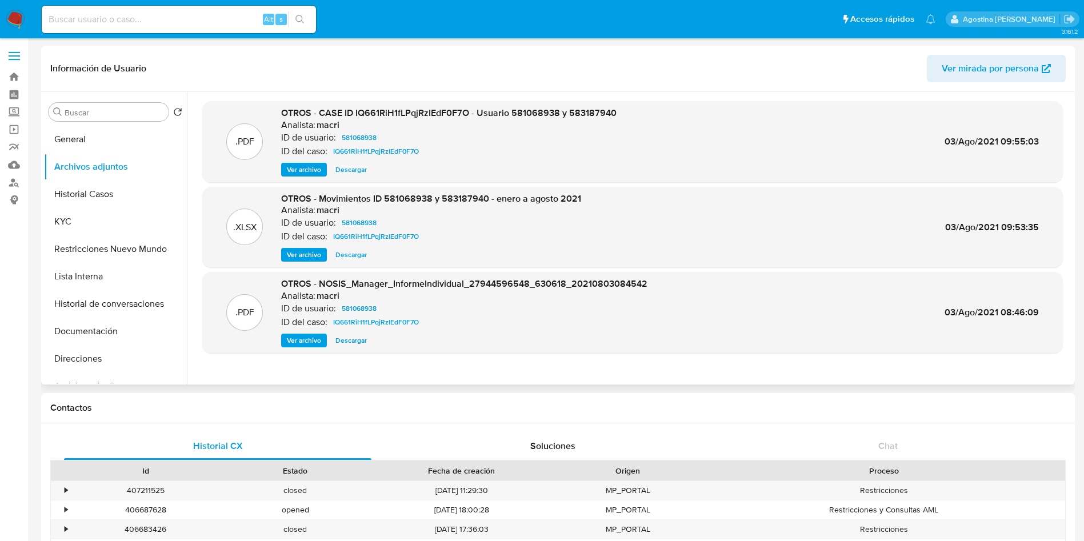
click at [320, 166] on span "Ver archivo" at bounding box center [304, 169] width 34 height 11
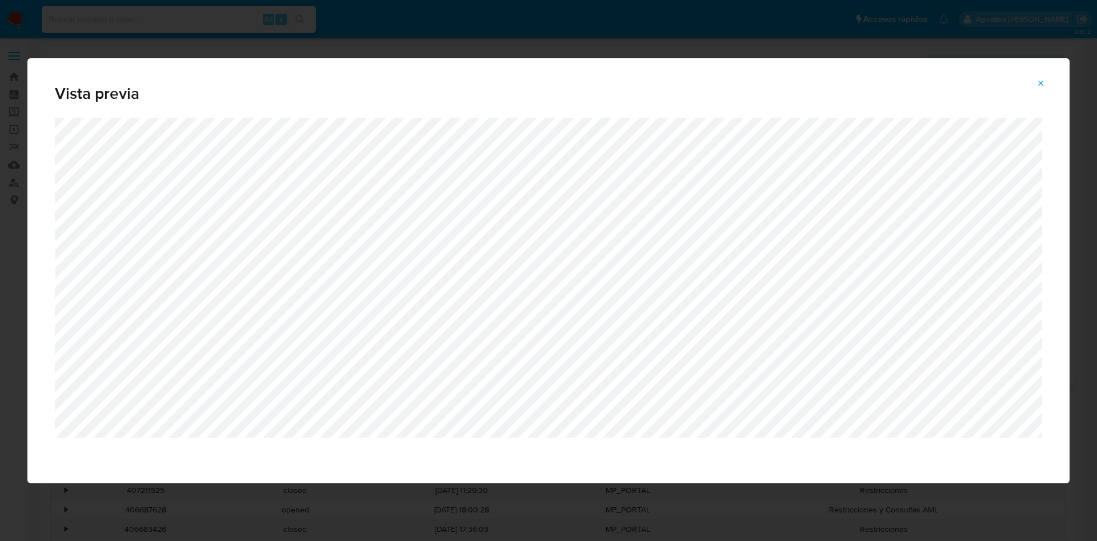
click at [1032, 78] on button "Attachment preview" at bounding box center [1040, 83] width 25 height 18
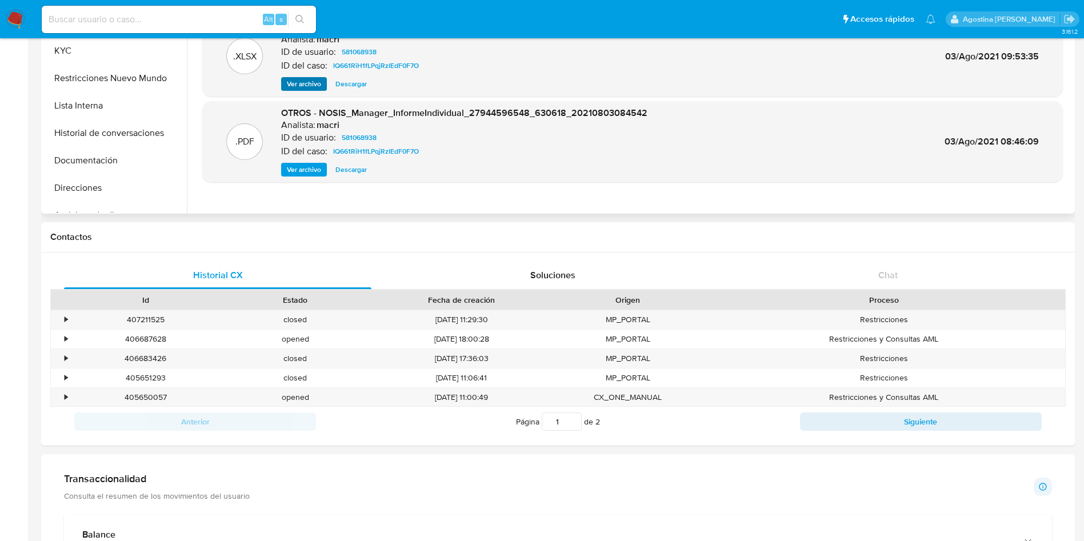
scroll to position [17, 0]
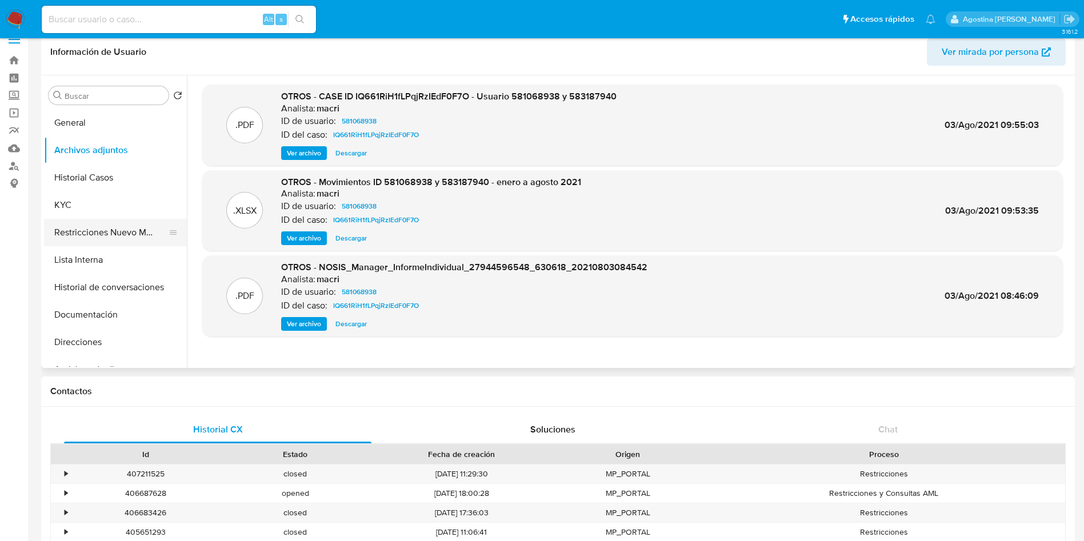
click at [116, 225] on button "Restricciones Nuevo Mundo" at bounding box center [111, 232] width 134 height 27
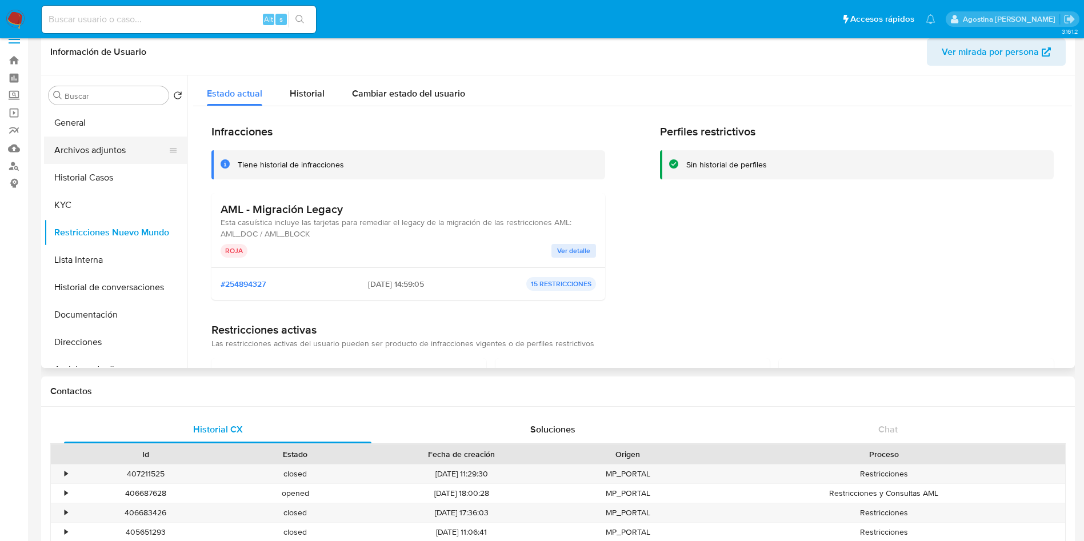
click at [73, 163] on button "Archivos adjuntos" at bounding box center [111, 150] width 134 height 27
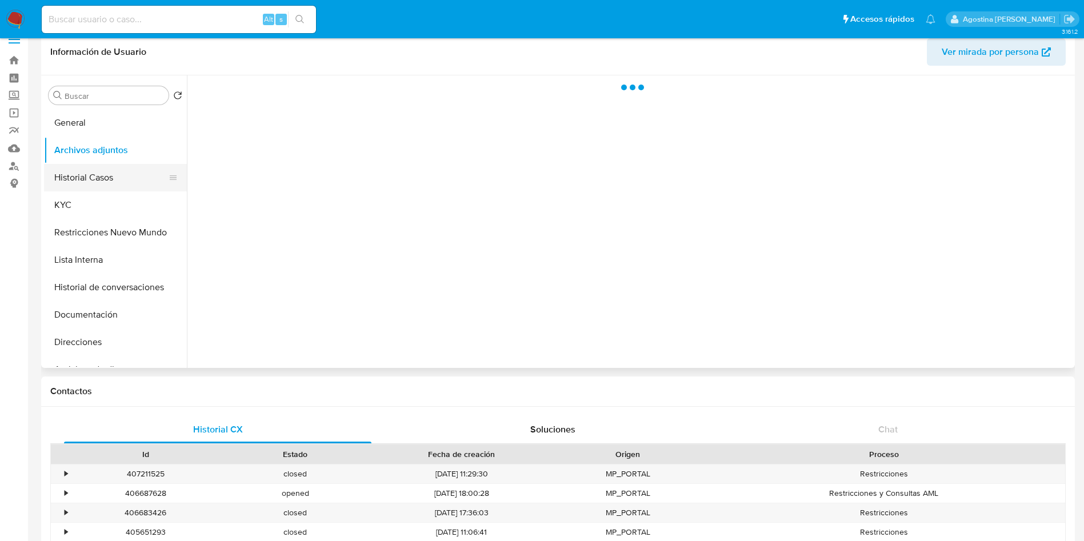
click at [86, 168] on button "Historial Casos" at bounding box center [111, 177] width 134 height 27
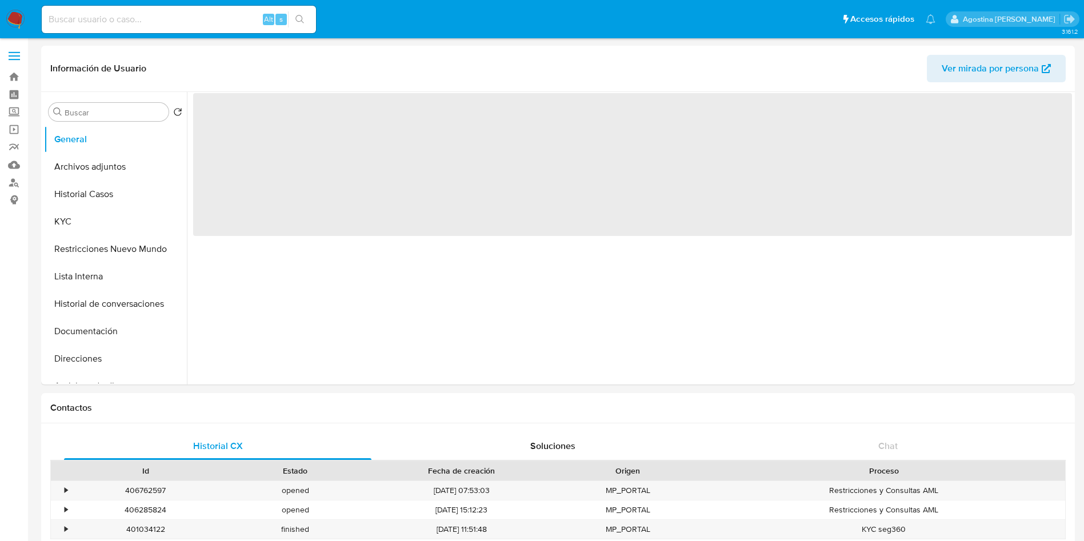
select select "10"
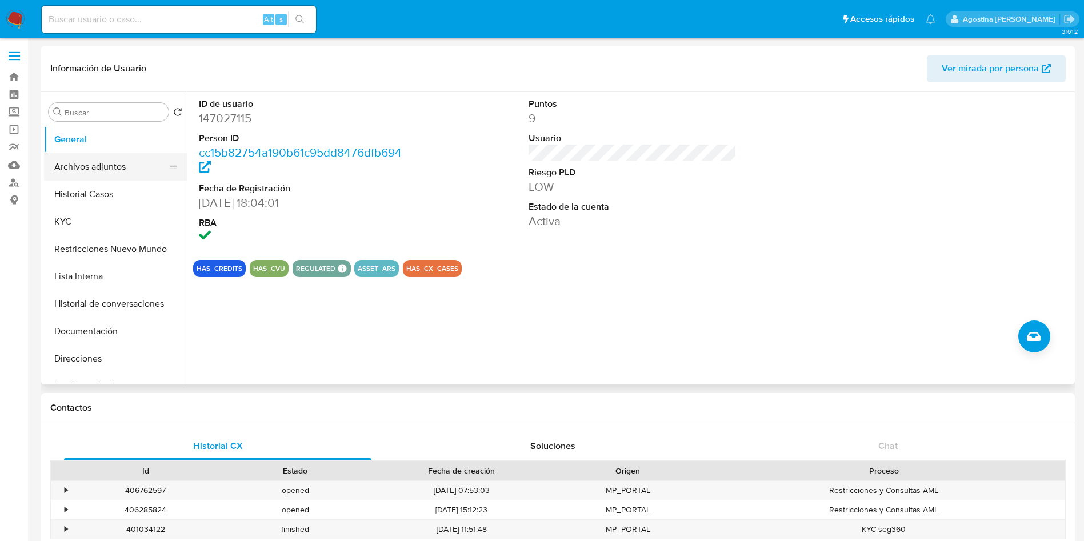
click at [109, 165] on button "Archivos adjuntos" at bounding box center [111, 166] width 134 height 27
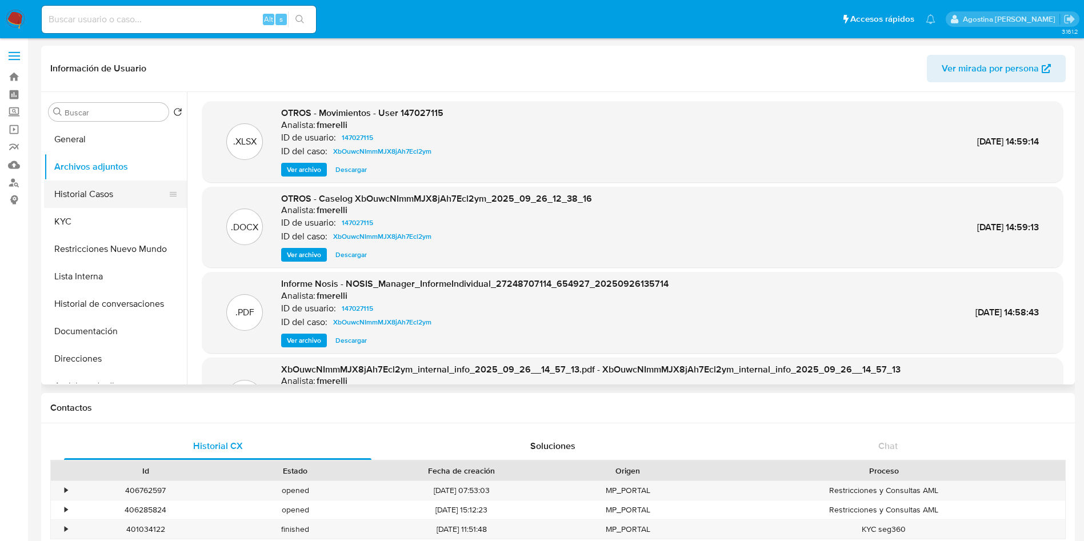
click at [69, 187] on button "Historial Casos" at bounding box center [111, 194] width 134 height 27
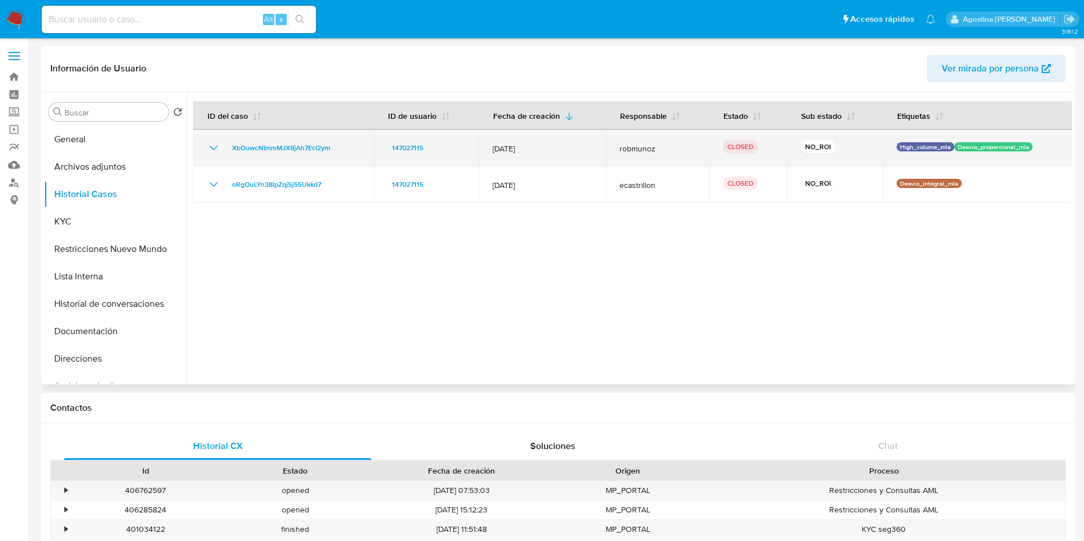
click at [217, 155] on td "XbOuwcNImmMJX8jAh7Ecl2ym" at bounding box center [283, 148] width 181 height 37
click at [213, 150] on icon "Mostrar/Ocultar" at bounding box center [214, 148] width 14 height 14
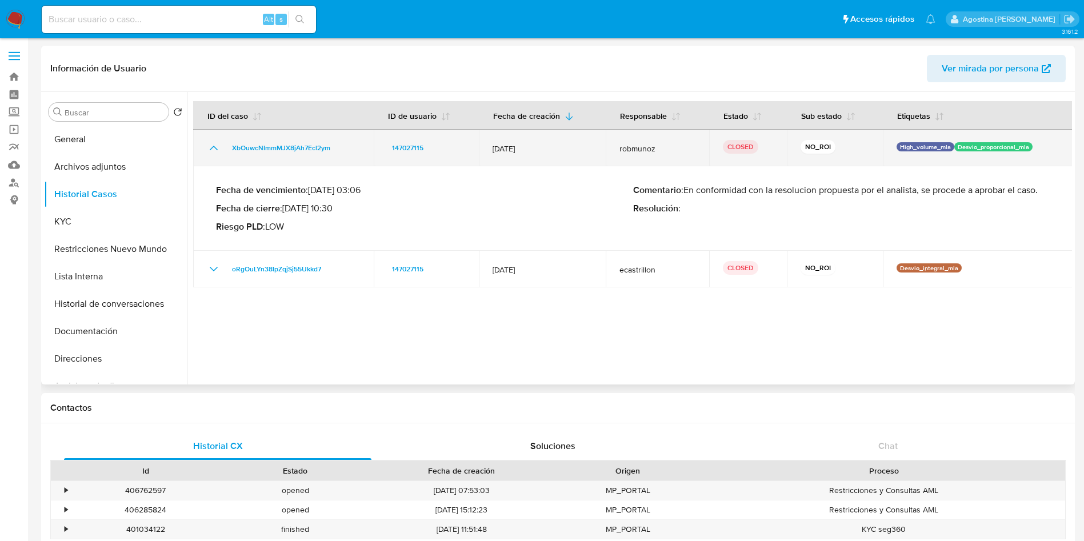
click at [213, 150] on icon "Mostrar/Ocultar" at bounding box center [214, 148] width 14 height 14
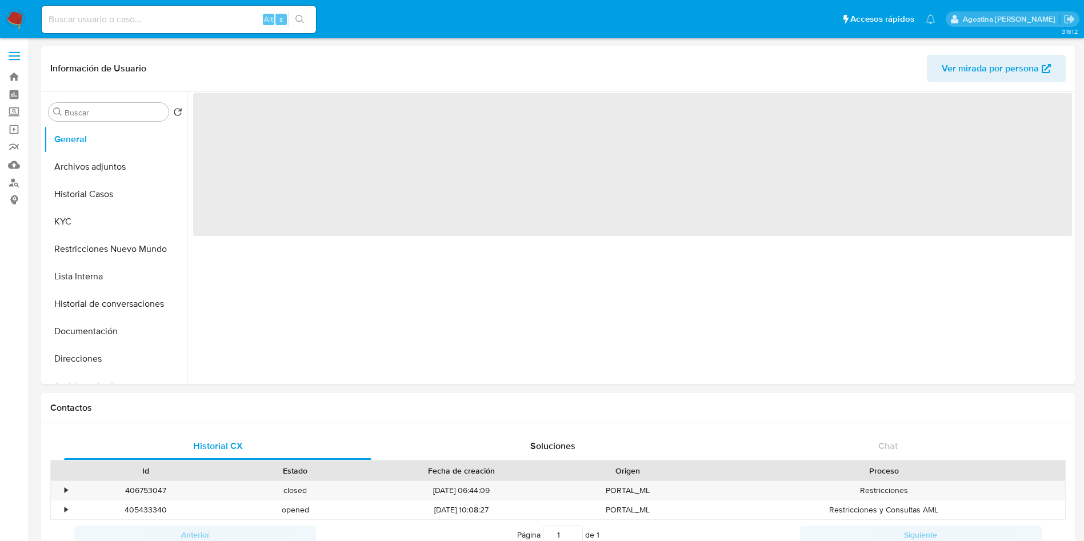
select select "10"
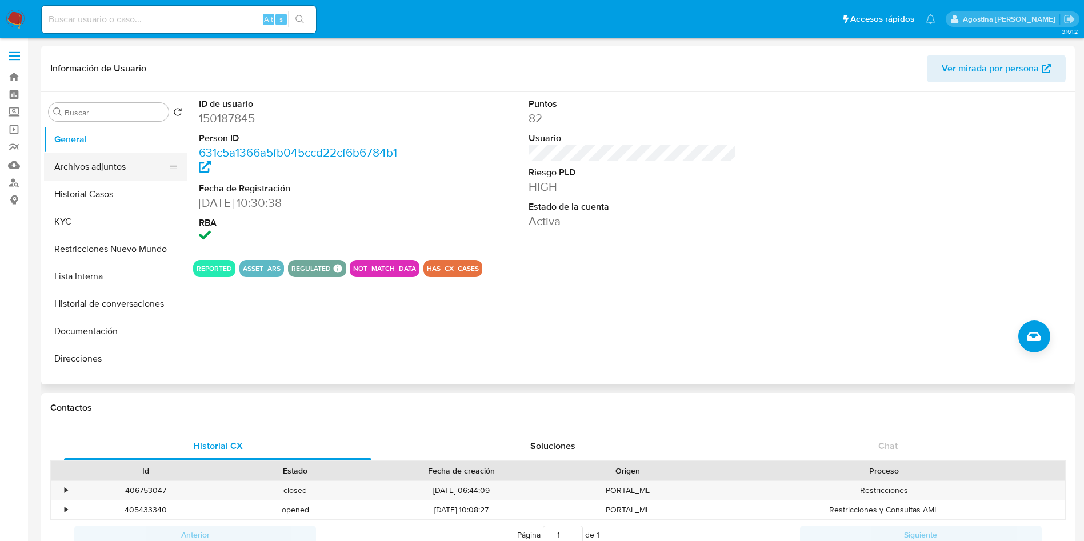
click at [135, 174] on button "Archivos adjuntos" at bounding box center [111, 166] width 134 height 27
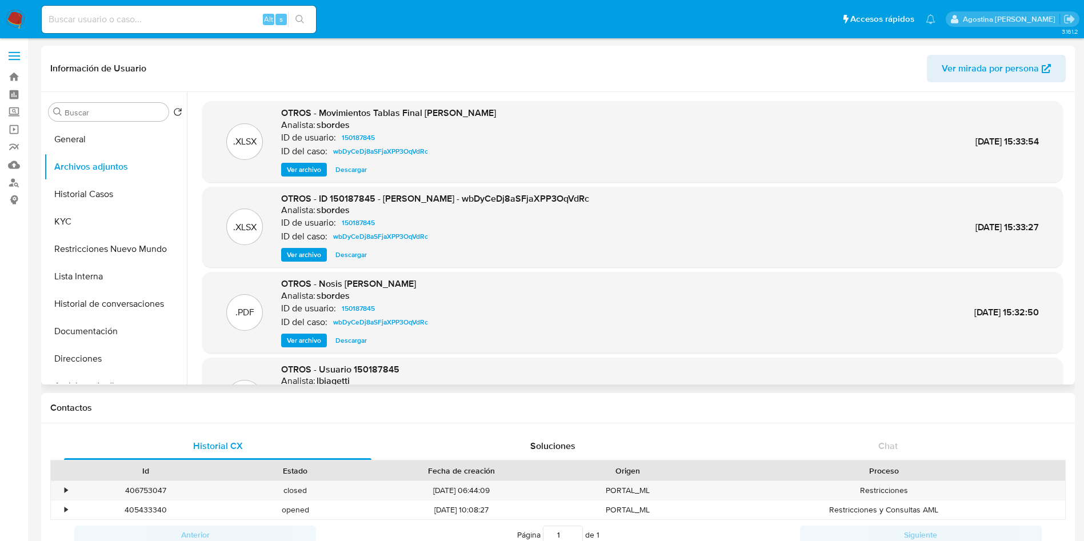
click at [299, 252] on span "Ver archivo" at bounding box center [304, 254] width 34 height 11
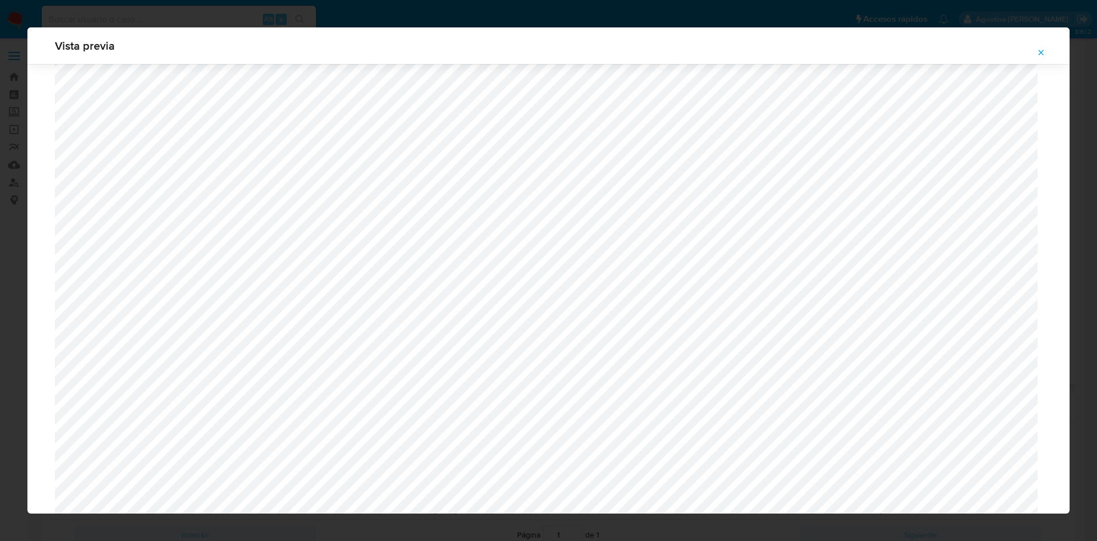
scroll to position [405, 0]
click at [1043, 49] on icon "Attachment preview" at bounding box center [1040, 52] width 9 height 9
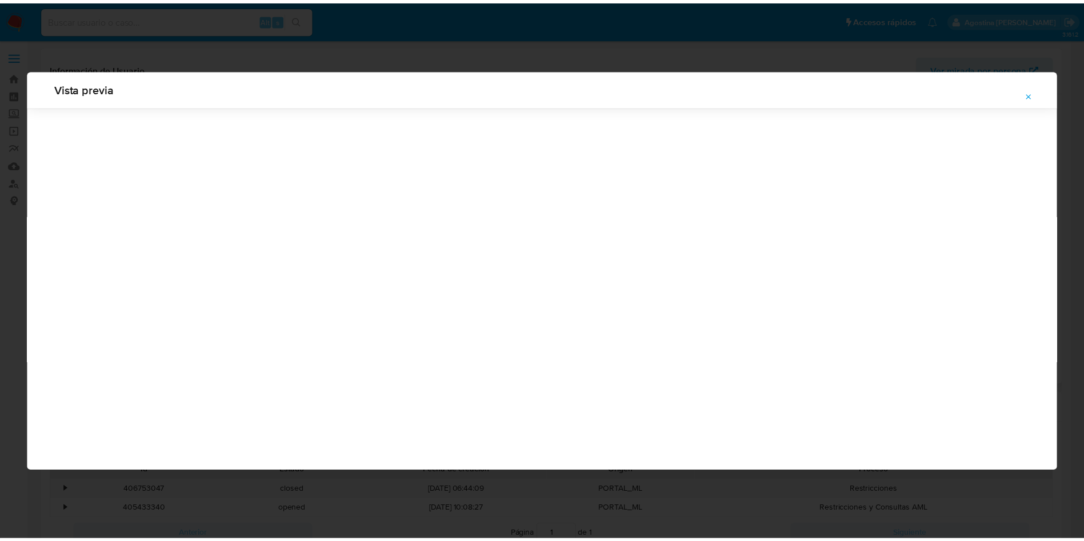
scroll to position [0, 0]
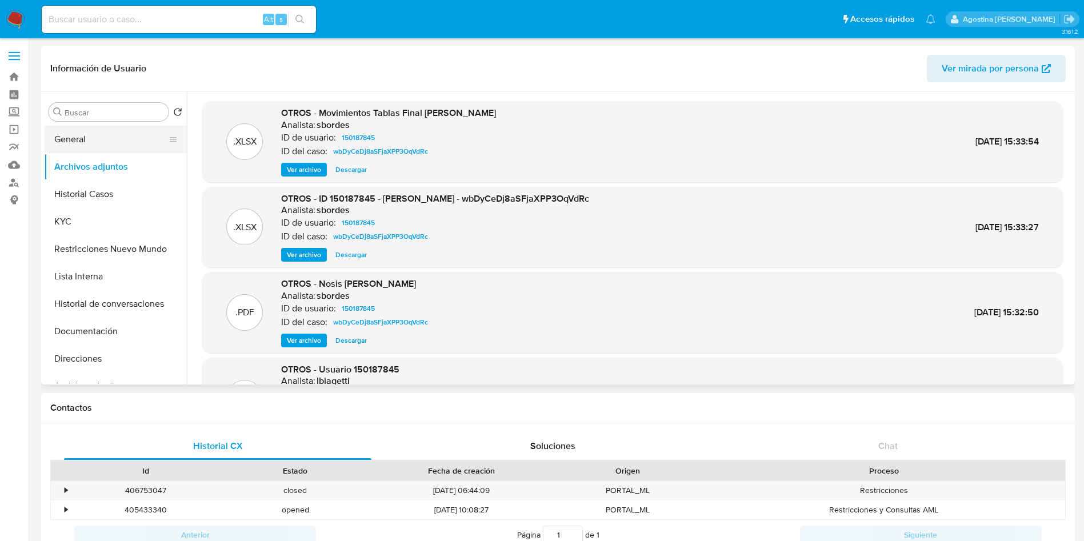
click at [100, 143] on button "General" at bounding box center [111, 139] width 134 height 27
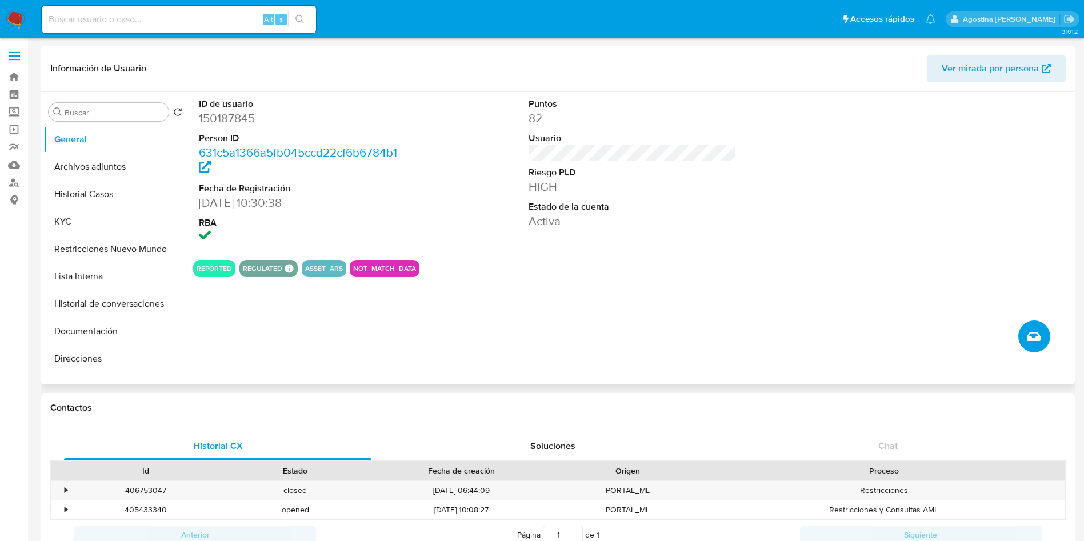
click at [1041, 327] on button "Crear caso manual" at bounding box center [1034, 336] width 32 height 32
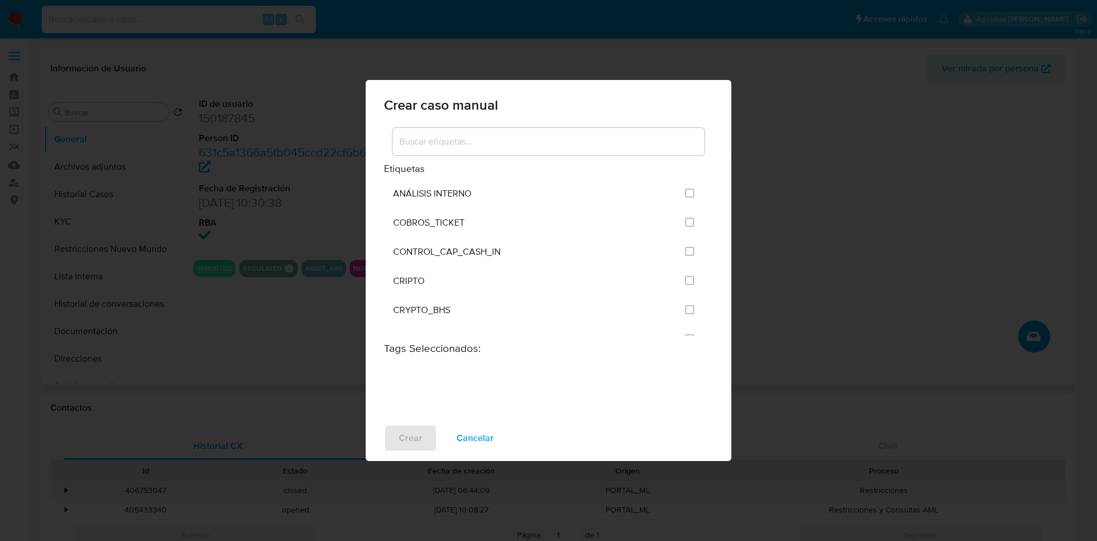
click at [662, 147] on input at bounding box center [548, 141] width 312 height 15
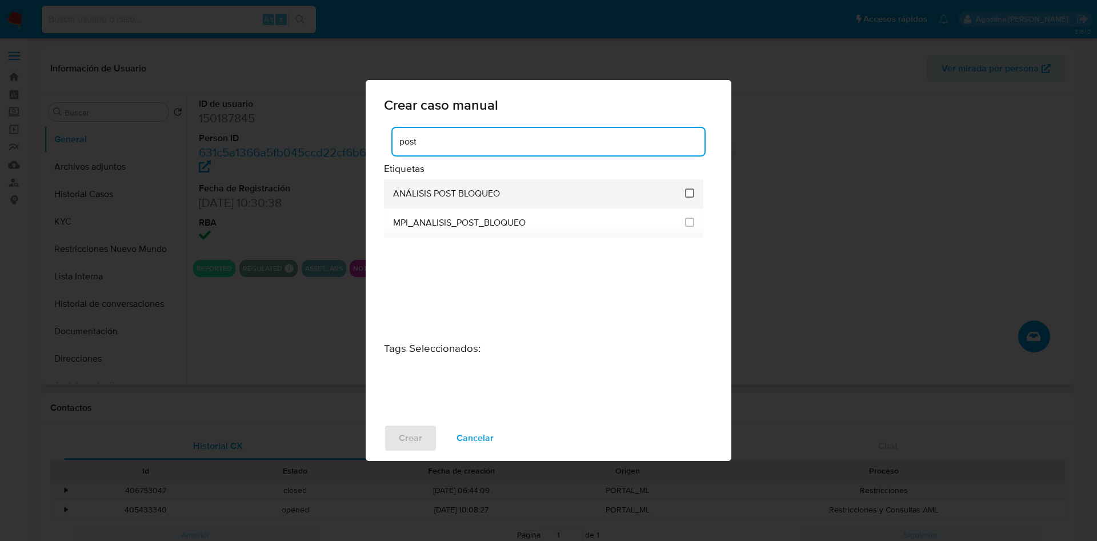
type input "post"
click at [692, 197] on input "3249" at bounding box center [689, 193] width 9 height 9
checkbox input "true"
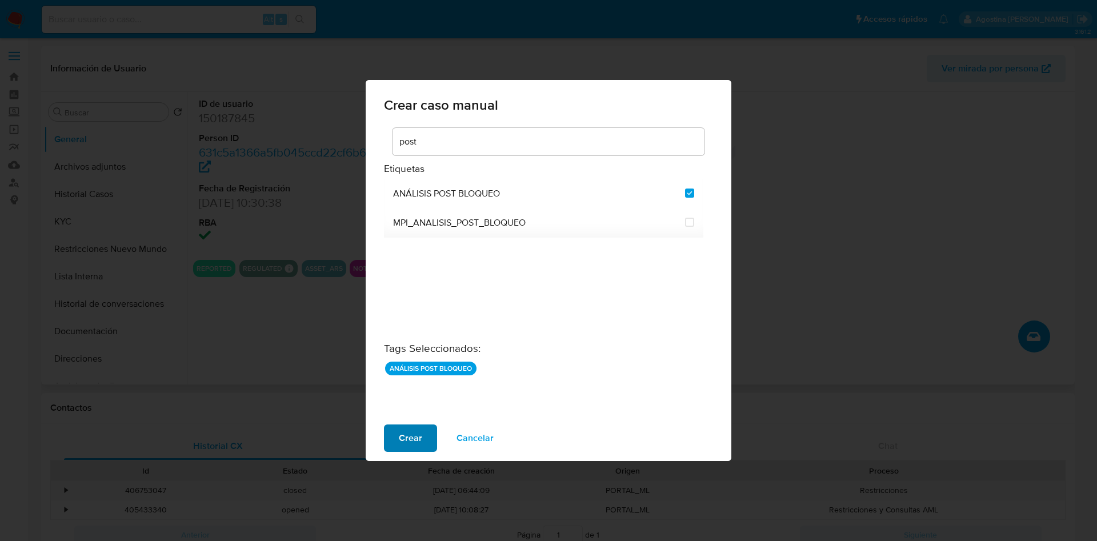
click at [412, 428] on span "Crear" at bounding box center [410, 438] width 23 height 25
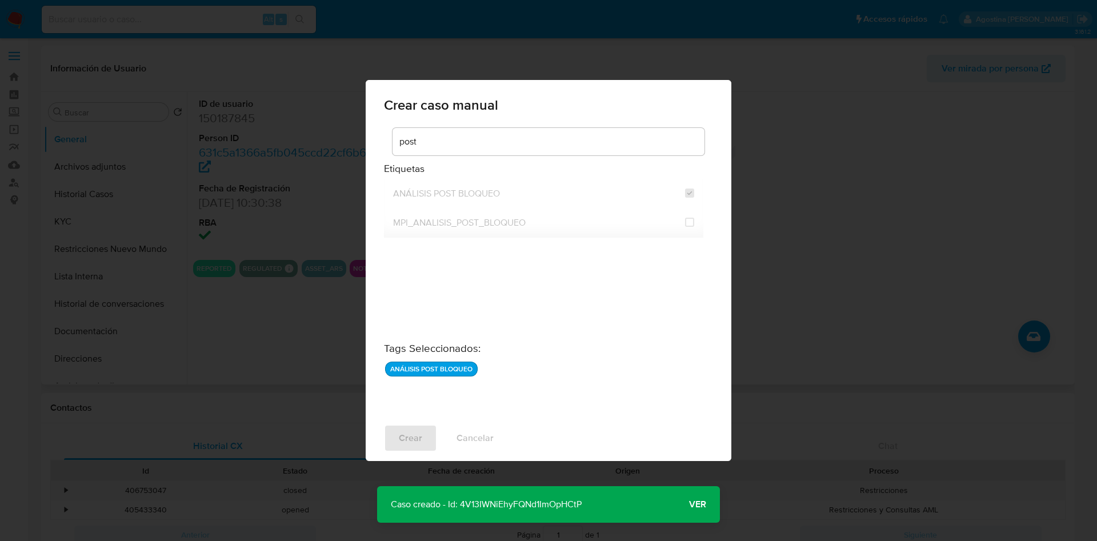
click at [475, 502] on p "Caso creado - Id: 4V13IWNiEhyFQNd1ImOpHCtP" at bounding box center [486, 504] width 218 height 37
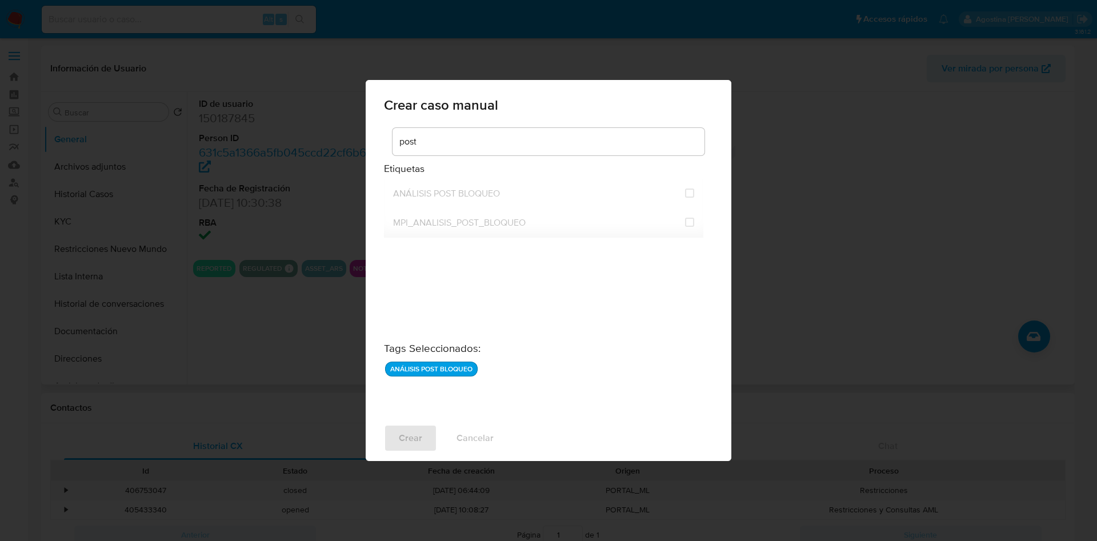
checkbox input "false"
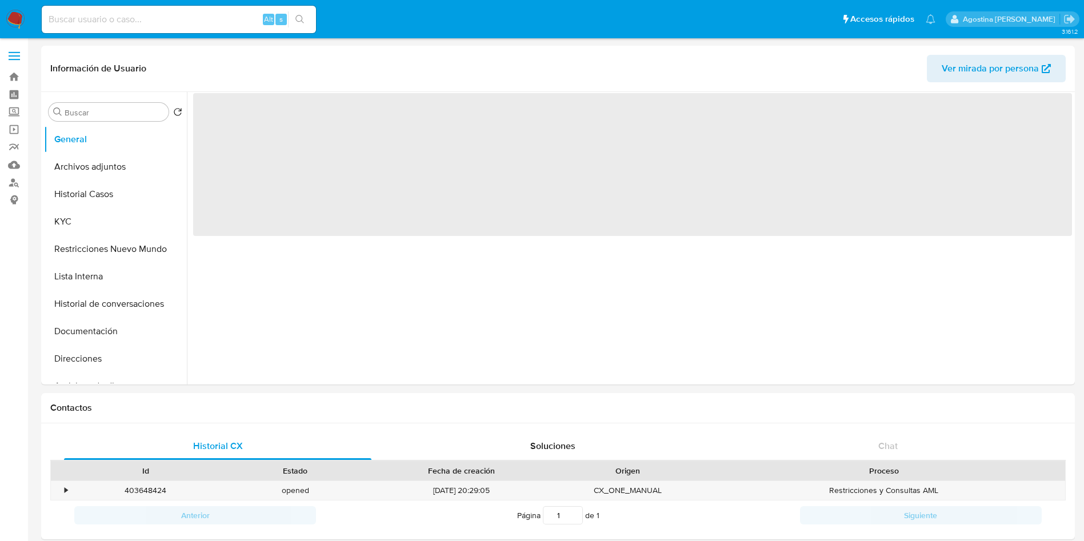
select select "10"
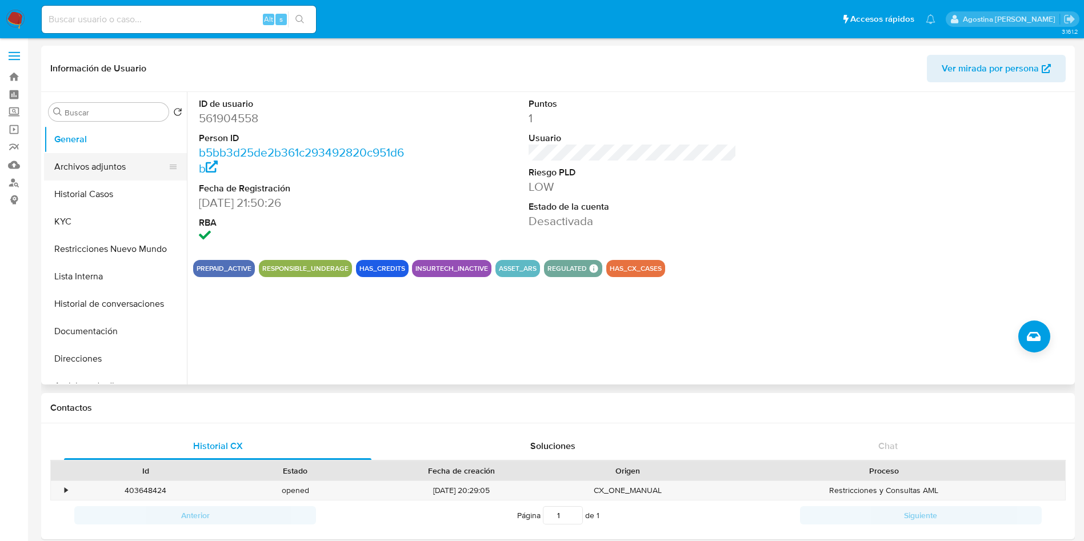
click at [106, 155] on button "Archivos adjuntos" at bounding box center [111, 166] width 134 height 27
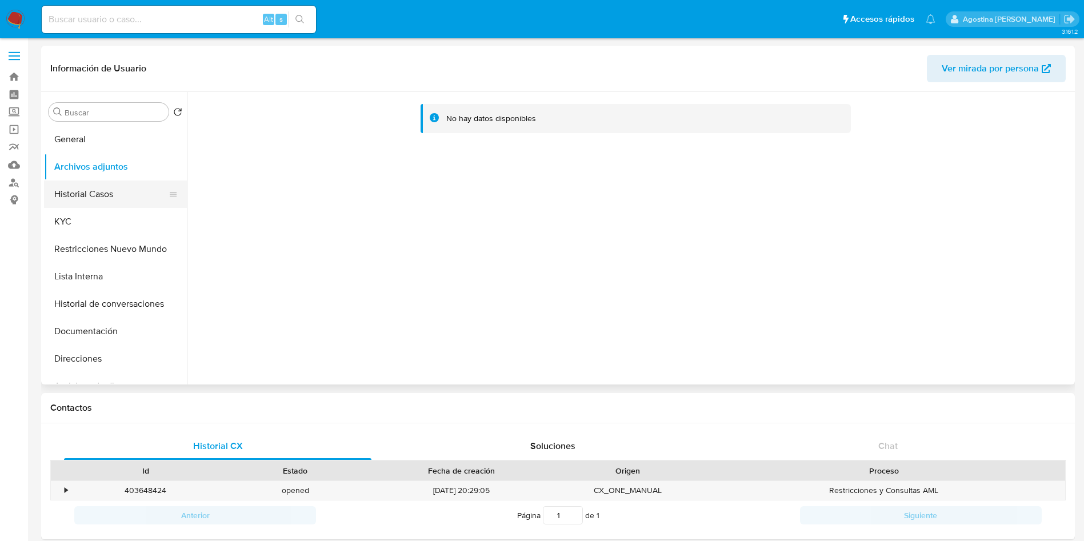
click at [121, 200] on button "Historial Casos" at bounding box center [111, 194] width 134 height 27
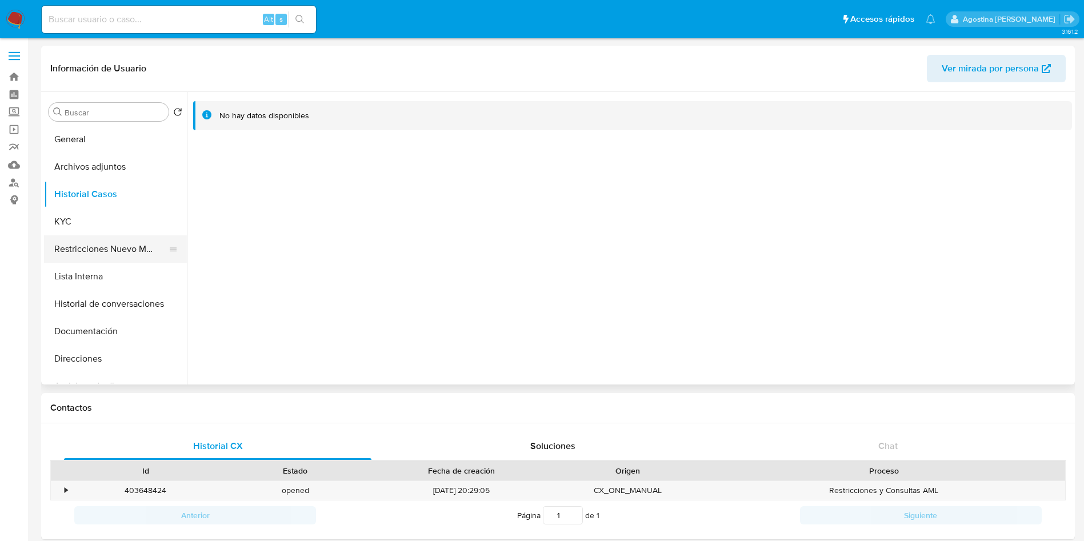
click at [114, 241] on button "Restricciones Nuevo Mundo" at bounding box center [111, 248] width 134 height 27
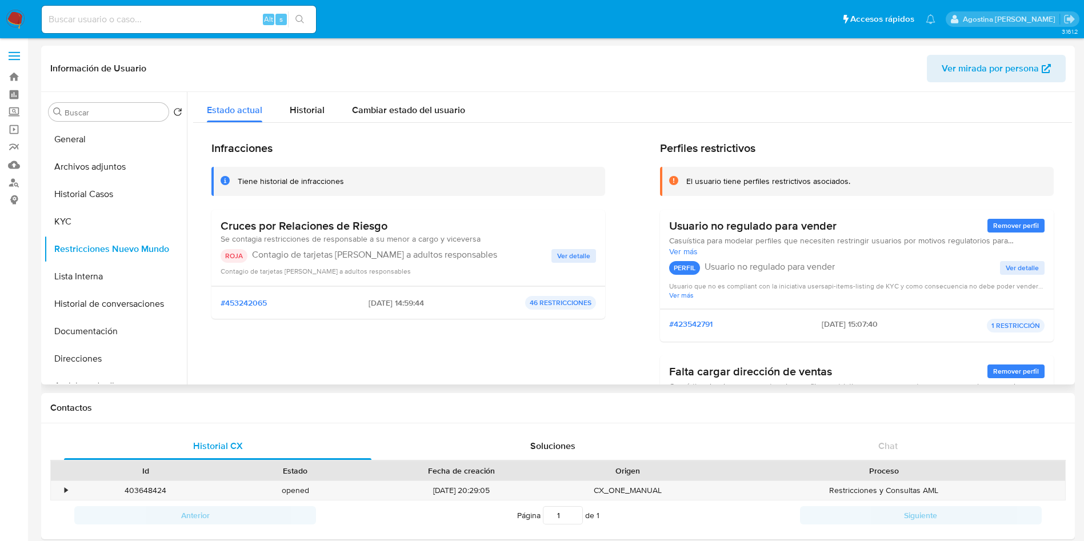
click at [572, 253] on span "Ver detalle" at bounding box center [573, 255] width 33 height 11
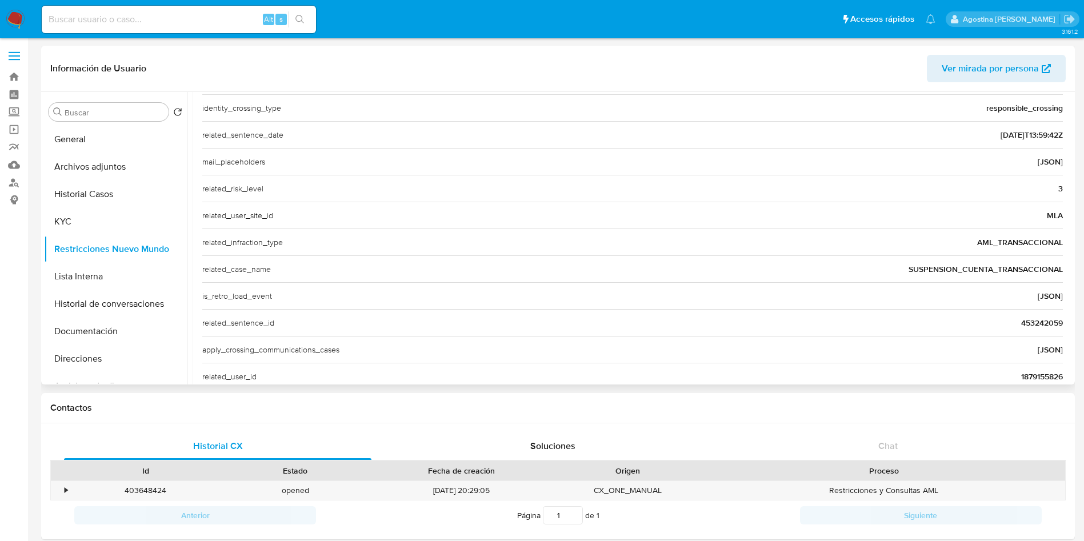
scroll to position [388, 0]
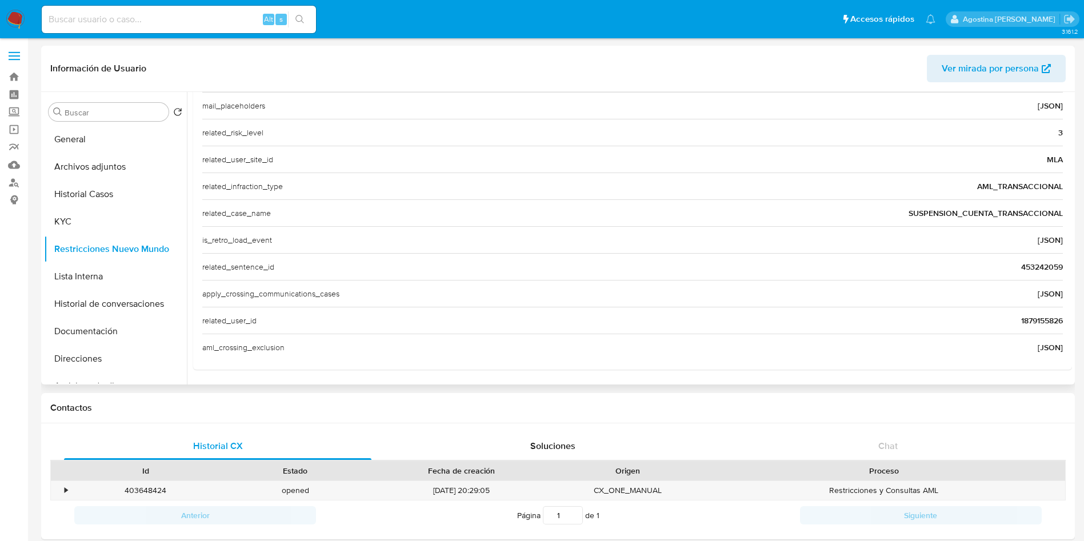
click at [1029, 315] on span "1879155826" at bounding box center [1042, 320] width 42 height 11
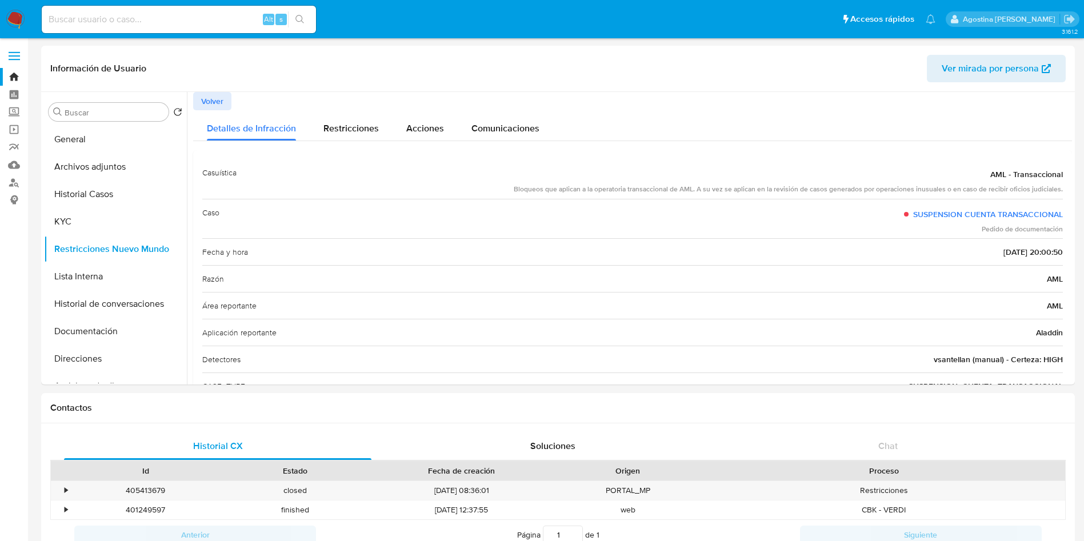
select select "10"
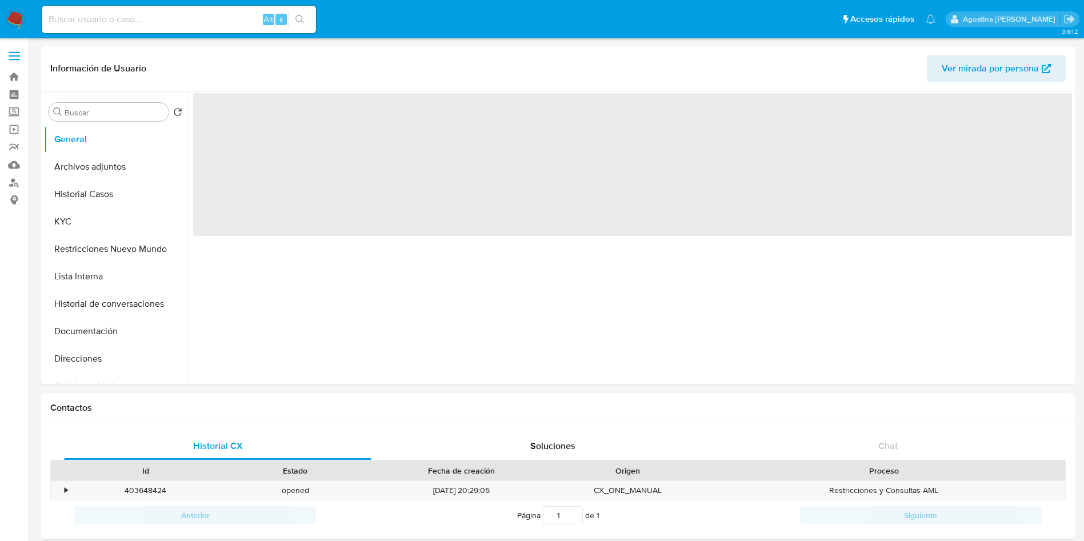
select select "10"
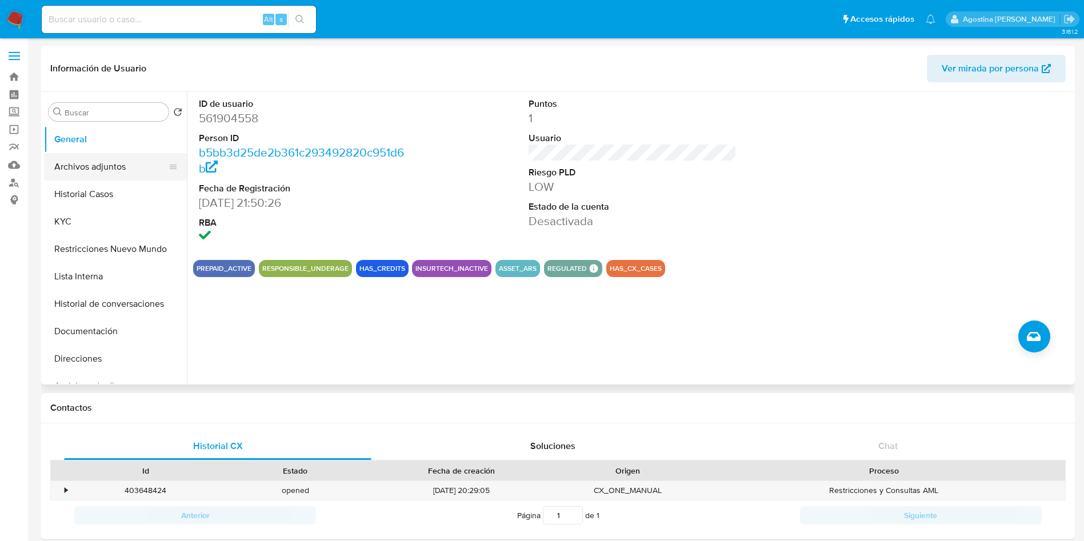
click at [109, 179] on button "Archivos adjuntos" at bounding box center [111, 166] width 134 height 27
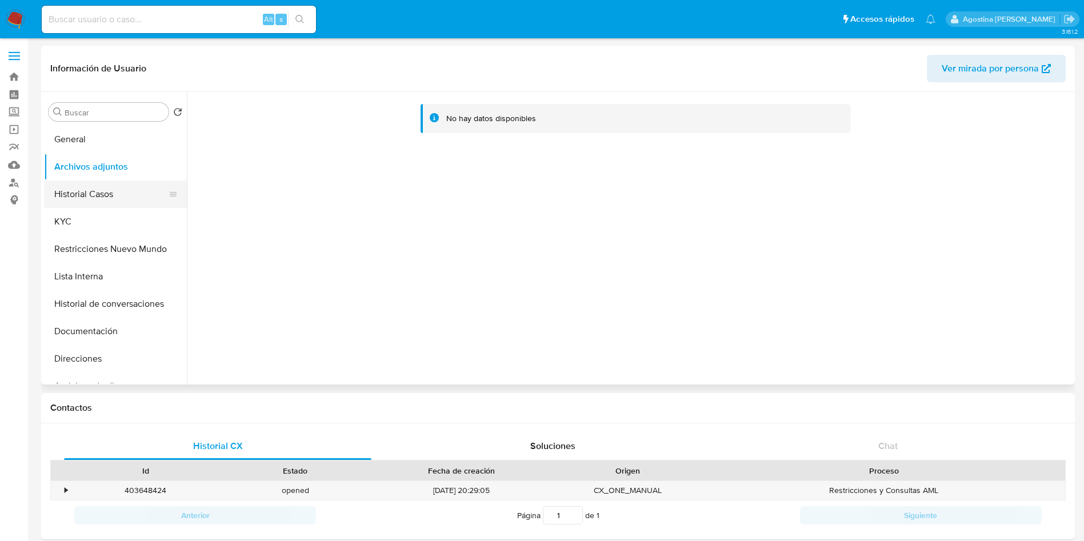
click at [113, 181] on button "Historial Casos" at bounding box center [111, 194] width 134 height 27
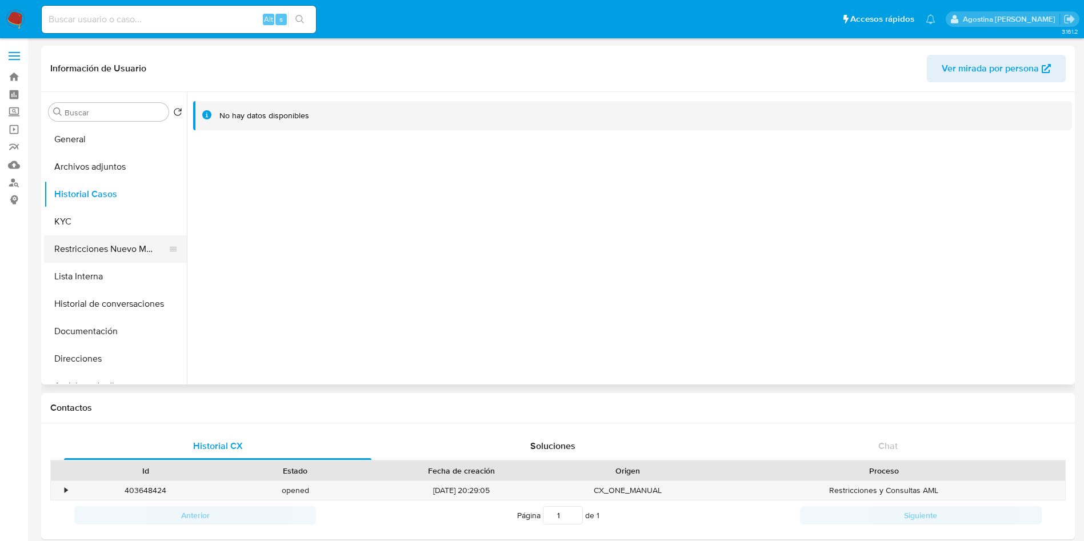
click at [118, 237] on button "Restricciones Nuevo Mundo" at bounding box center [111, 248] width 134 height 27
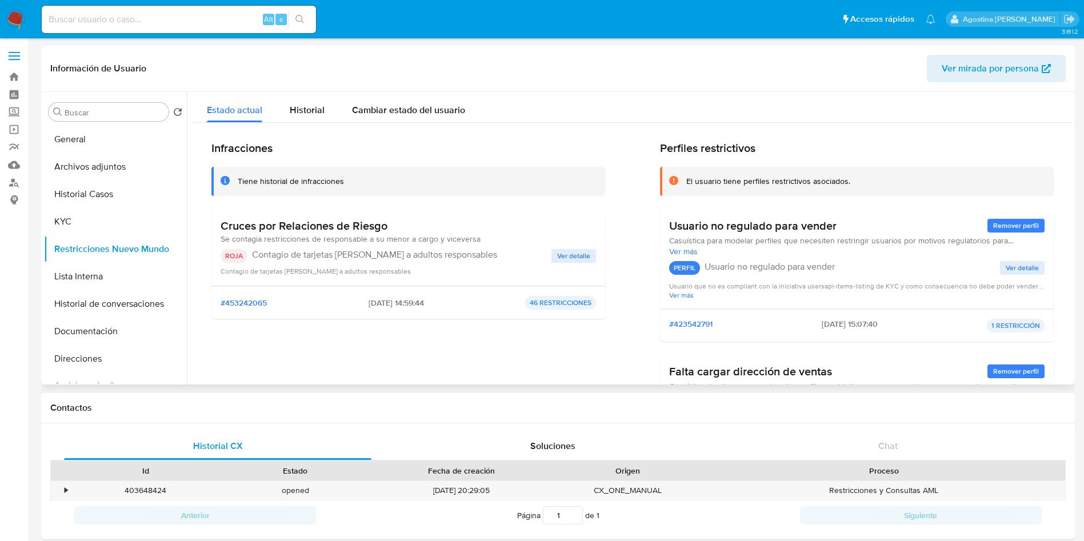
click at [583, 265] on div "Contagio de tarjetas [PERSON_NAME] a adultos responsables" at bounding box center [408, 270] width 375 height 11
click at [584, 258] on span "Ver detalle" at bounding box center [573, 255] width 33 height 11
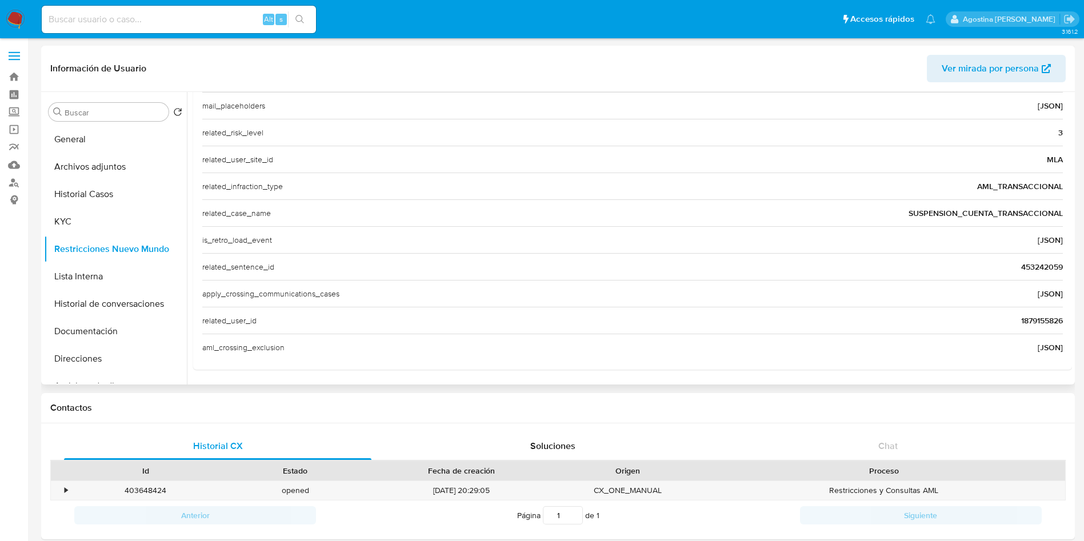
click at [1031, 316] on span "1879155826" at bounding box center [1042, 320] width 42 height 11
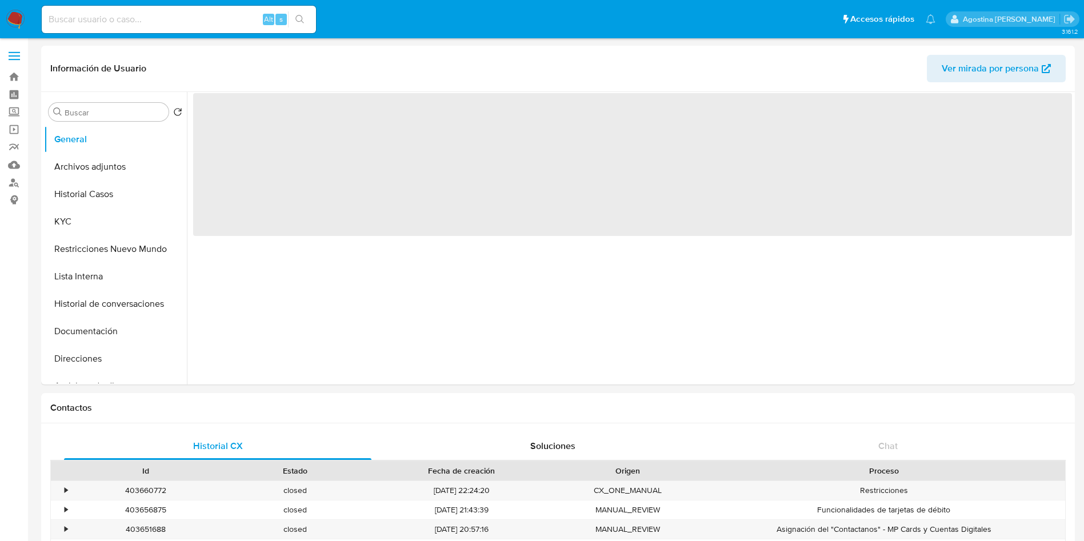
select select "10"
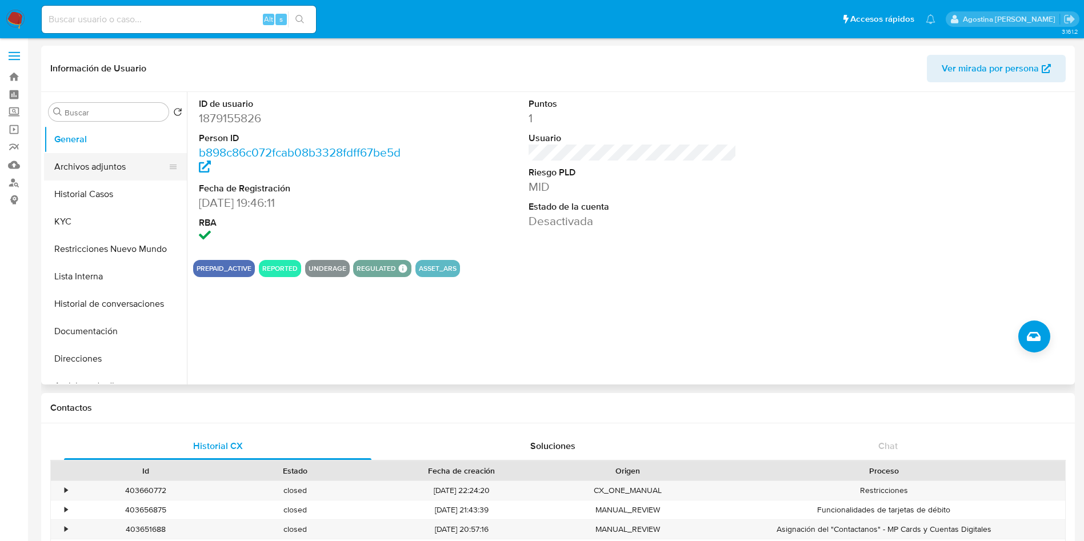
click at [139, 177] on button "Archivos adjuntos" at bounding box center [111, 166] width 134 height 27
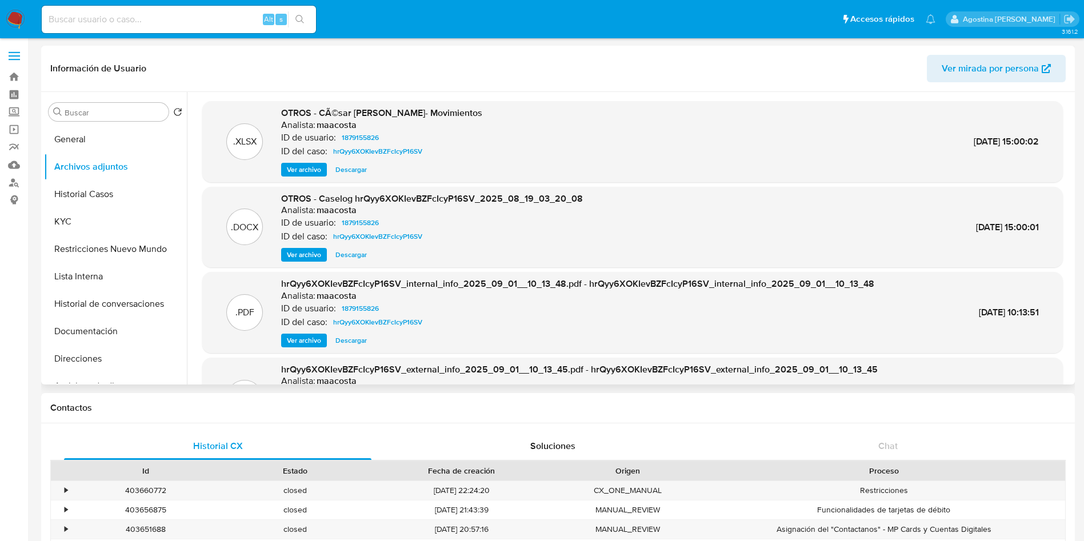
click at [308, 252] on span "Ver archivo" at bounding box center [304, 254] width 34 height 11
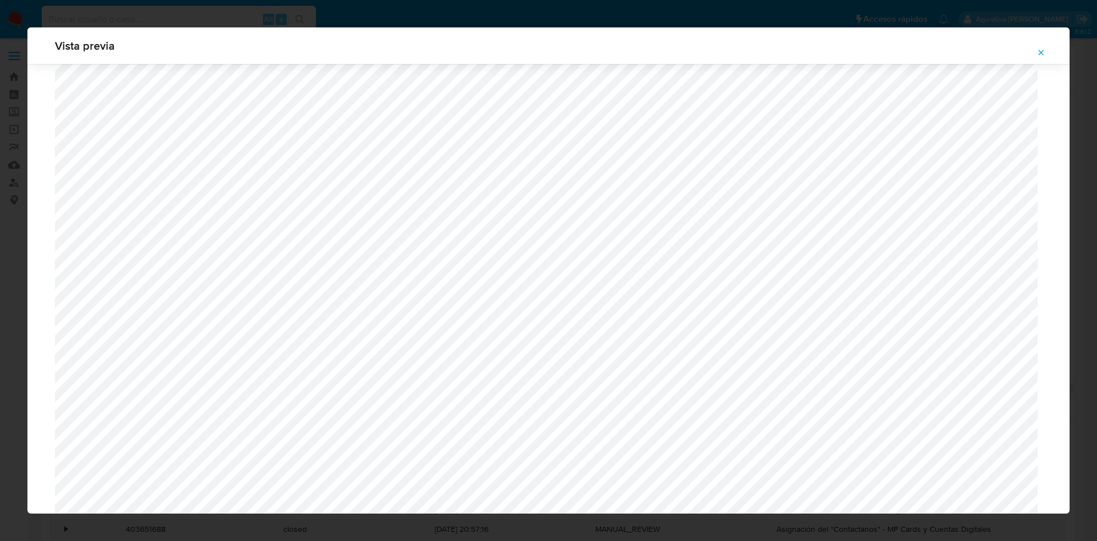
scroll to position [577, 0]
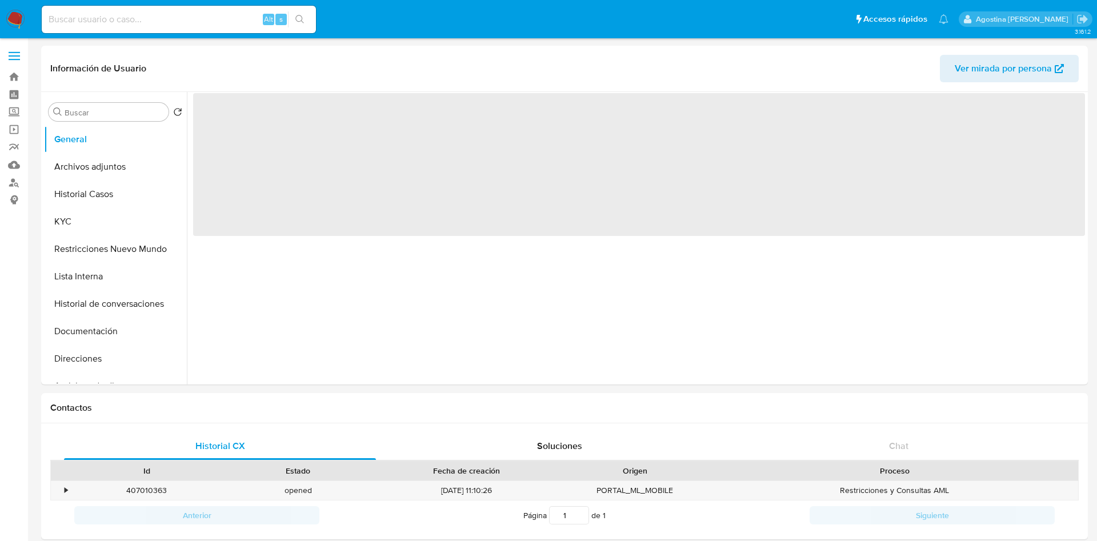
select select "10"
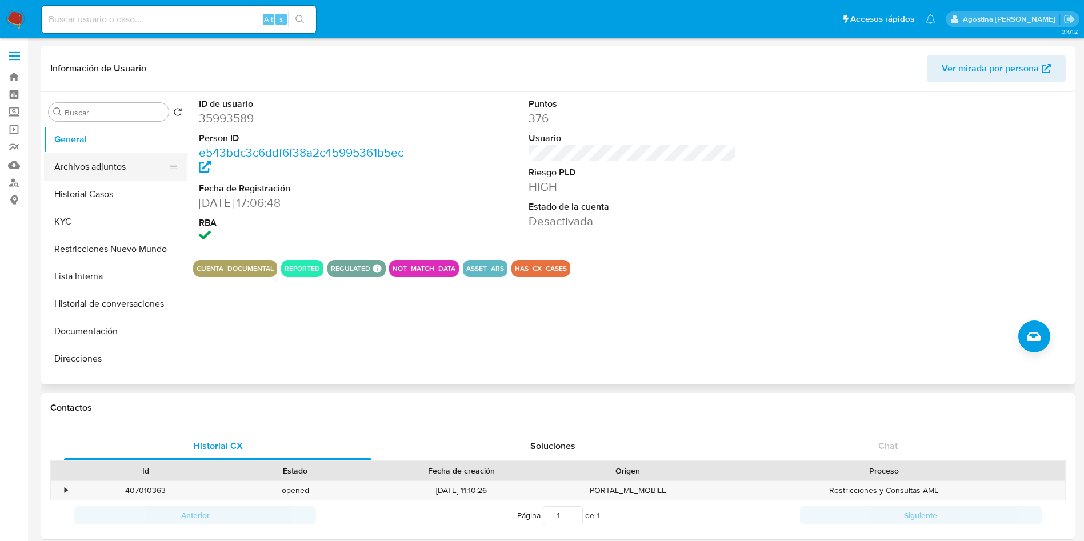
click at [122, 156] on button "Archivos adjuntos" at bounding box center [111, 166] width 134 height 27
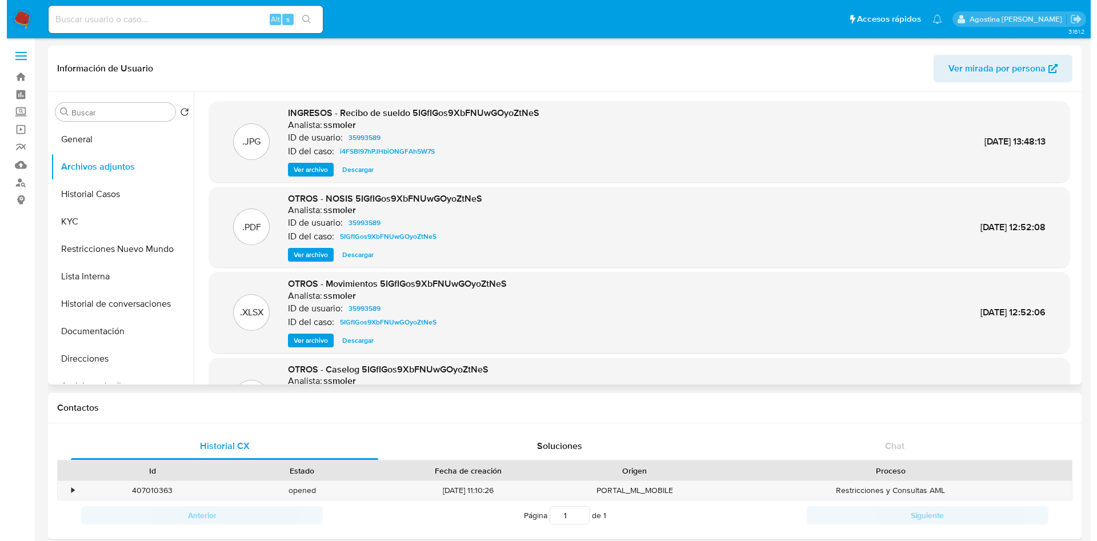
scroll to position [64, 0]
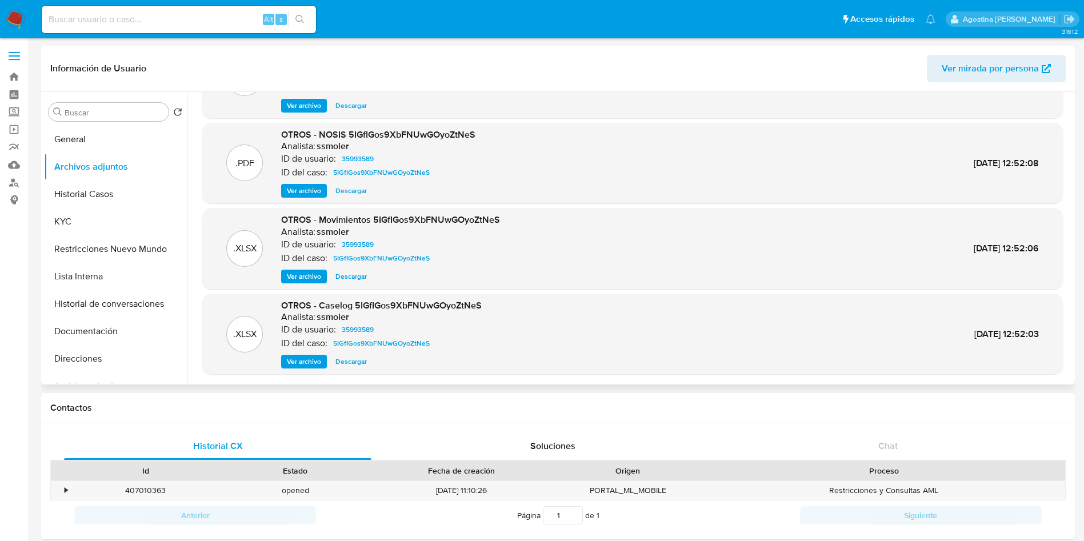
click at [308, 365] on span "Ver archivo" at bounding box center [304, 361] width 34 height 11
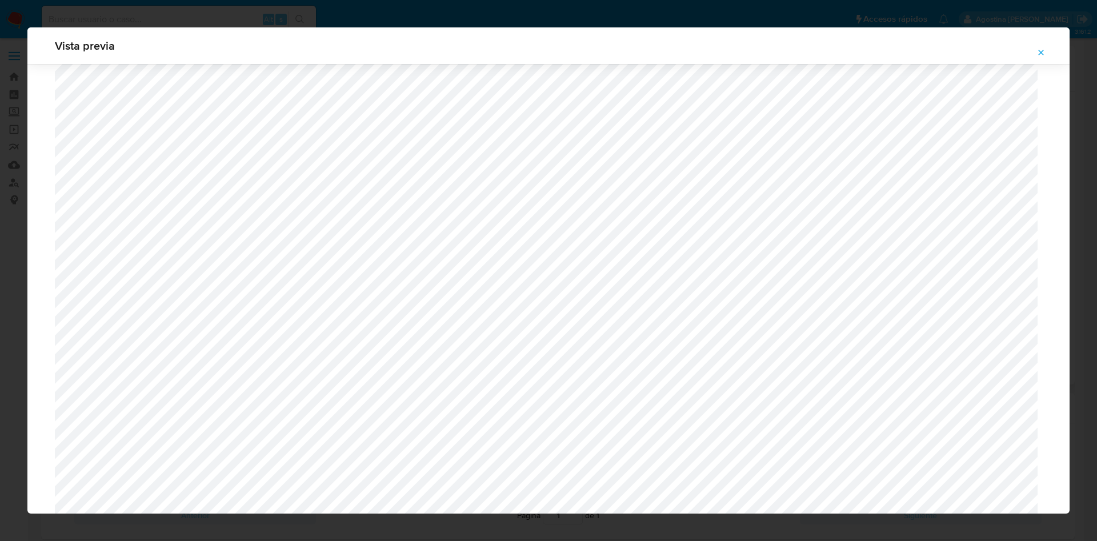
scroll to position [663, 0]
click at [1039, 50] on icon "Attachment preview" at bounding box center [1040, 52] width 9 height 9
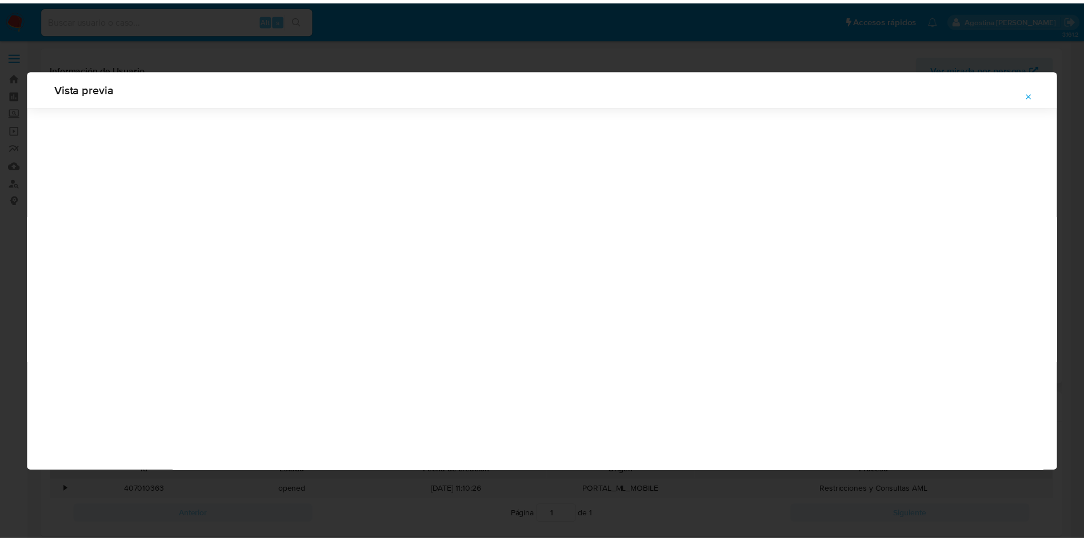
scroll to position [0, 0]
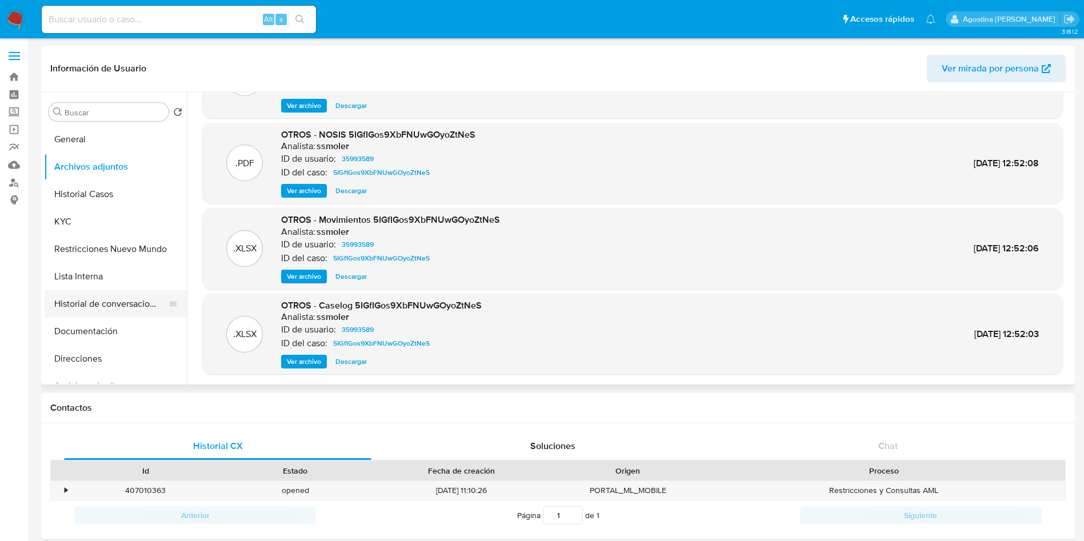
click at [123, 303] on button "Historial de conversaciones" at bounding box center [111, 303] width 134 height 27
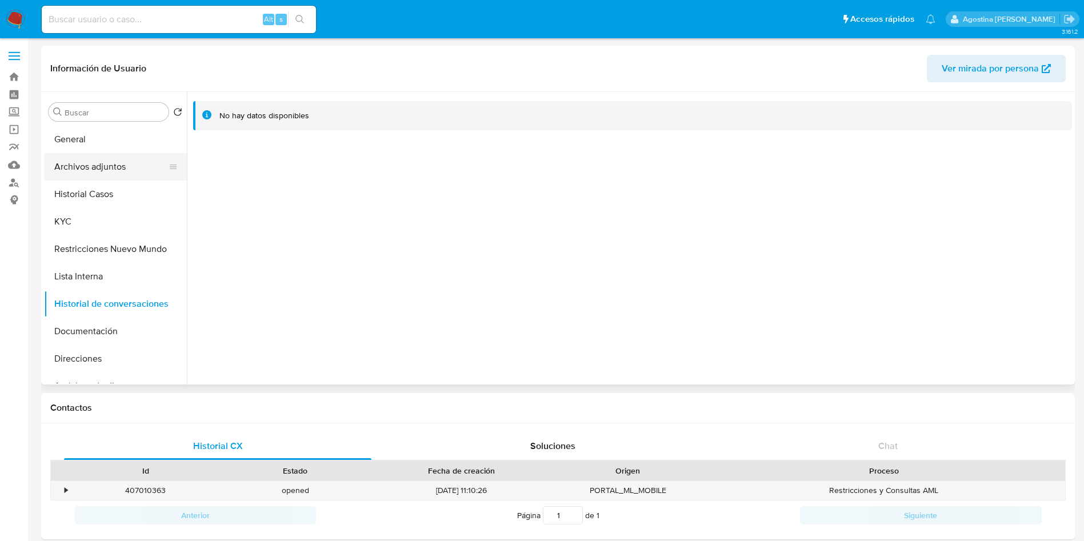
click at [96, 165] on button "Archivos adjuntos" at bounding box center [111, 166] width 134 height 27
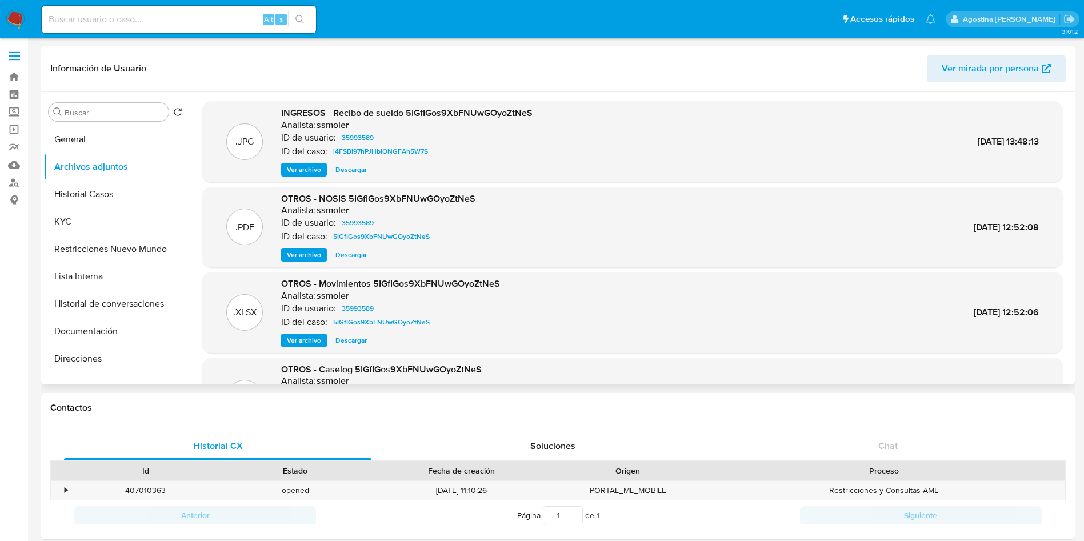
click at [303, 169] on span "Ver archivo" at bounding box center [304, 169] width 34 height 11
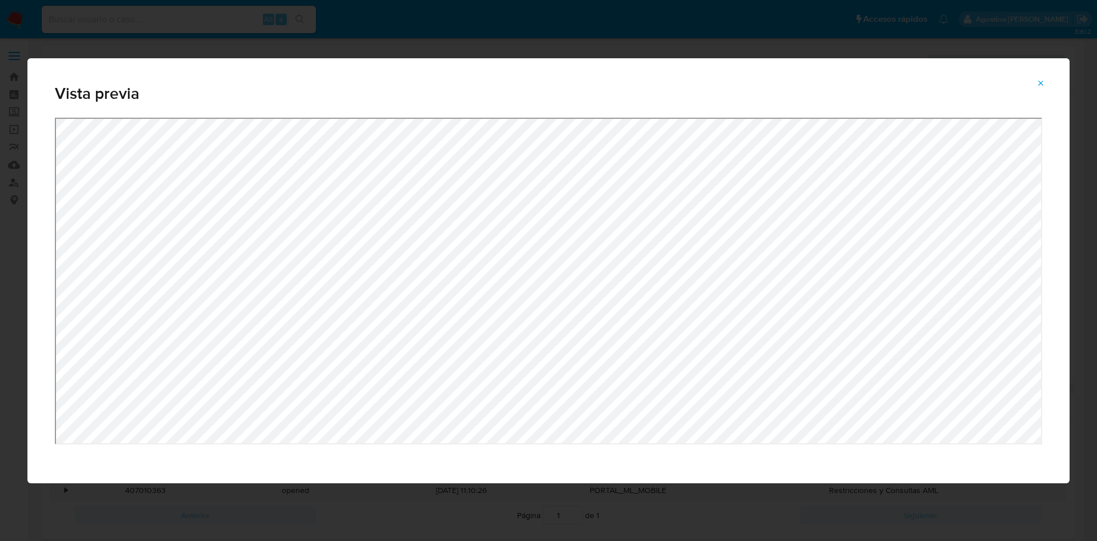
click at [1049, 85] on button "Attachment preview" at bounding box center [1040, 83] width 25 height 18
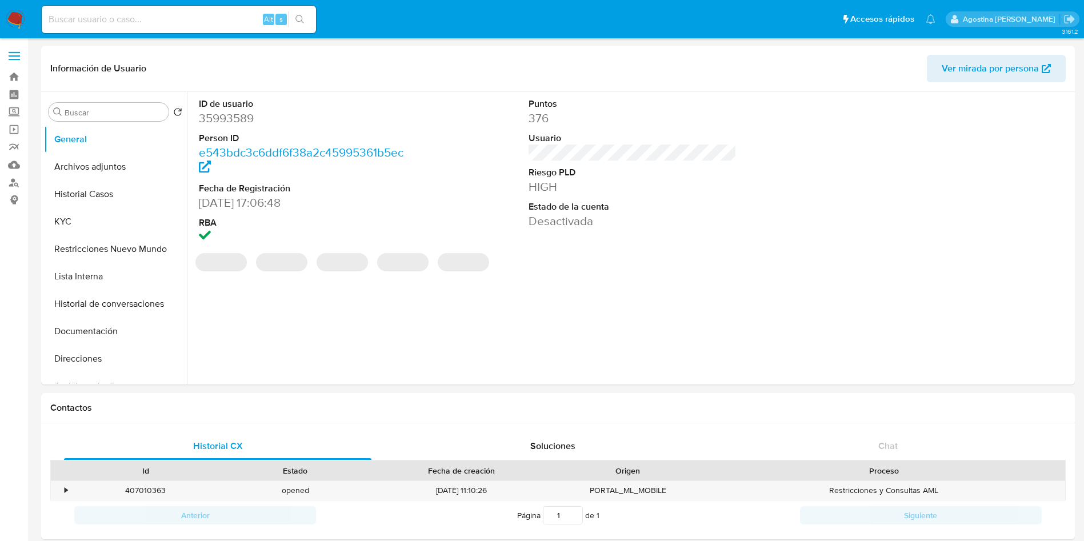
select select "10"
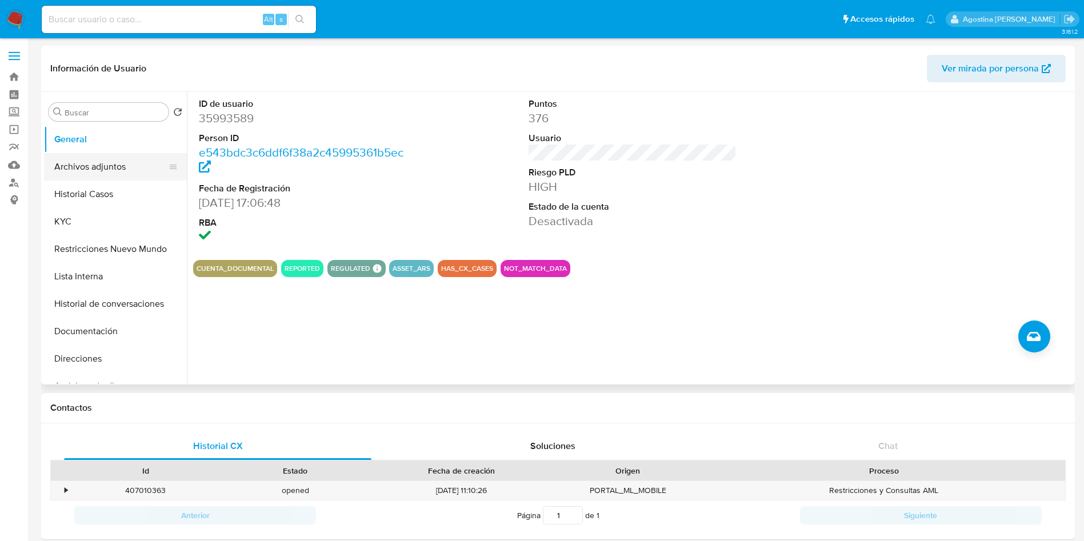
click at [54, 179] on button "Archivos adjuntos" at bounding box center [111, 166] width 134 height 27
